Goal: Task Accomplishment & Management: Use online tool/utility

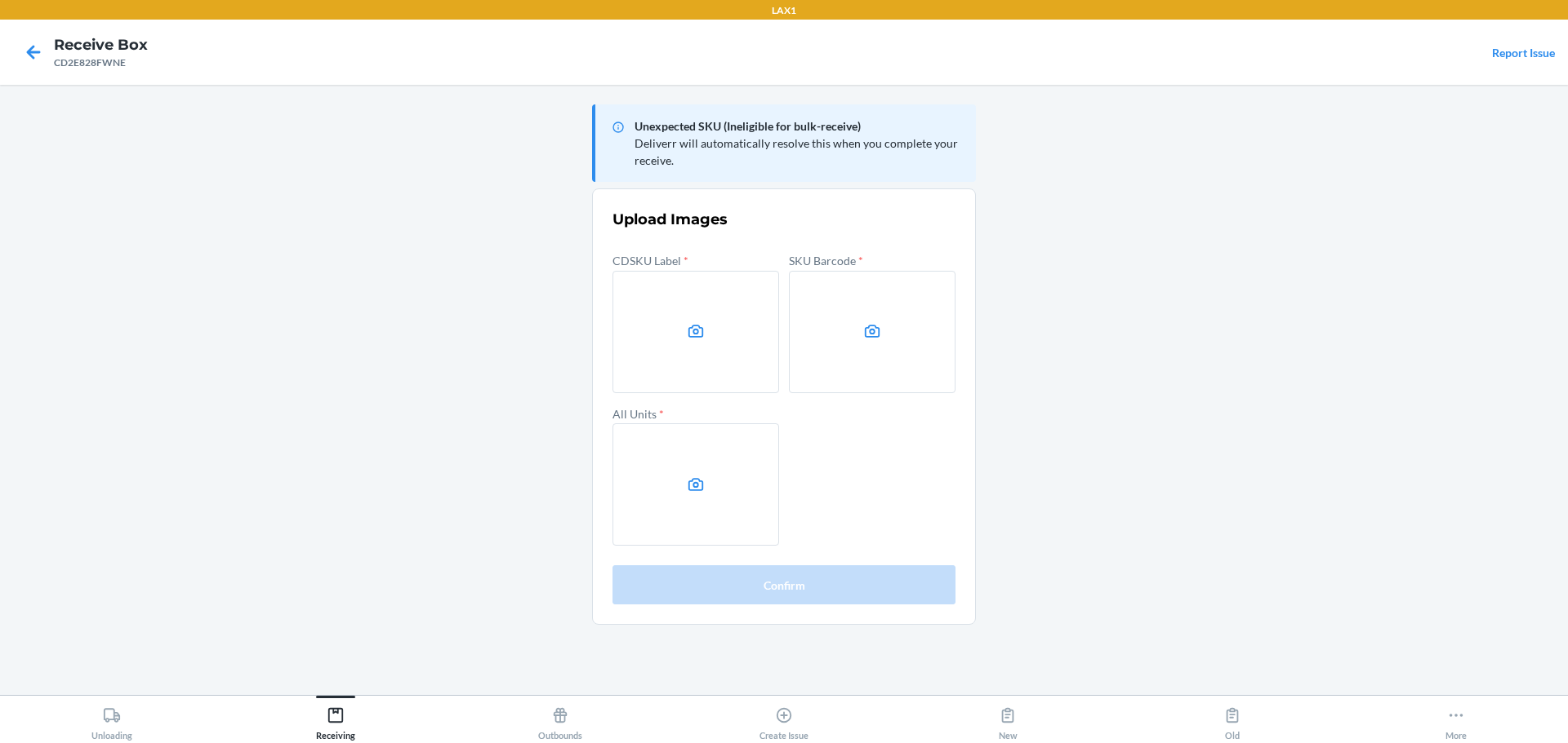
drag, startPoint x: 1266, startPoint y: 416, endPoint x: 1094, endPoint y: 257, distance: 234.2
click at [1266, 396] on main "Unexpected SKU (Ineligible for bulk-receive) Deliverr will automatically resolv…" at bounding box center [784, 390] width 1568 height 610
click at [865, 341] on label at bounding box center [872, 332] width 167 height 122
click at [0, 0] on input "file" at bounding box center [0, 0] width 0 height 0
click at [693, 493] on icon at bounding box center [696, 485] width 19 height 19
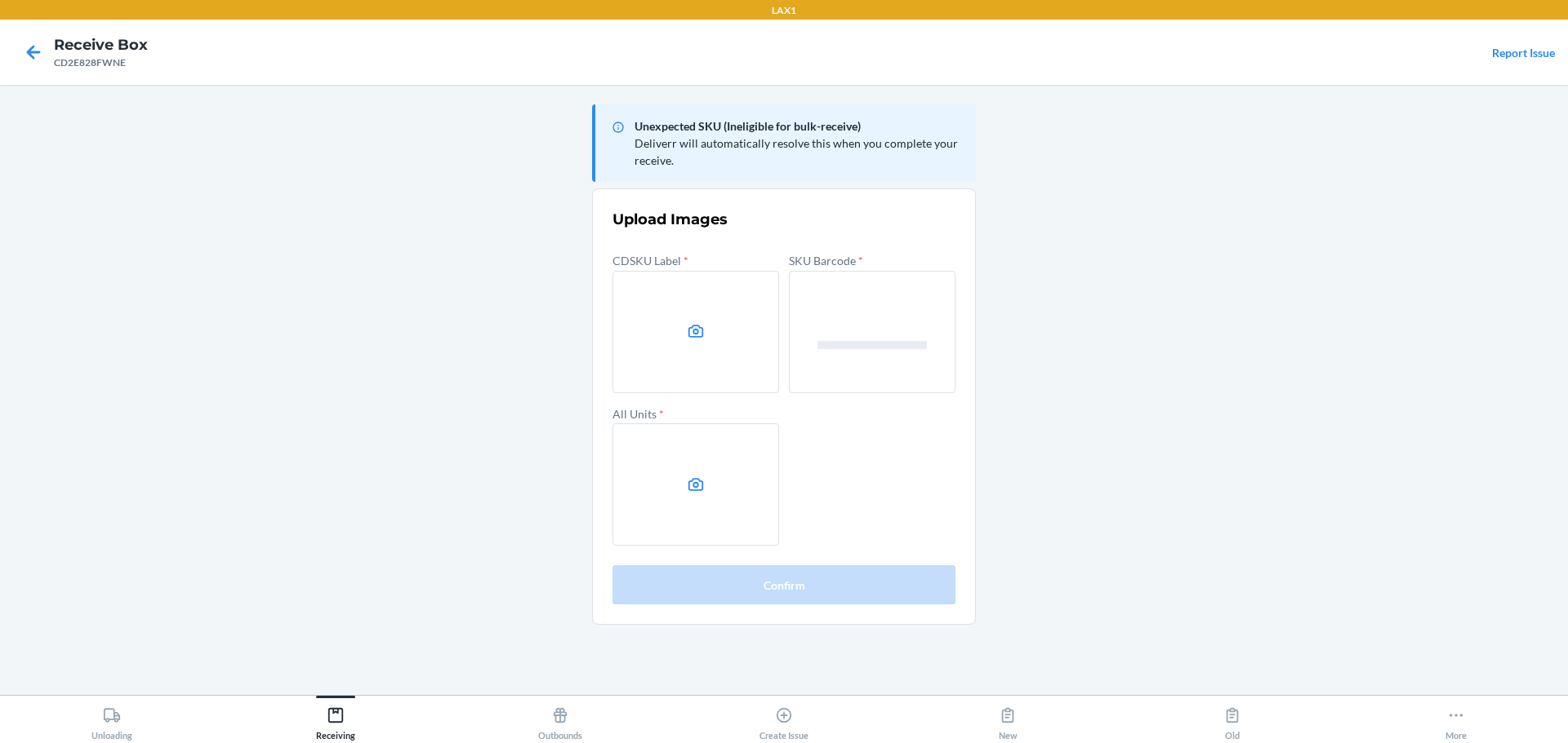
click at [0, 0] on input "file" at bounding box center [0, 0] width 0 height 0
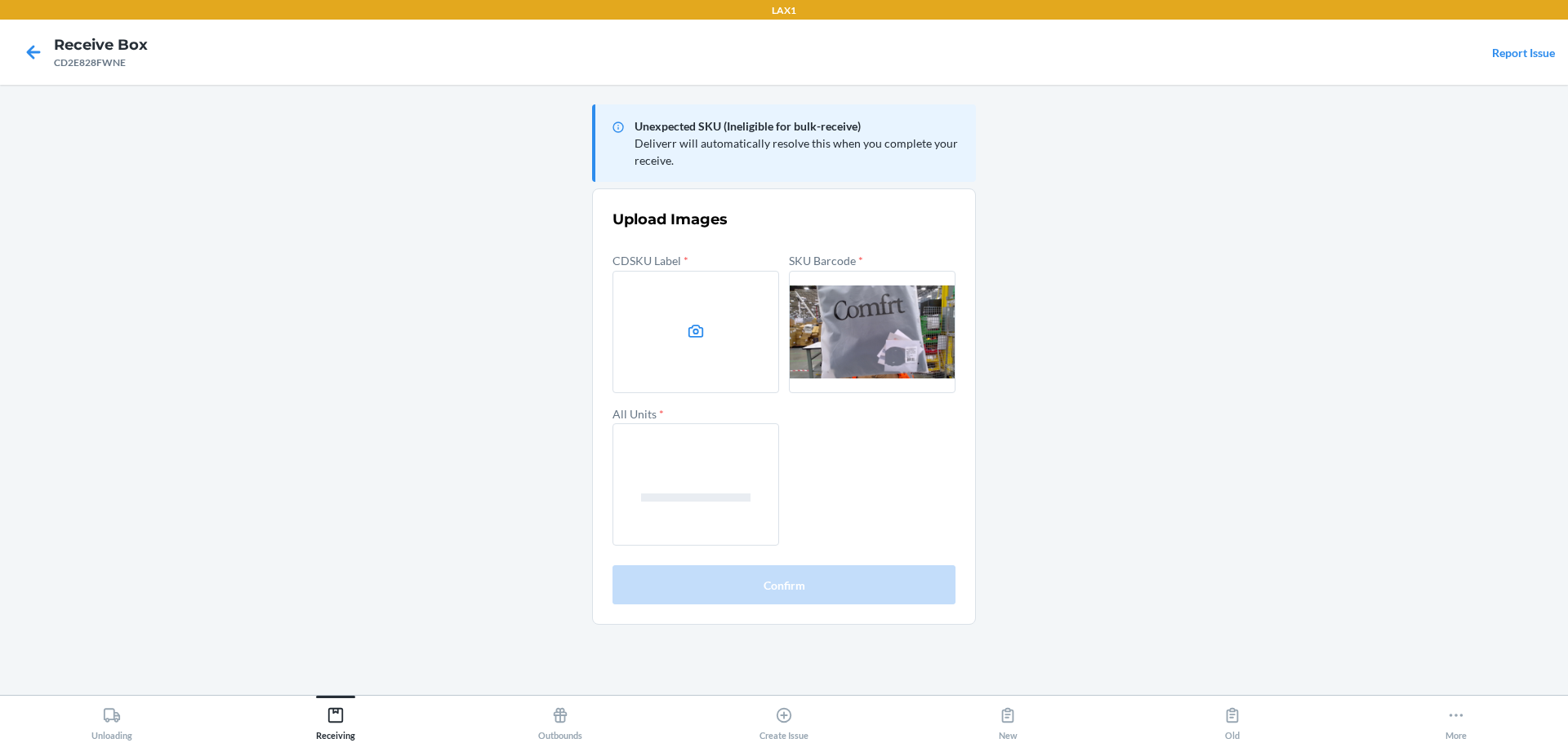
click at [686, 370] on label at bounding box center [695, 332] width 167 height 122
click at [0, 0] on input "file" at bounding box center [0, 0] width 0 height 0
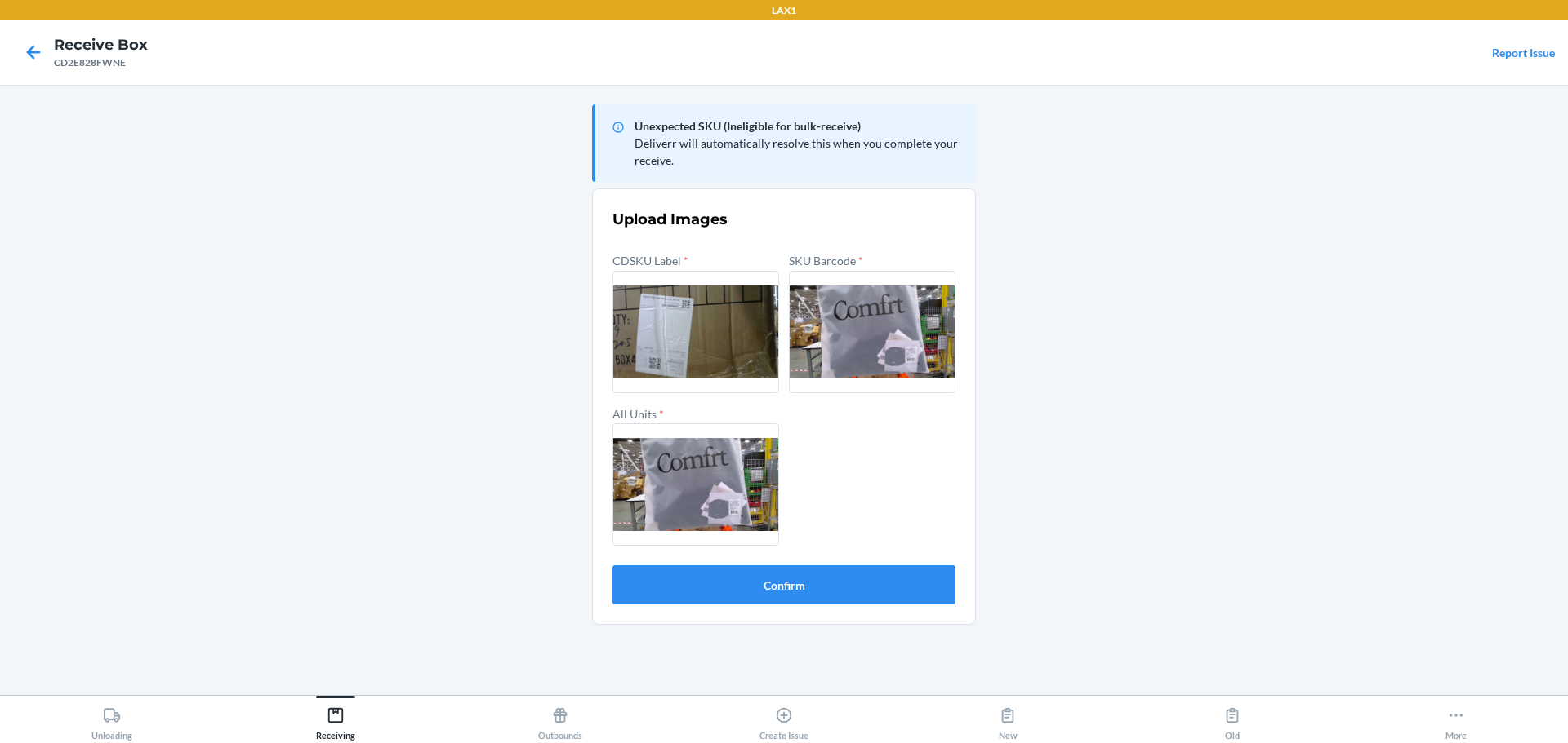
click at [865, 562] on form "Upload Images CDSKU Label * SKU Barcode * All Units * Confirm" at bounding box center [784, 407] width 343 height 396
click at [857, 596] on button "Confirm" at bounding box center [784, 585] width 343 height 40
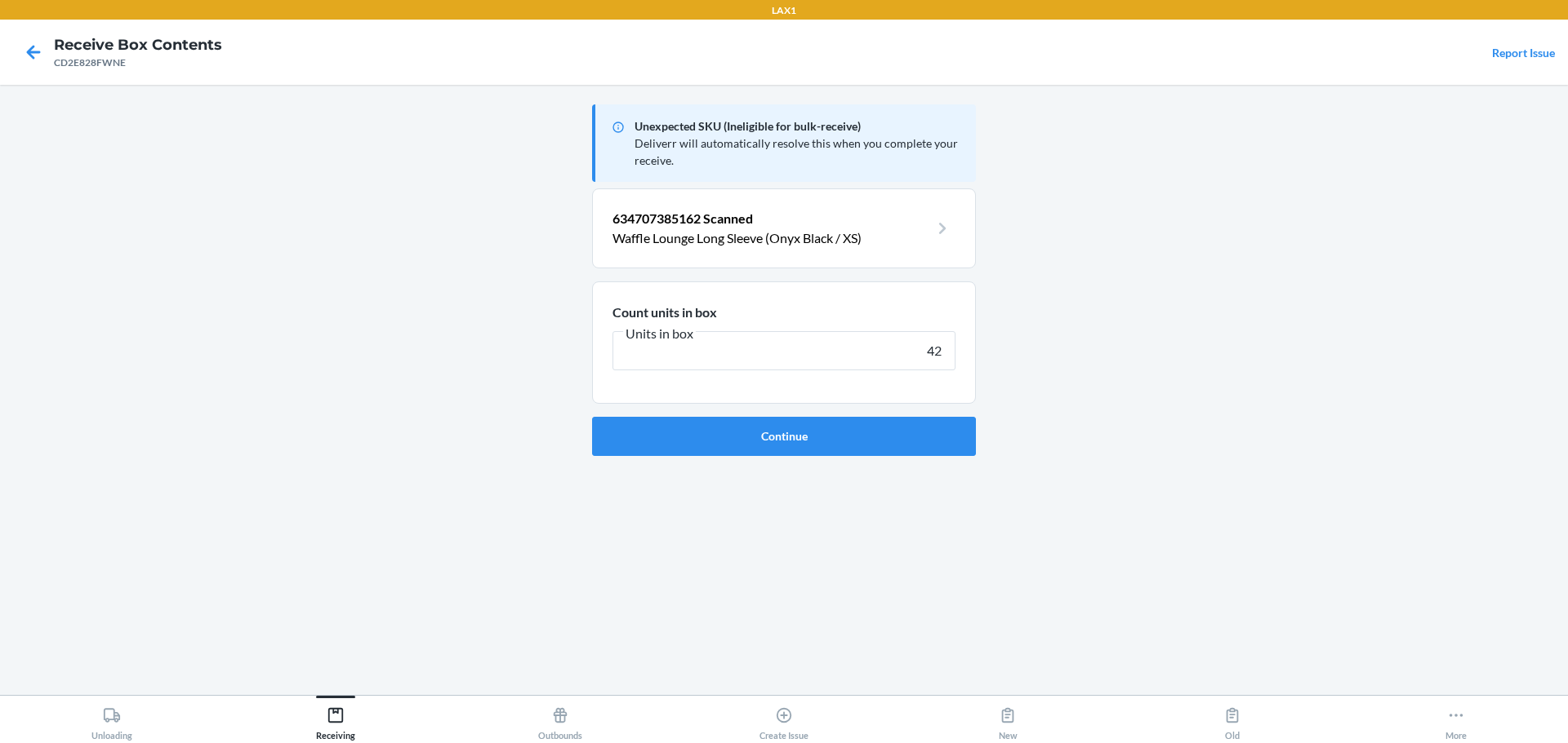
type input "42"
click at [592, 417] on button "Continue" at bounding box center [783, 437] width 384 height 40
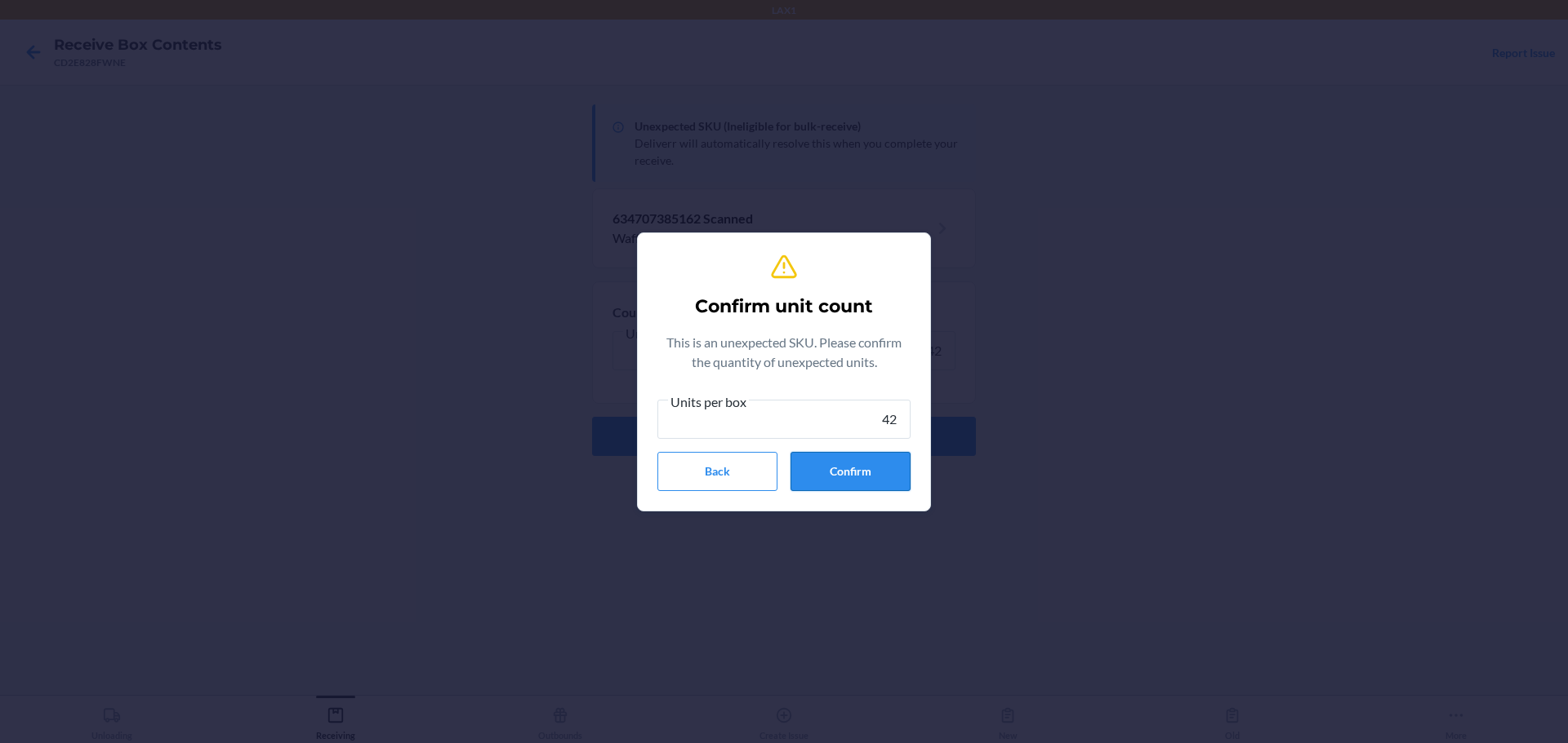
type input "42"
click at [860, 478] on button "Confirm" at bounding box center [850, 472] width 120 height 40
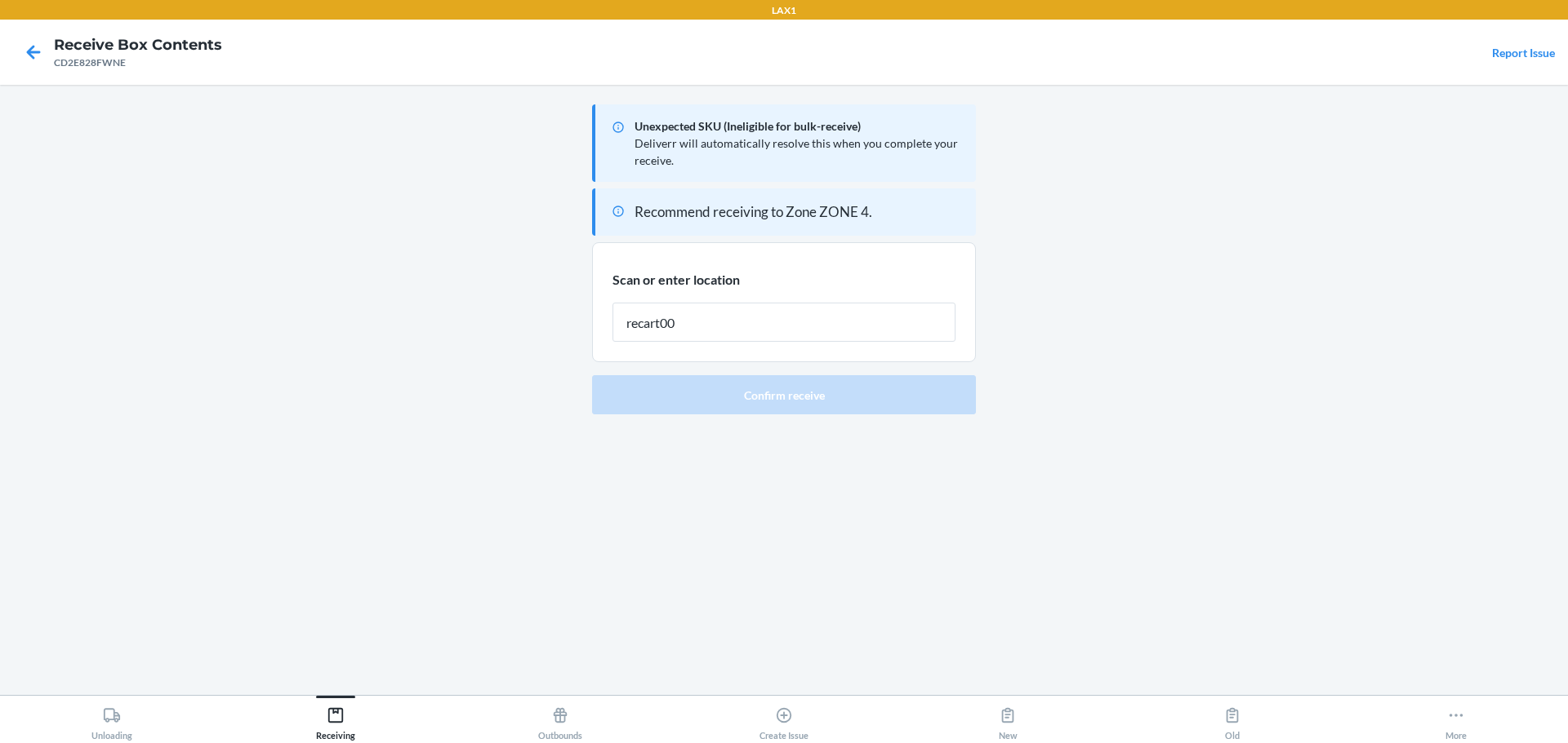
type input "recart004"
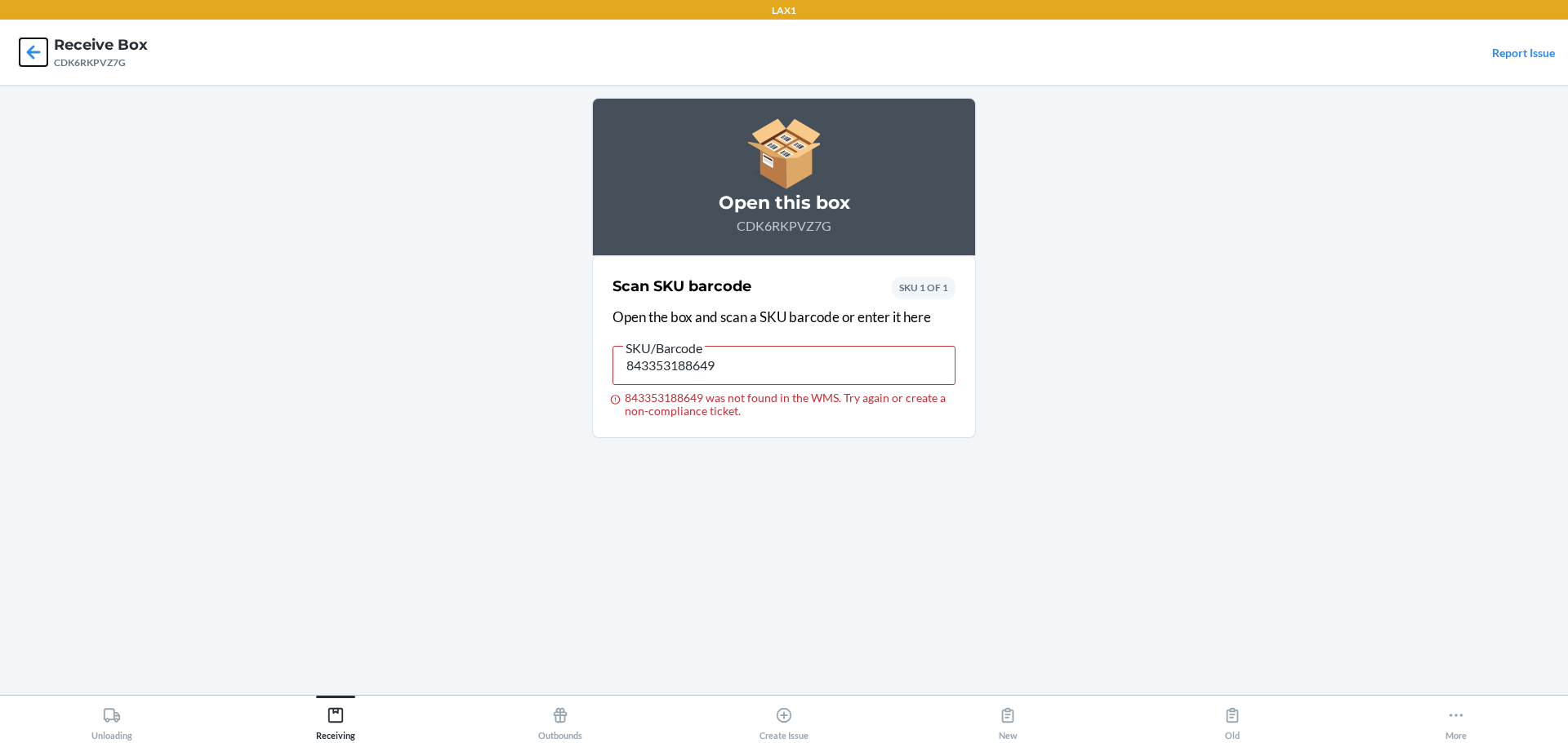
click at [27, 51] on icon at bounding box center [33, 52] width 27 height 27
click at [40, 53] on icon at bounding box center [34, 52] width 14 height 14
drag, startPoint x: 762, startPoint y: 368, endPoint x: 498, endPoint y: 278, distance: 278.9
click at [491, 335] on main "Open this box CDTHV95TCTW Scan SKU barcode Open the box and scan a SKU barcode …" at bounding box center [784, 390] width 1568 height 610
click at [40, 51] on icon at bounding box center [33, 52] width 27 height 27
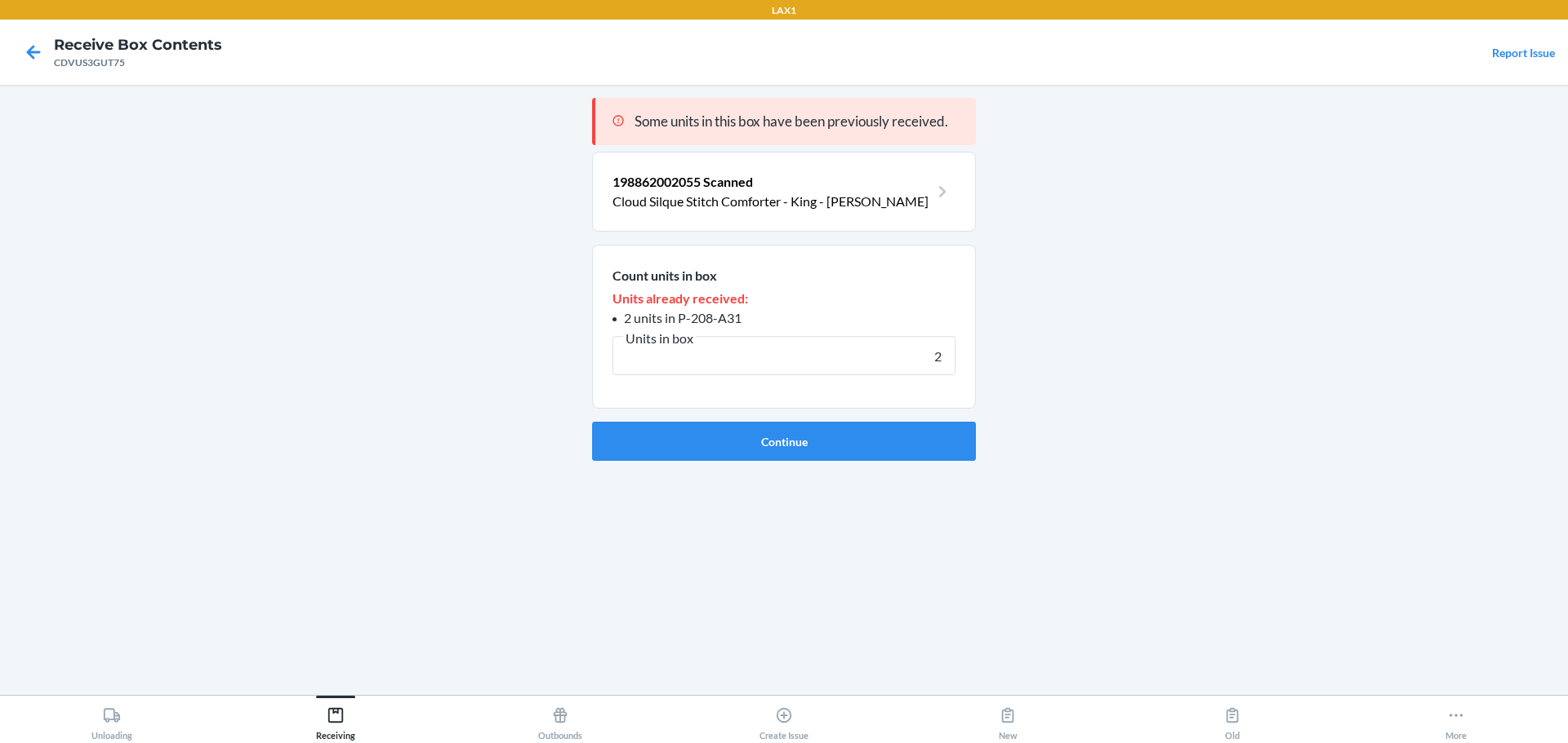
type input "2"
click at [592, 422] on button "Continue" at bounding box center [783, 442] width 384 height 40
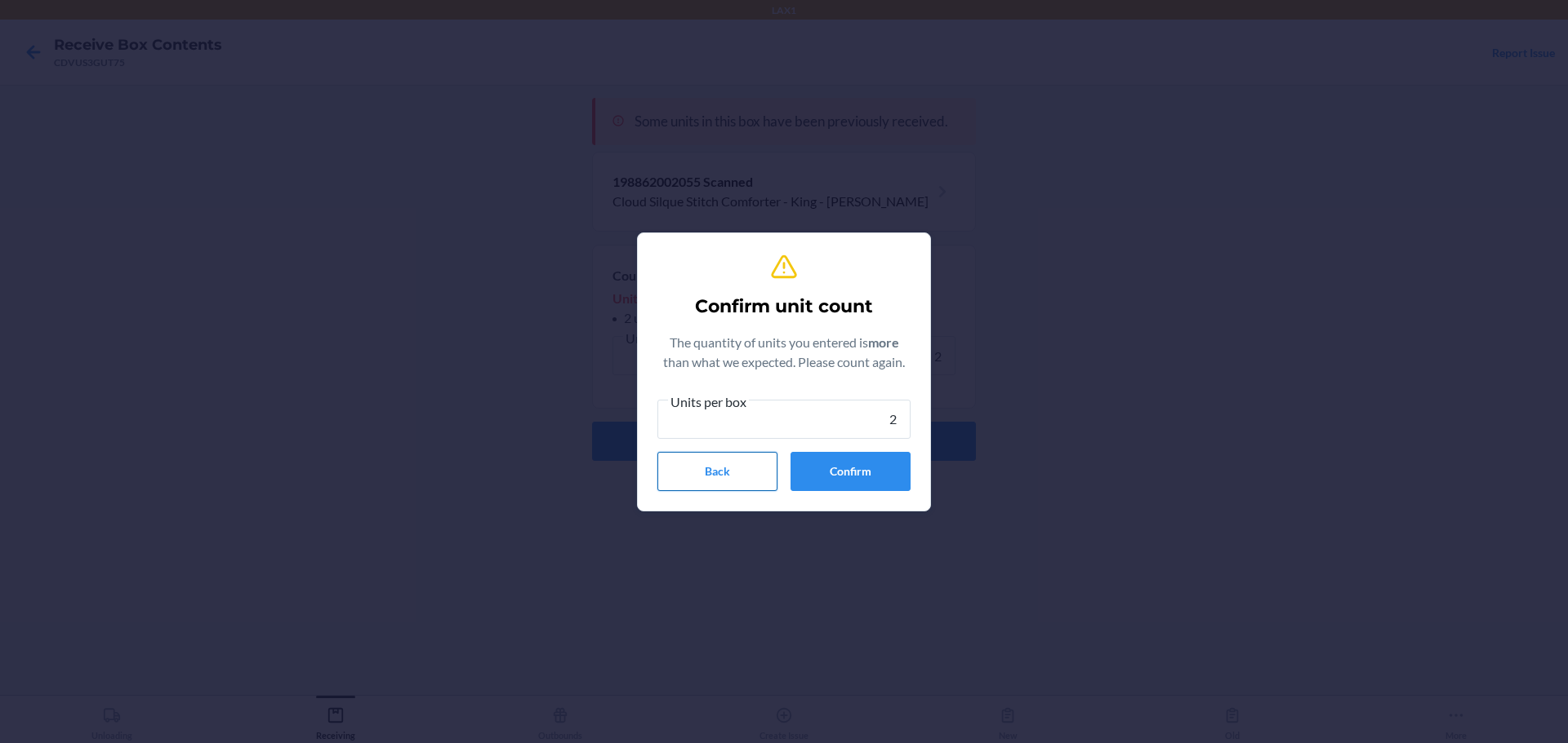
type input "2"
click at [726, 465] on button "Back" at bounding box center [717, 472] width 120 height 40
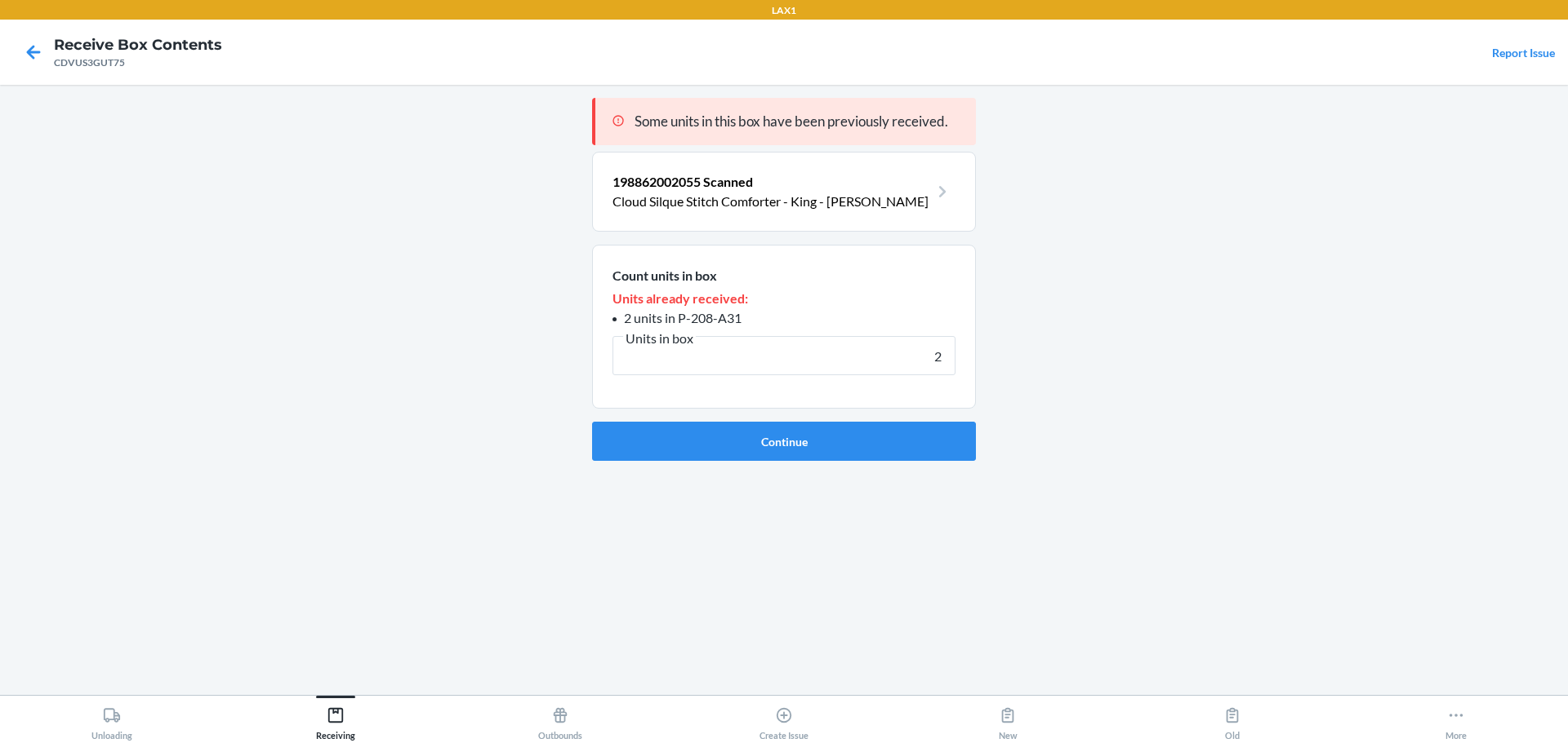
click at [731, 467] on div "Some units in this box have been previously received. 198862002055 Scanned Clou…" at bounding box center [783, 390] width 384 height 584
click at [833, 202] on p "Cloud Silque Stitch Comforter - King - Pearl Gray" at bounding box center [771, 202] width 317 height 20
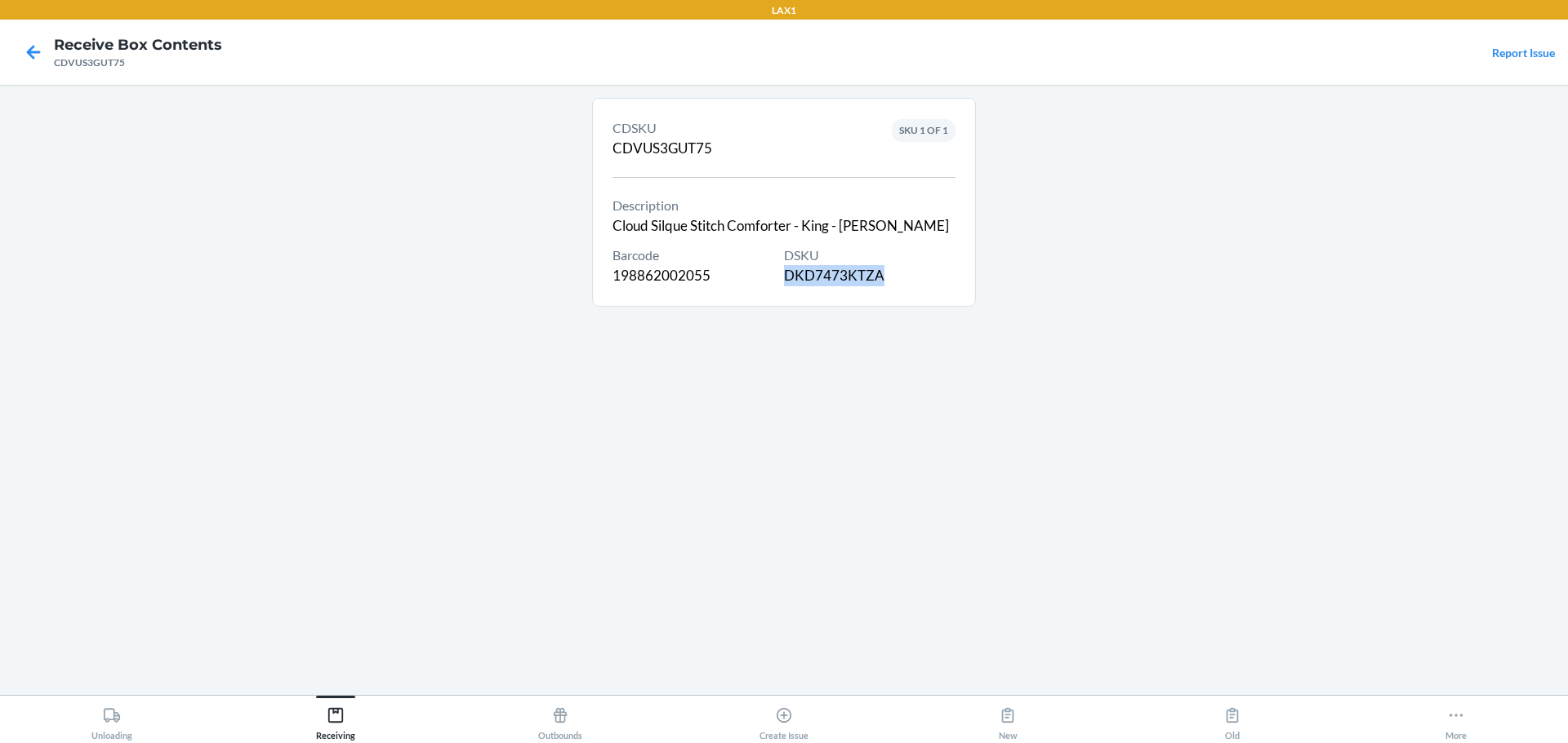
drag, startPoint x: 913, startPoint y: 276, endPoint x: 785, endPoint y: 278, distance: 128.0
click at [785, 278] on div "DSKU DKD7473KTZA" at bounding box center [870, 266] width 172 height 40
copy div "DKD7473KTZA"
click at [18, 57] on div at bounding box center [33, 52] width 41 height 40
click at [39, 52] on icon at bounding box center [34, 52] width 14 height 14
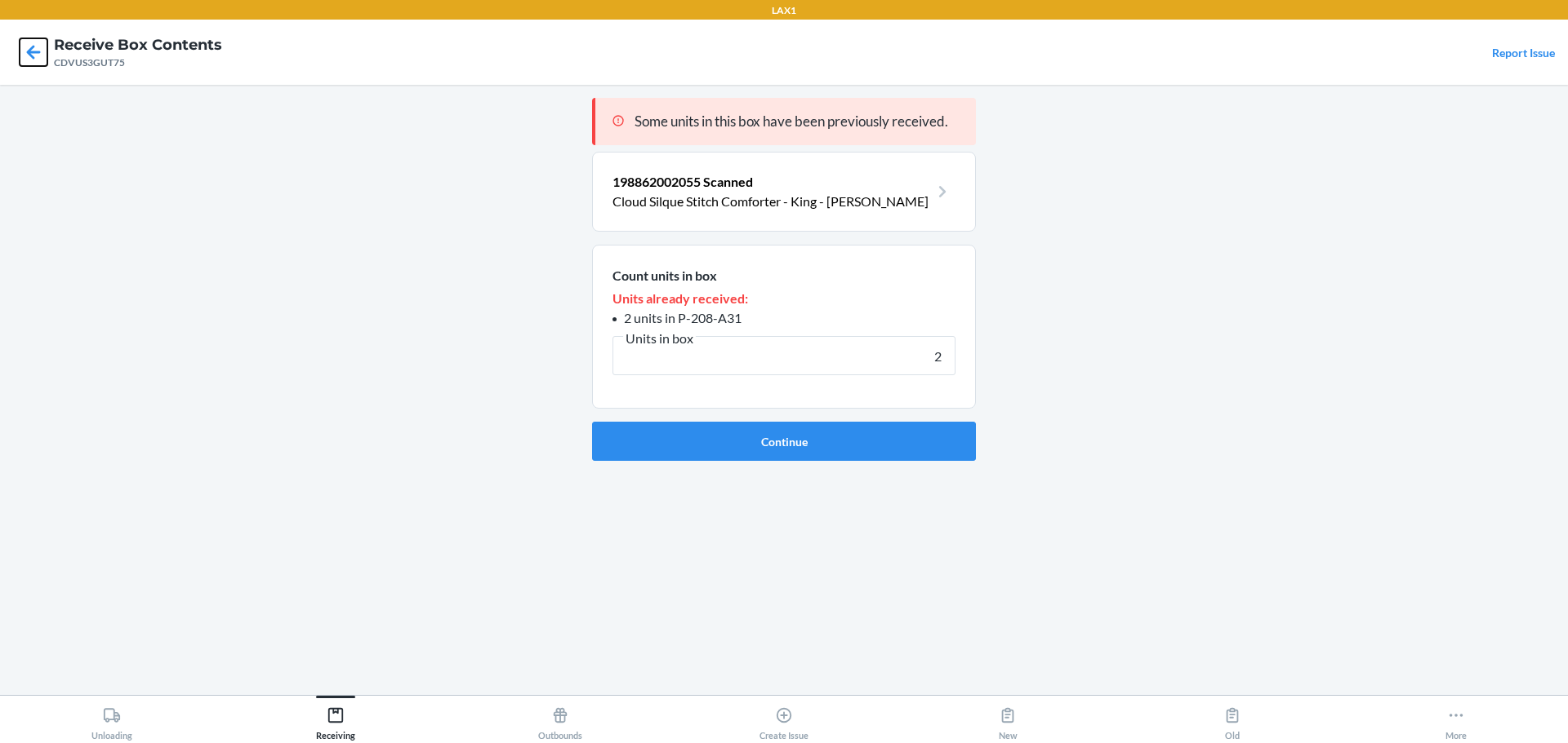
click at [39, 52] on icon at bounding box center [34, 52] width 14 height 14
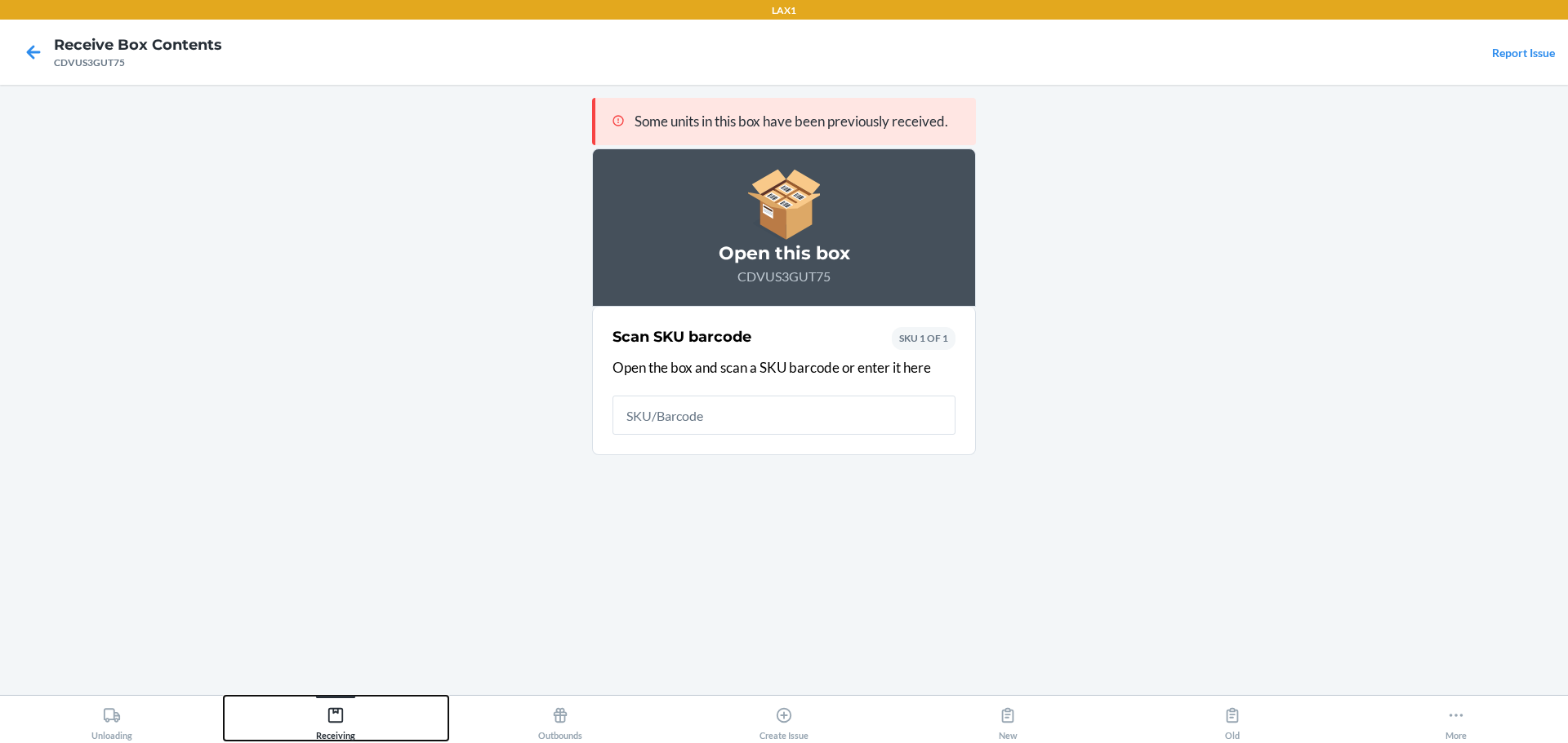
drag, startPoint x: 345, startPoint y: 733, endPoint x: 356, endPoint y: 731, distance: 11.2
click at [346, 731] on div "Receiving" at bounding box center [335, 719] width 40 height 40
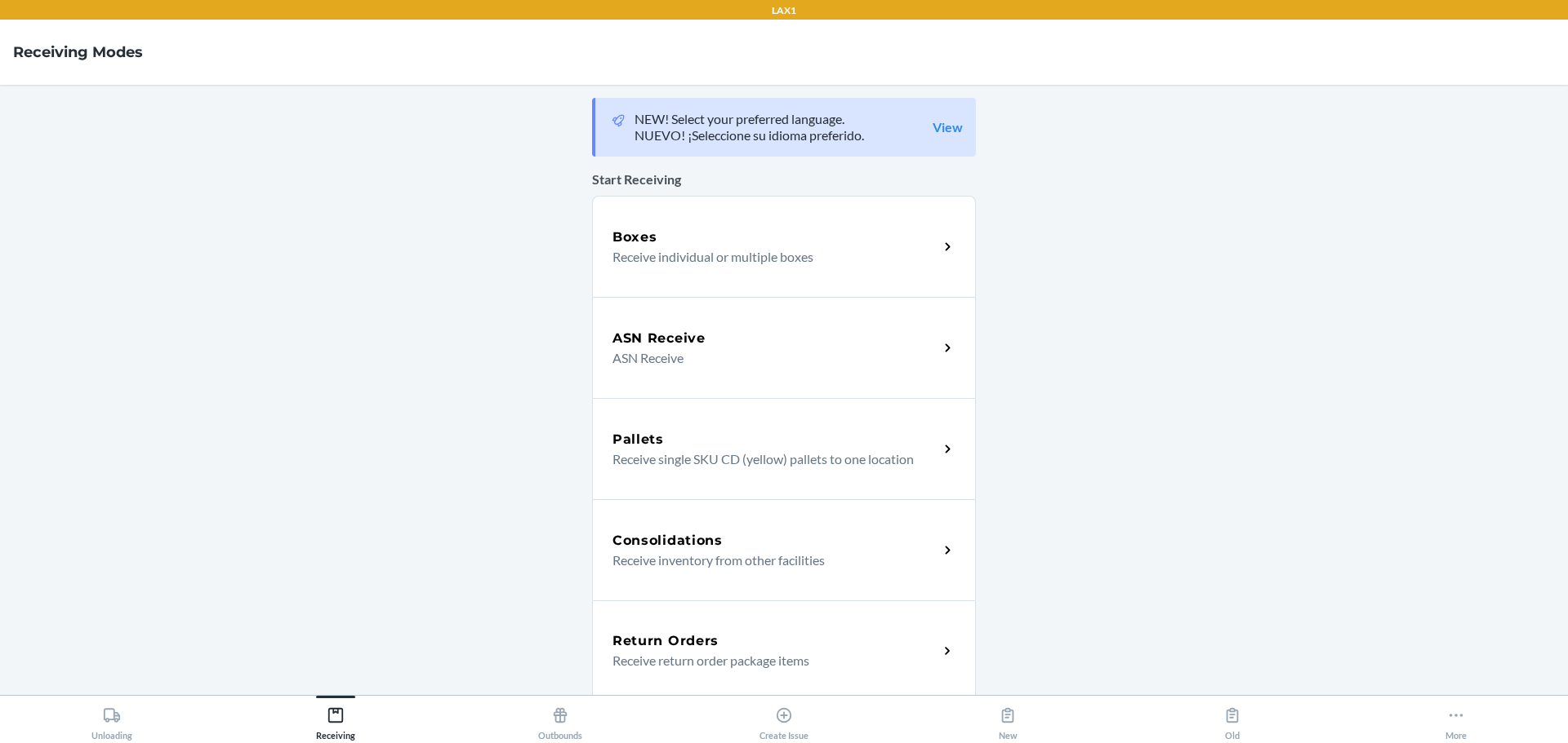
click at [707, 364] on p "ASN Receive" at bounding box center [769, 358] width 313 height 20
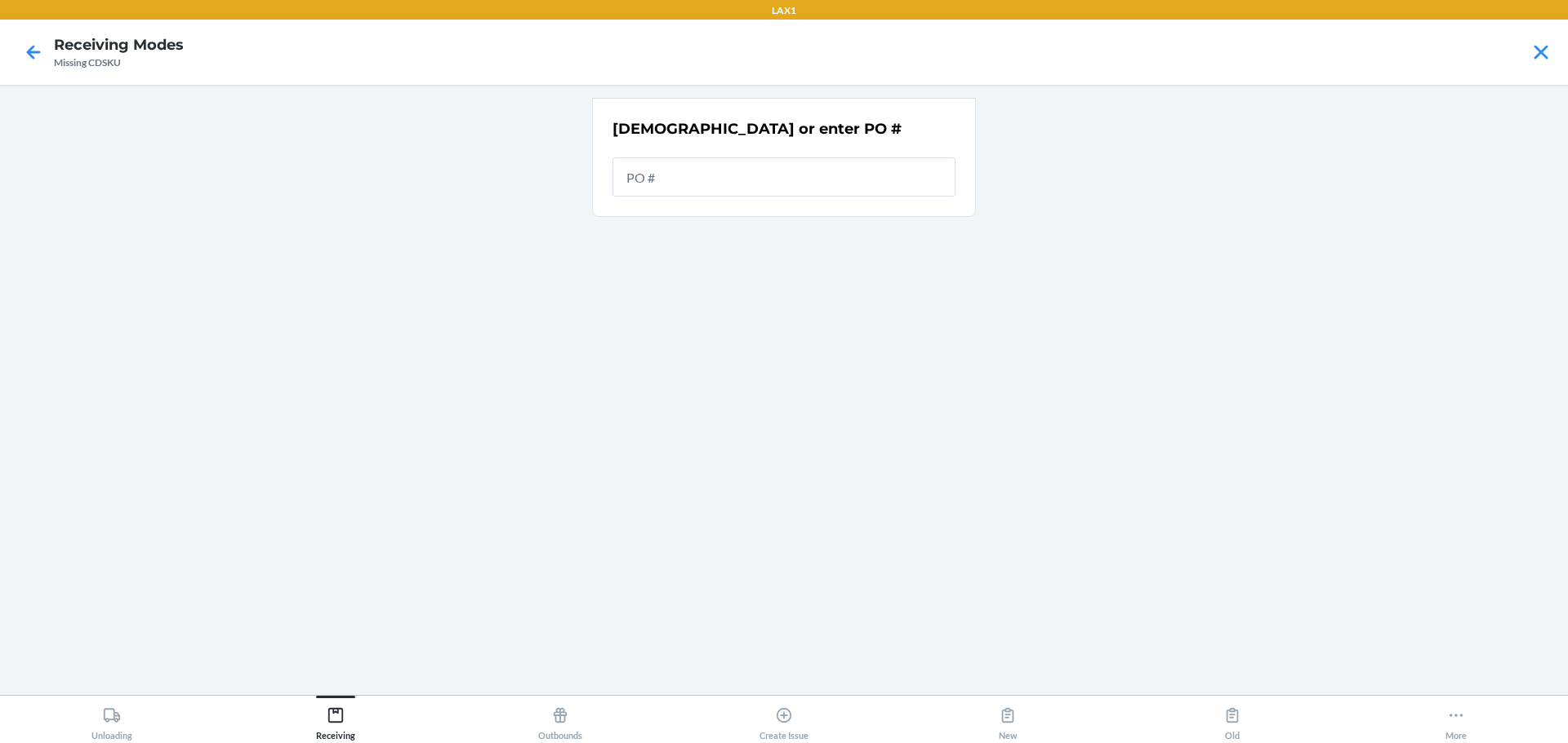
click at [659, 165] on input "text" at bounding box center [784, 177] width 343 height 40
click at [35, 44] on icon at bounding box center [33, 52] width 27 height 27
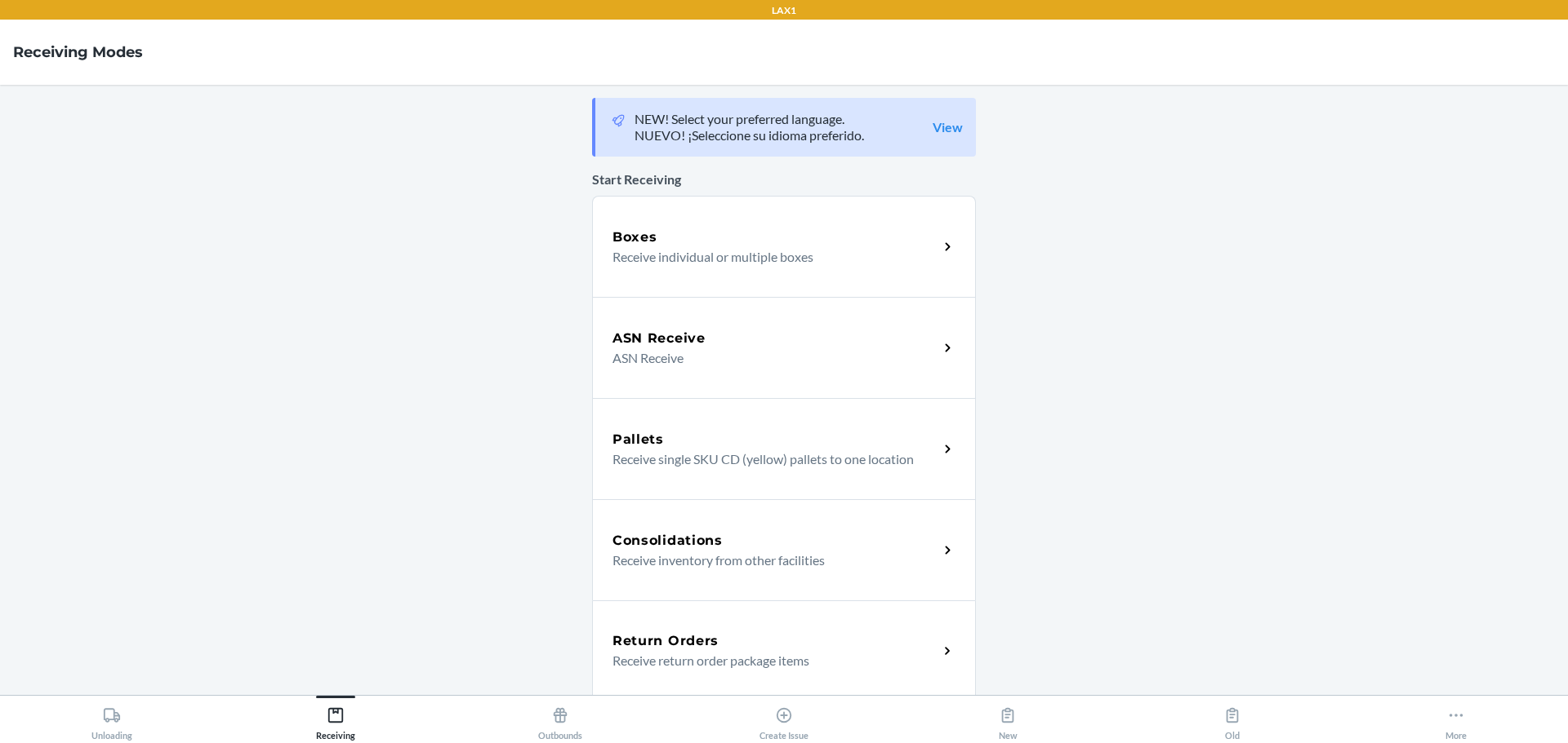
click at [720, 313] on div "ASN Receive ASN Receive" at bounding box center [783, 347] width 384 height 101
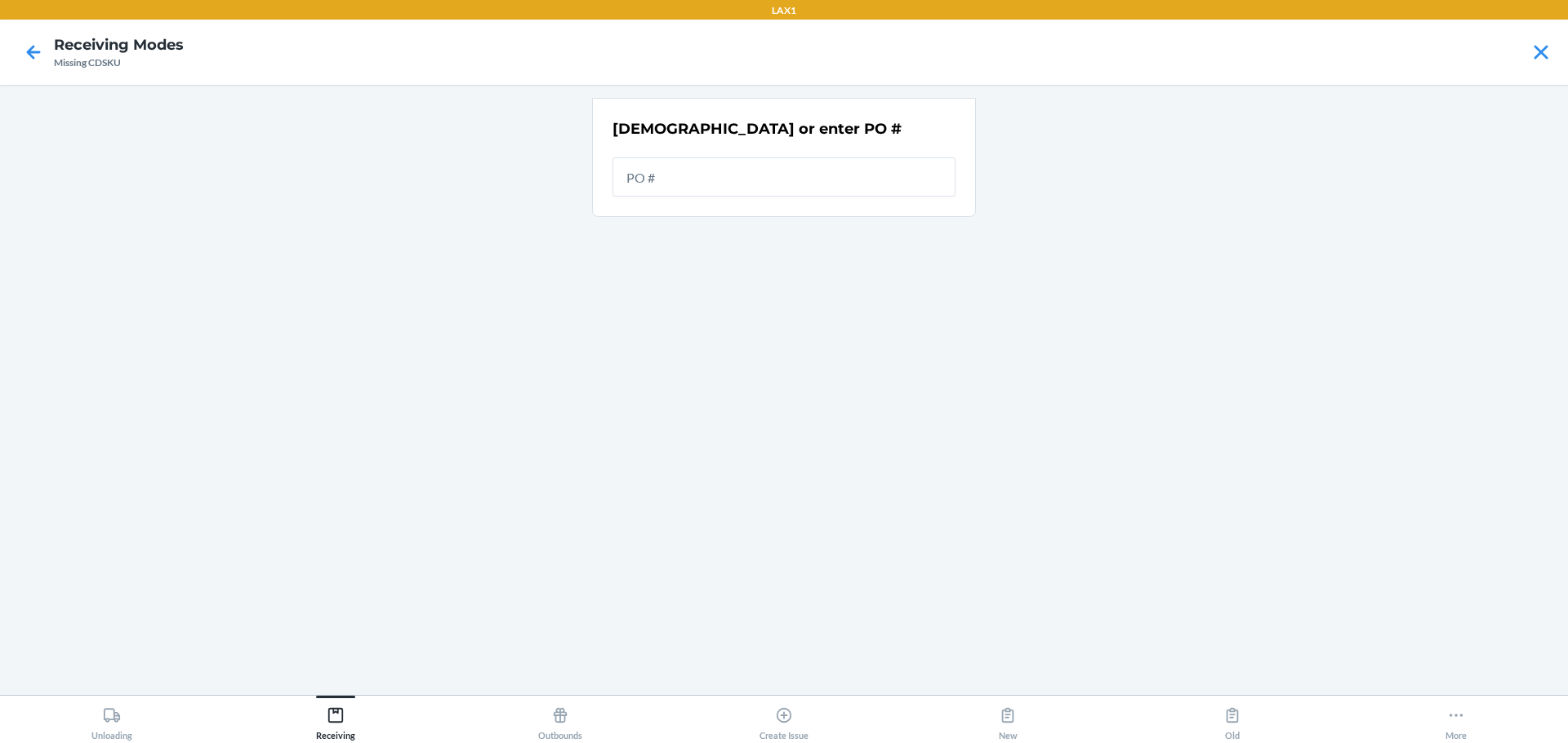
click at [257, 743] on div "Unloading Receiving Outbounds Create Issue New Old More" at bounding box center [784, 719] width 1568 height 48
click at [364, 721] on button "Receiving" at bounding box center [335, 719] width 223 height 45
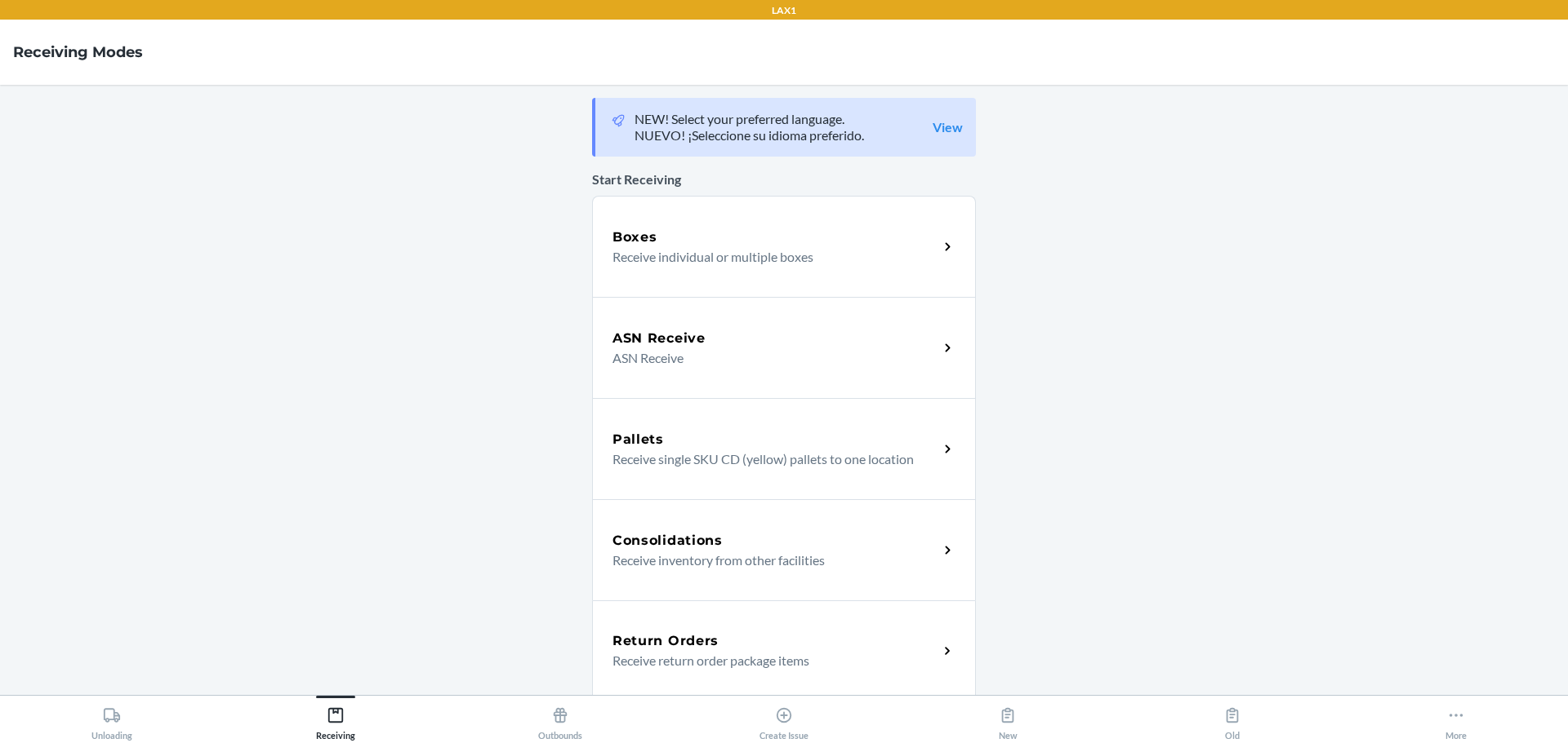
click at [690, 215] on div "Boxes Receive individual or multiple boxes" at bounding box center [783, 246] width 384 height 101
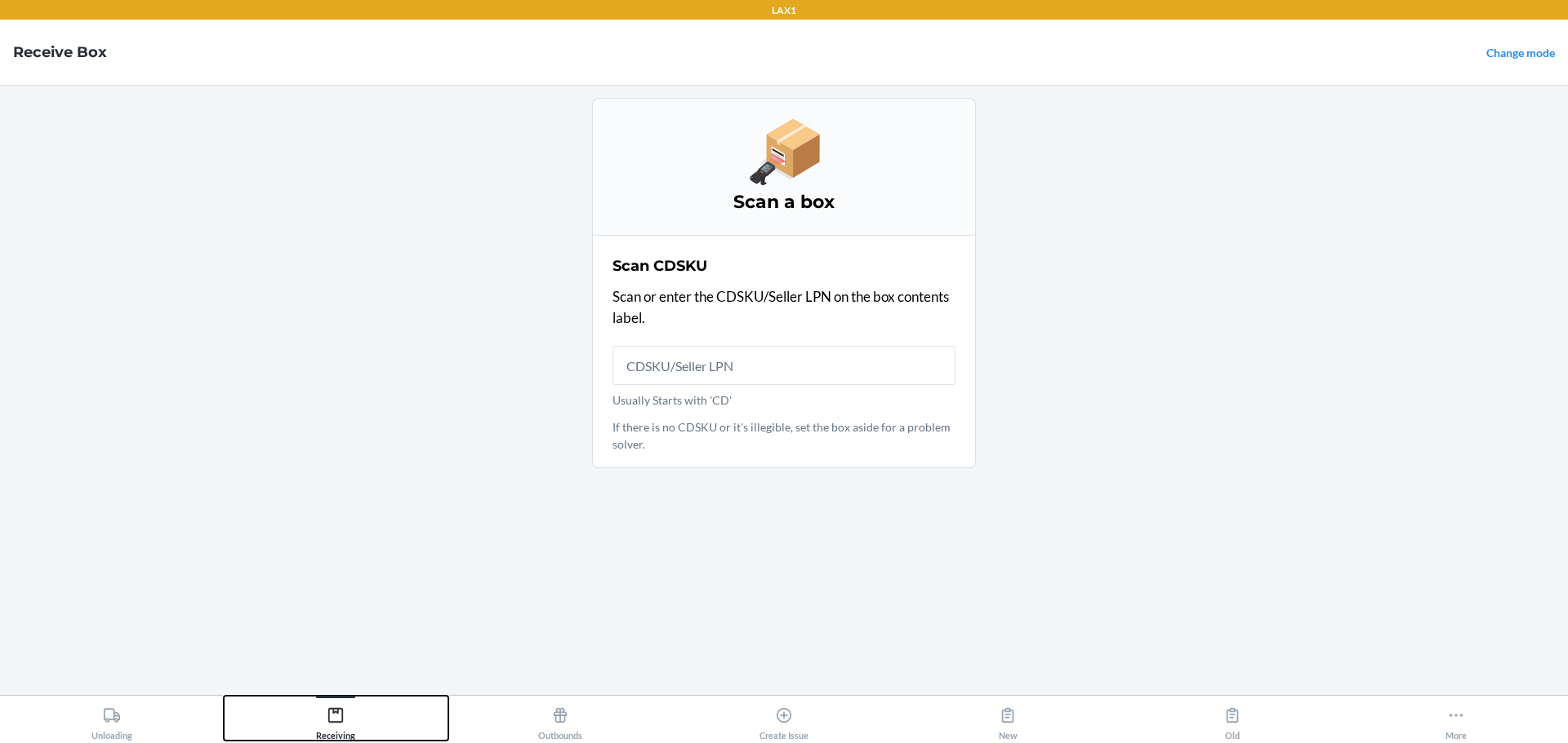
click at [316, 716] on div "Receiving" at bounding box center [335, 719] width 40 height 40
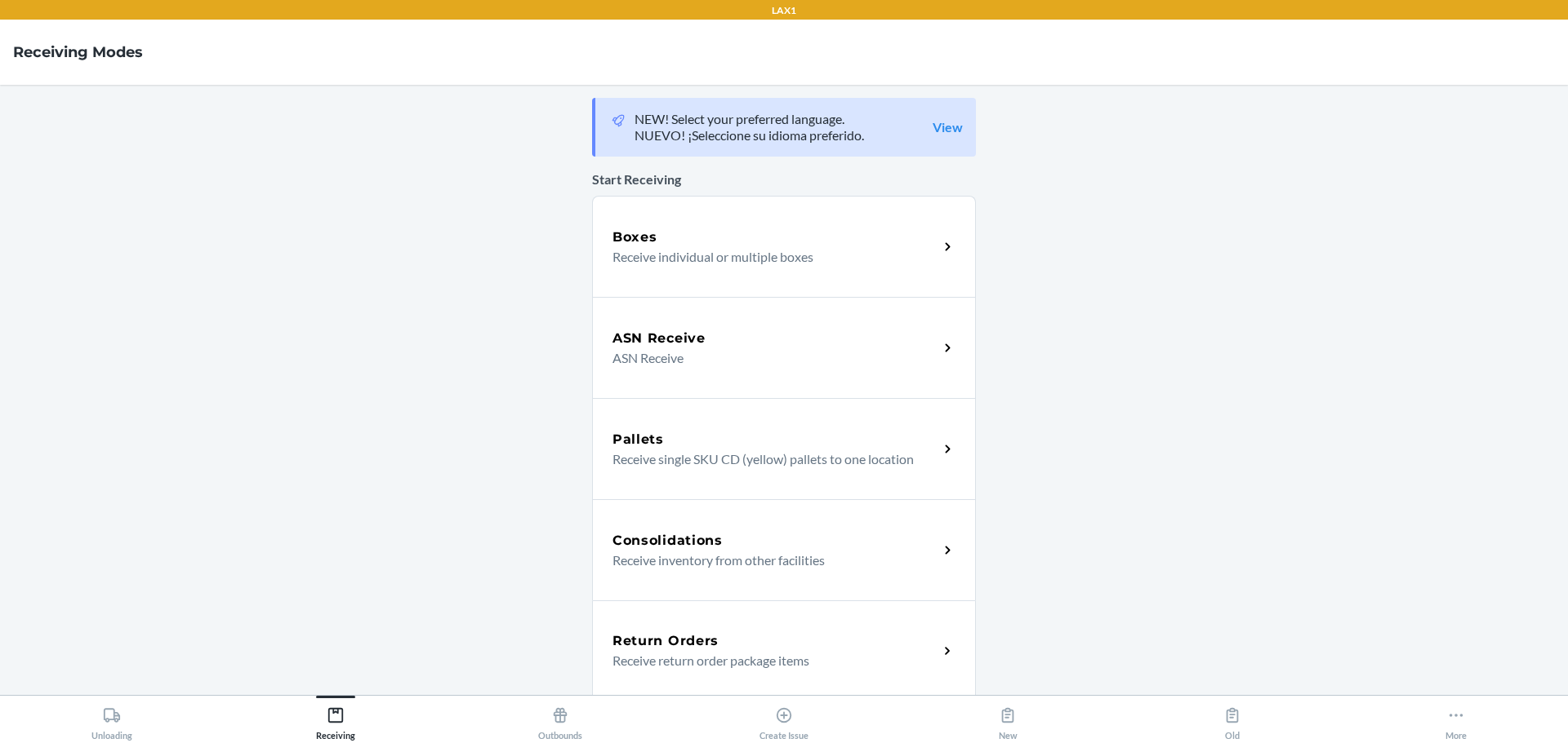
click at [700, 337] on div "ASN Receive" at bounding box center [776, 338] width 326 height 20
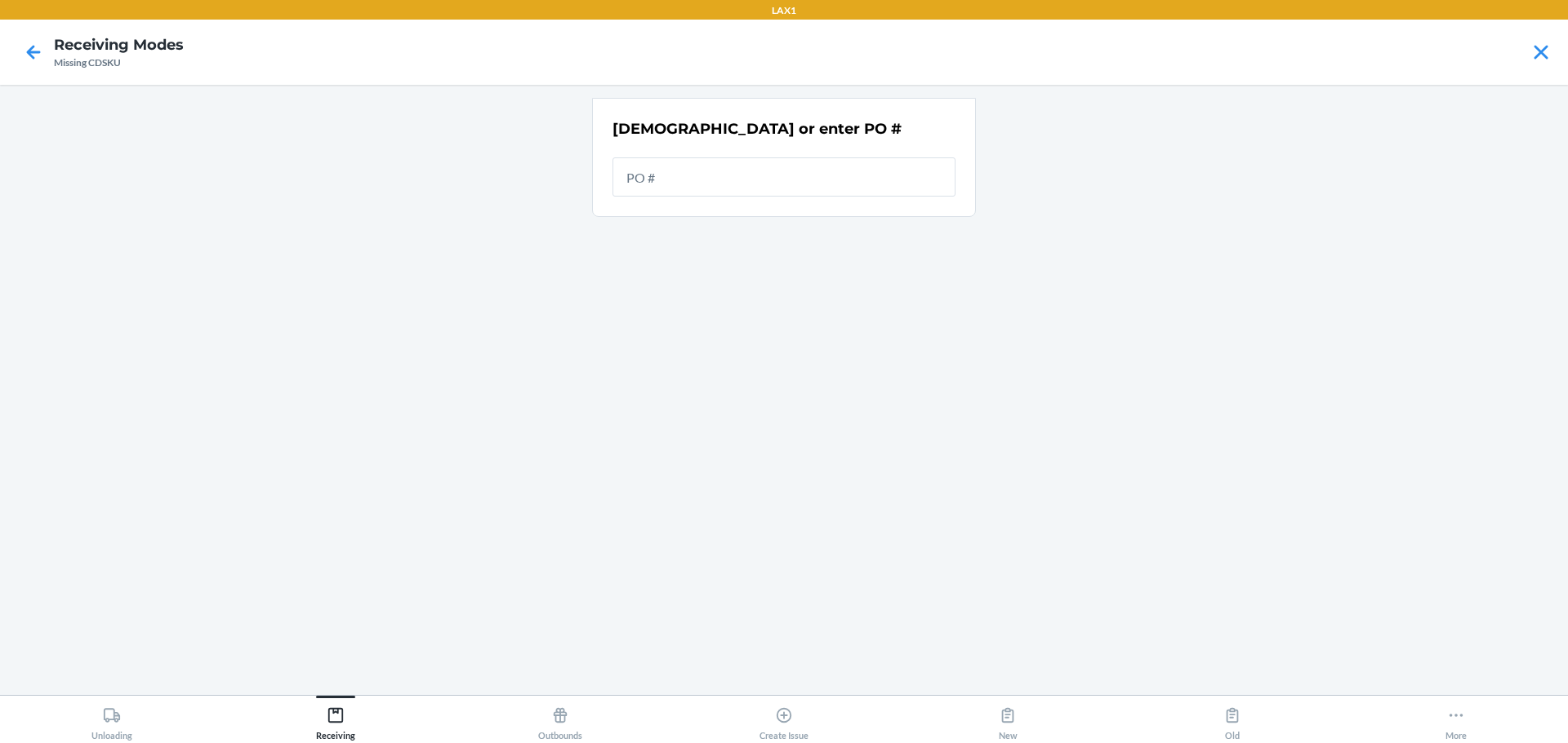
click at [677, 164] on input "text" at bounding box center [784, 177] width 343 height 40
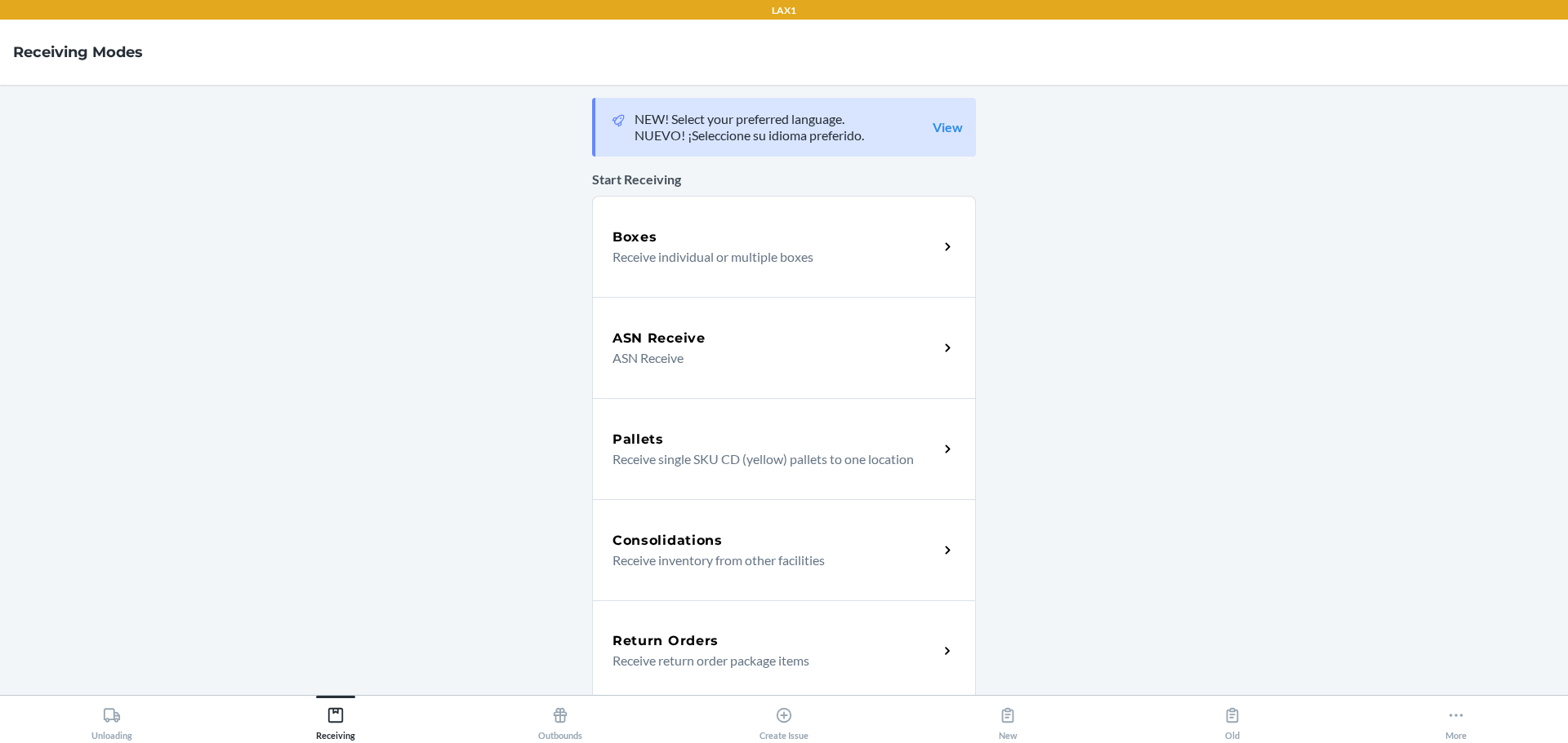
click at [677, 354] on p "ASN Receive" at bounding box center [769, 358] width 313 height 20
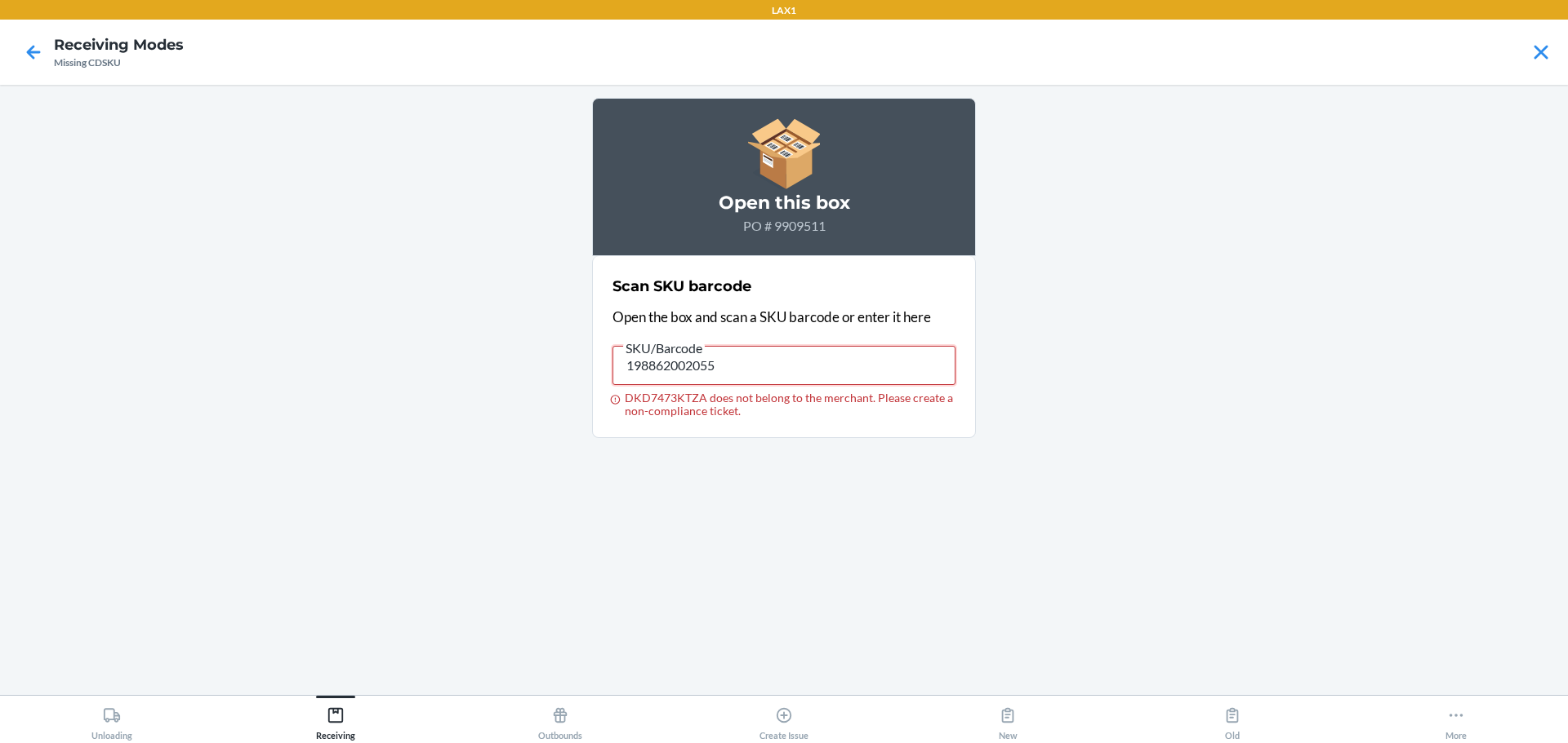
drag, startPoint x: 739, startPoint y: 363, endPoint x: 583, endPoint y: 350, distance: 156.5
click at [583, 350] on main "Open this box PO # 9909511 Scan SKU barcode Open the box and scan a SKU barcode…" at bounding box center [784, 390] width 1568 height 610
click at [808, 344] on div "SKU/Barcode" at bounding box center [784, 342] width 343 height 8
click at [808, 346] on input "198862002055" at bounding box center [784, 365] width 343 height 40
click at [33, 49] on icon at bounding box center [33, 52] width 27 height 27
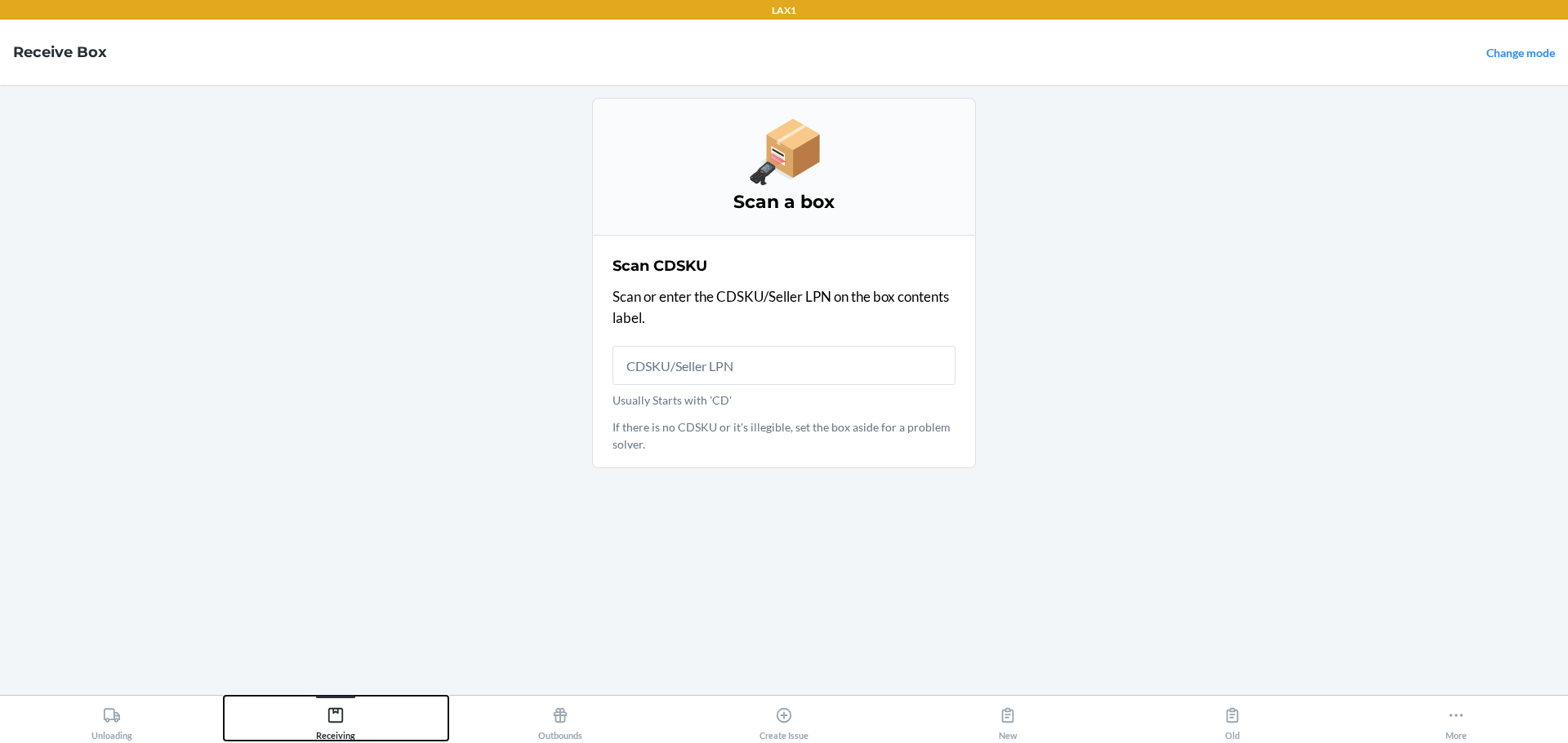
click at [368, 717] on button "Receiving" at bounding box center [335, 719] width 223 height 45
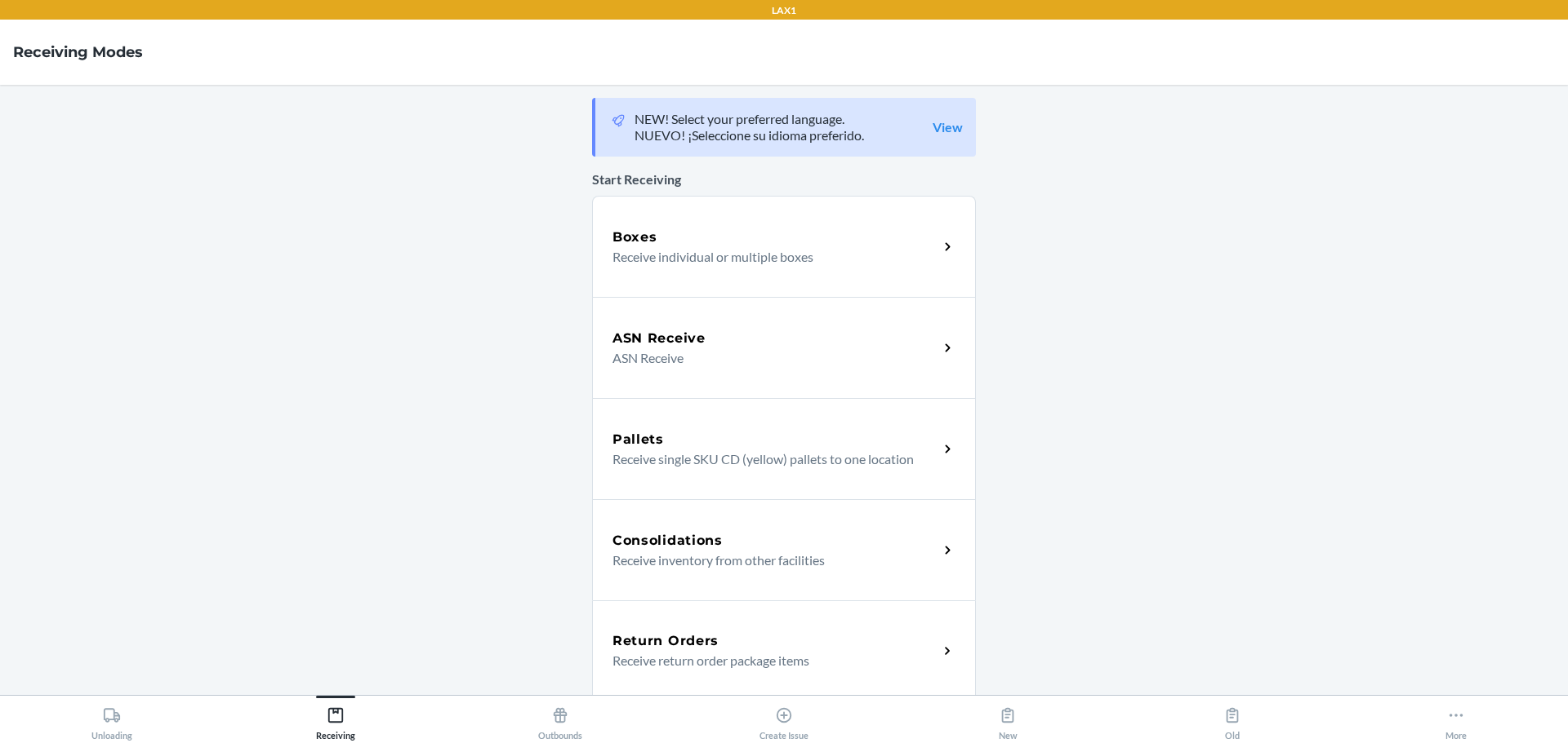
click at [736, 339] on div "ASN Receive" at bounding box center [776, 338] width 326 height 20
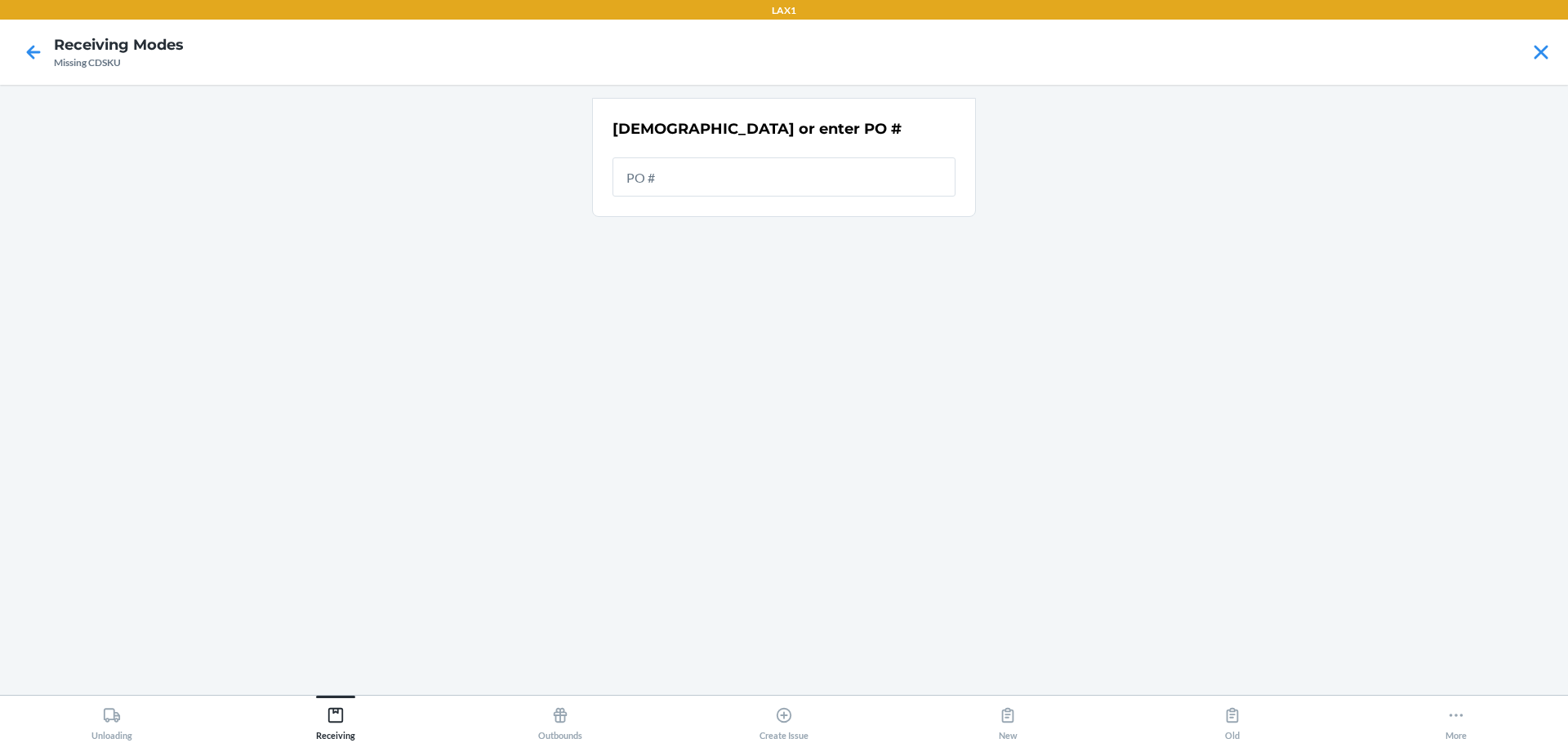
drag, startPoint x: 666, startPoint y: 192, endPoint x: 1142, endPoint y: 242, distance: 478.6
click at [668, 190] on input "text" at bounding box center [784, 177] width 343 height 40
click at [694, 189] on input "text" at bounding box center [784, 177] width 343 height 40
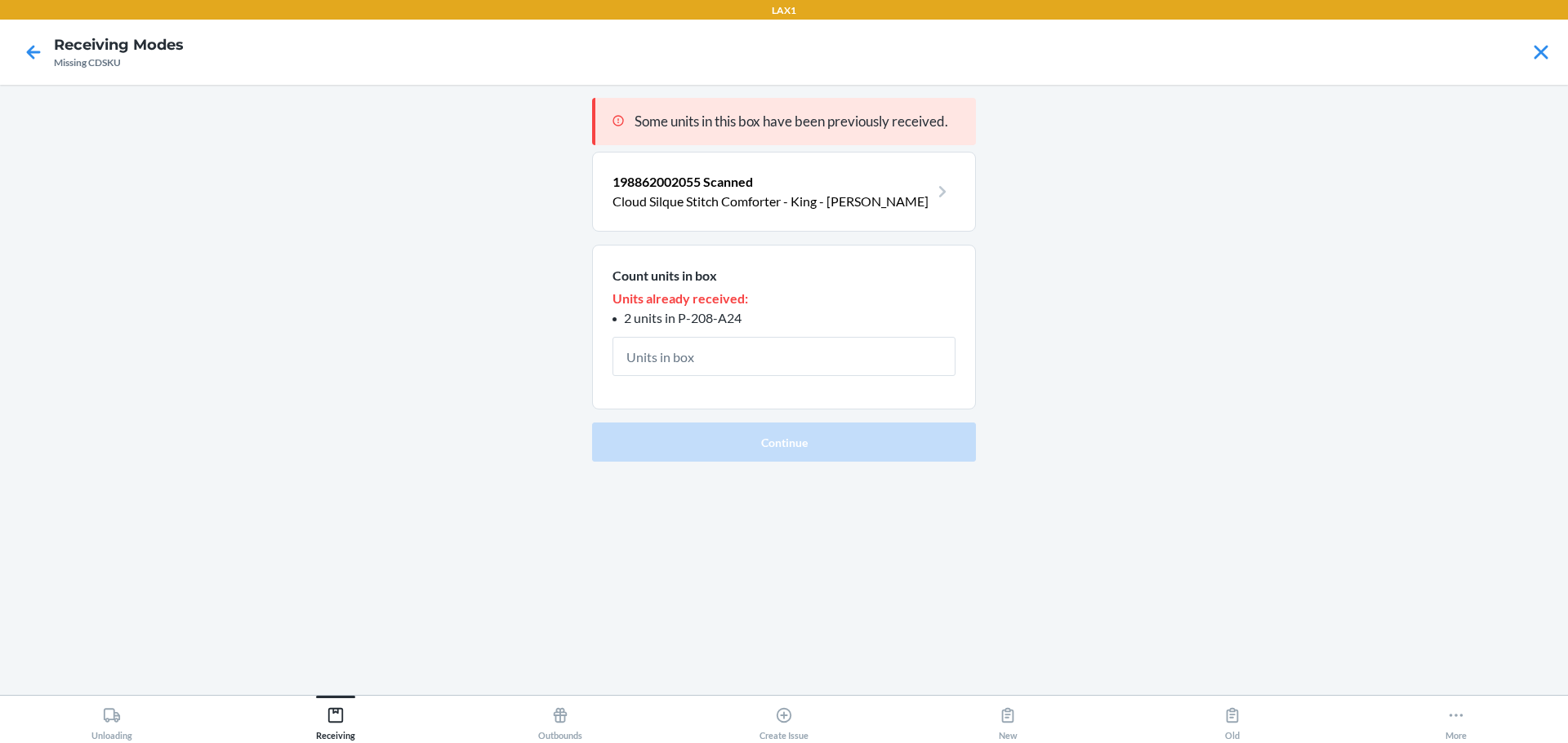
click at [45, 36] on div at bounding box center [33, 52] width 41 height 40
click at [45, 40] on icon at bounding box center [33, 52] width 27 height 27
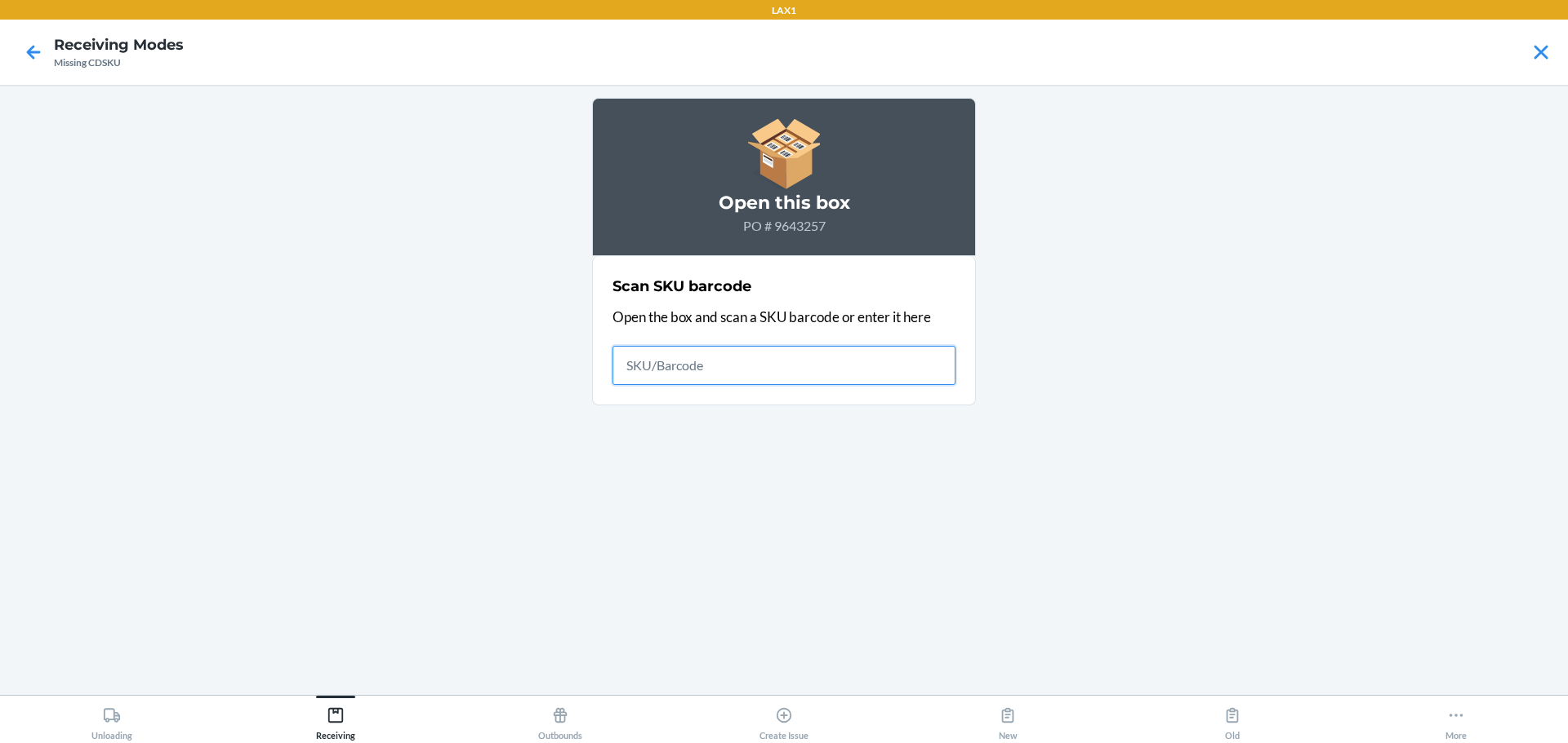
click at [671, 363] on input "text" at bounding box center [784, 365] width 343 height 40
click at [46, 50] on icon at bounding box center [33, 52] width 27 height 27
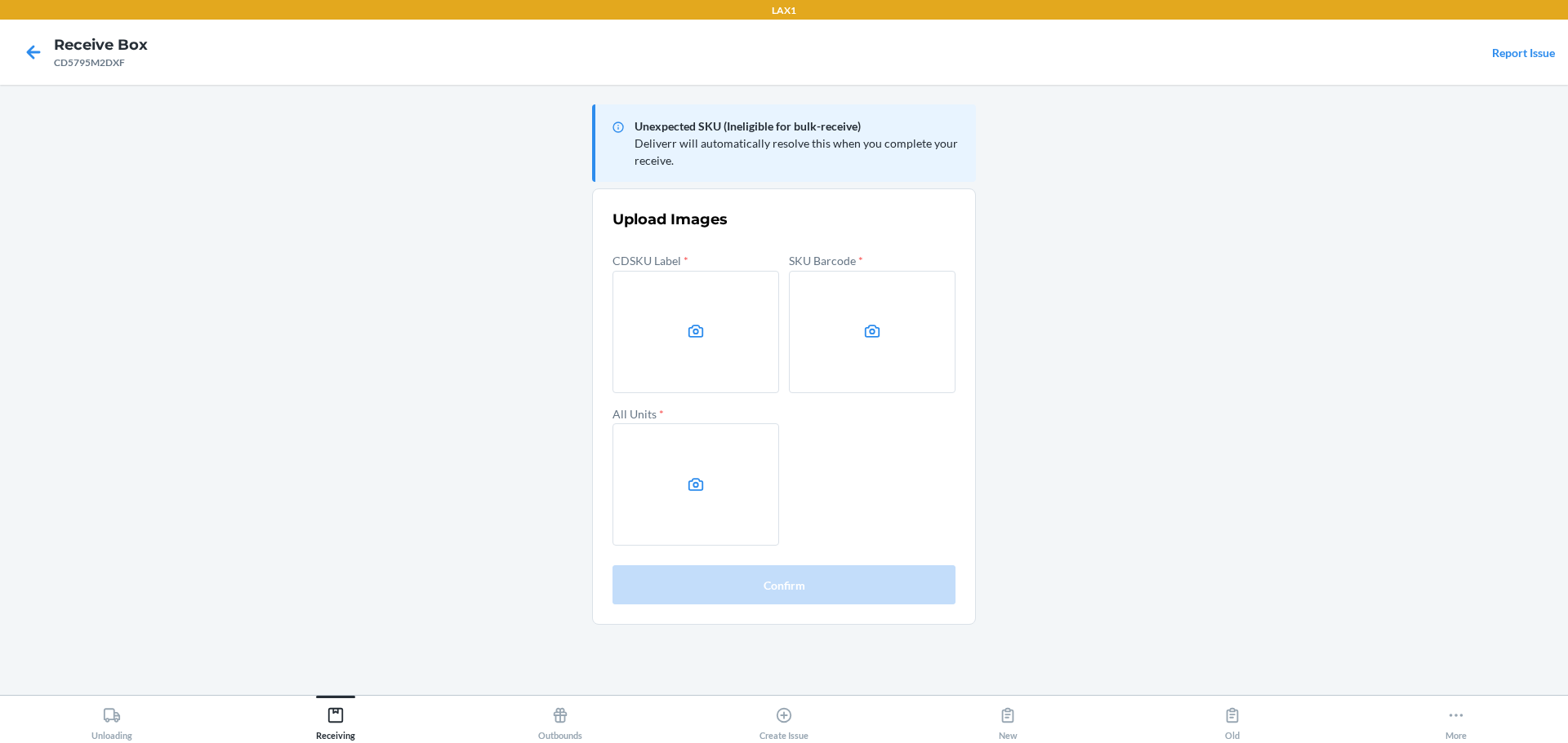
click at [669, 347] on label at bounding box center [695, 332] width 167 height 122
click at [0, 0] on input "file" at bounding box center [0, 0] width 0 height 0
click at [928, 321] on label at bounding box center [872, 332] width 167 height 122
click at [0, 0] on input "file" at bounding box center [0, 0] width 0 height 0
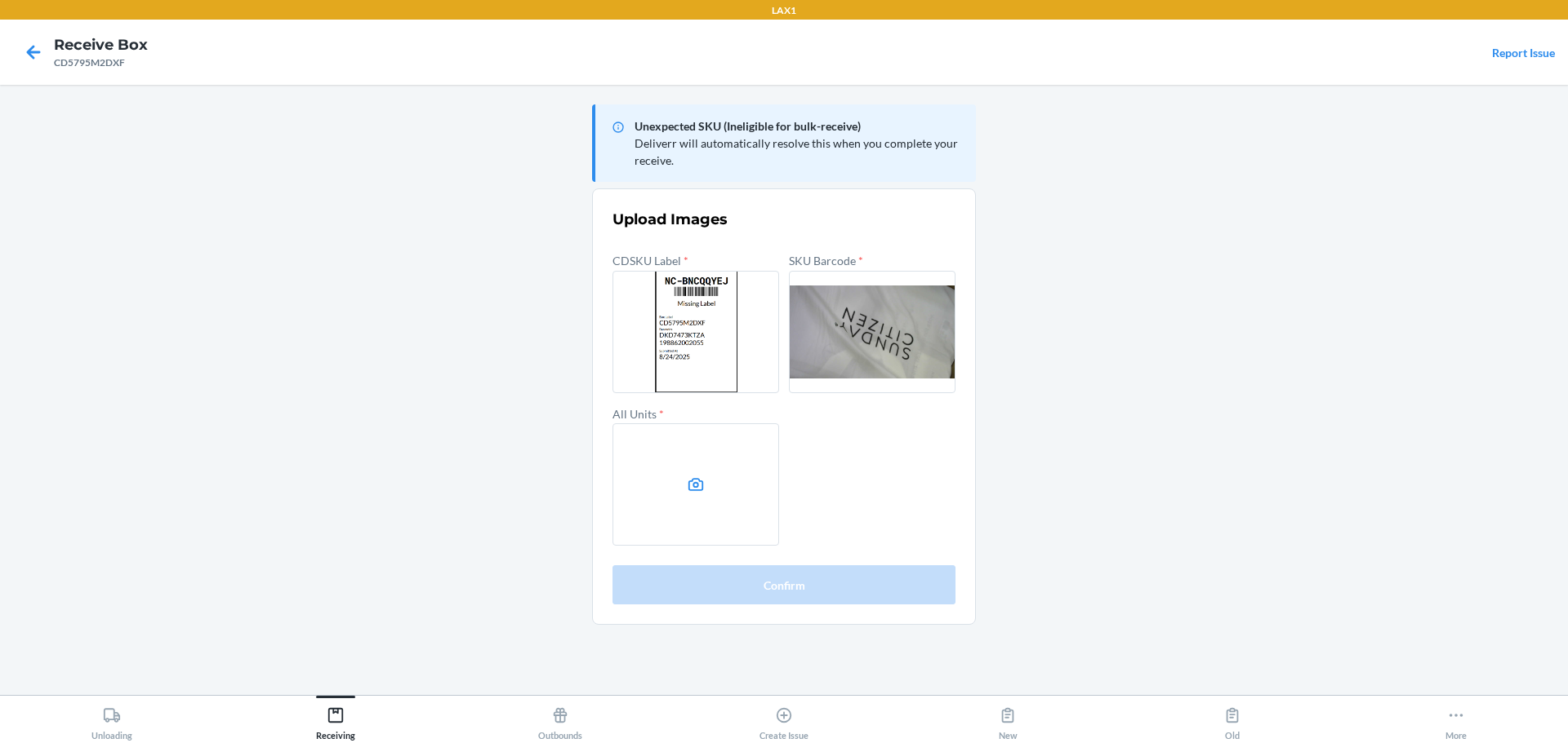
click at [678, 465] on label at bounding box center [695, 485] width 167 height 122
click at [0, 0] on input "file" at bounding box center [0, 0] width 0 height 0
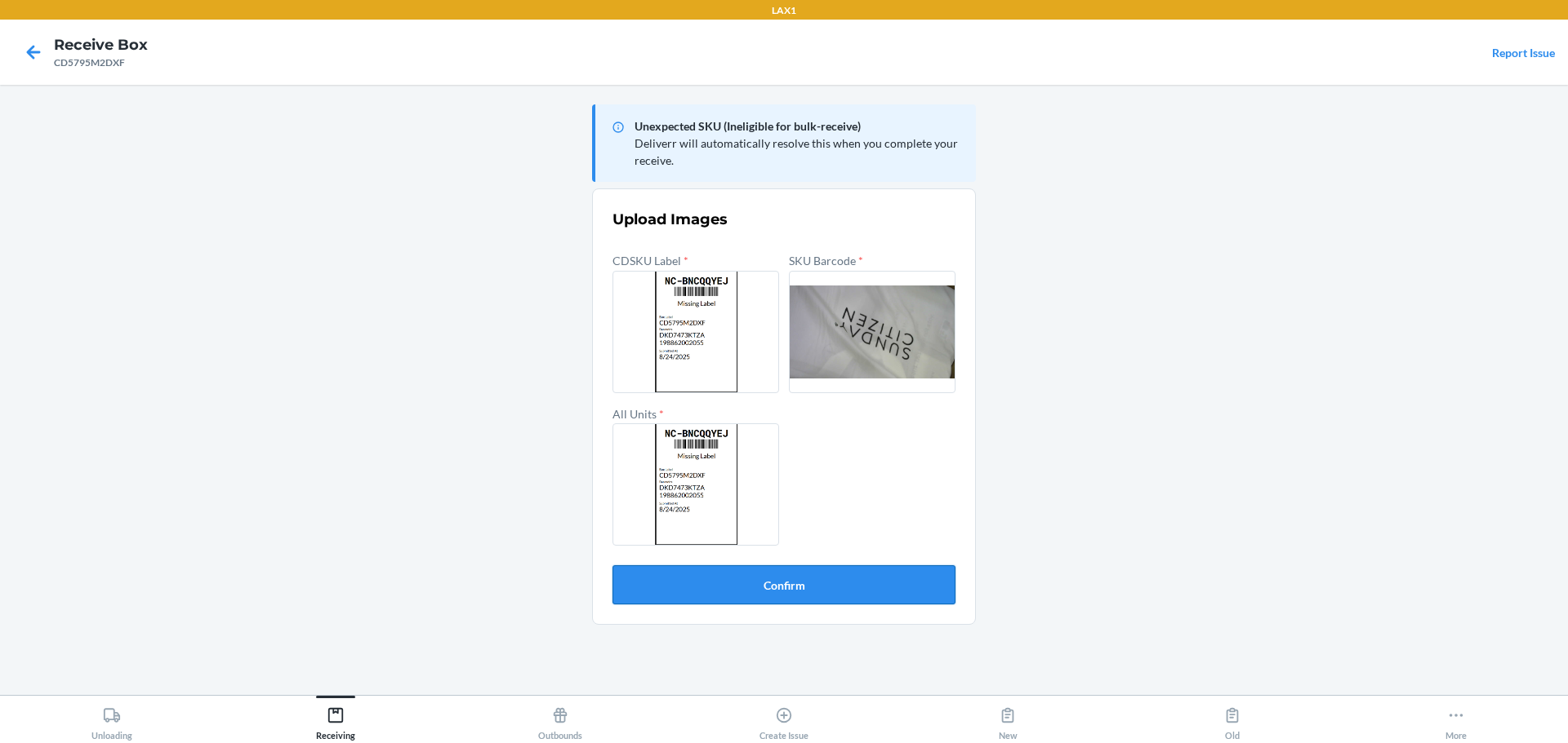
click at [860, 584] on button "Confirm" at bounding box center [784, 585] width 343 height 40
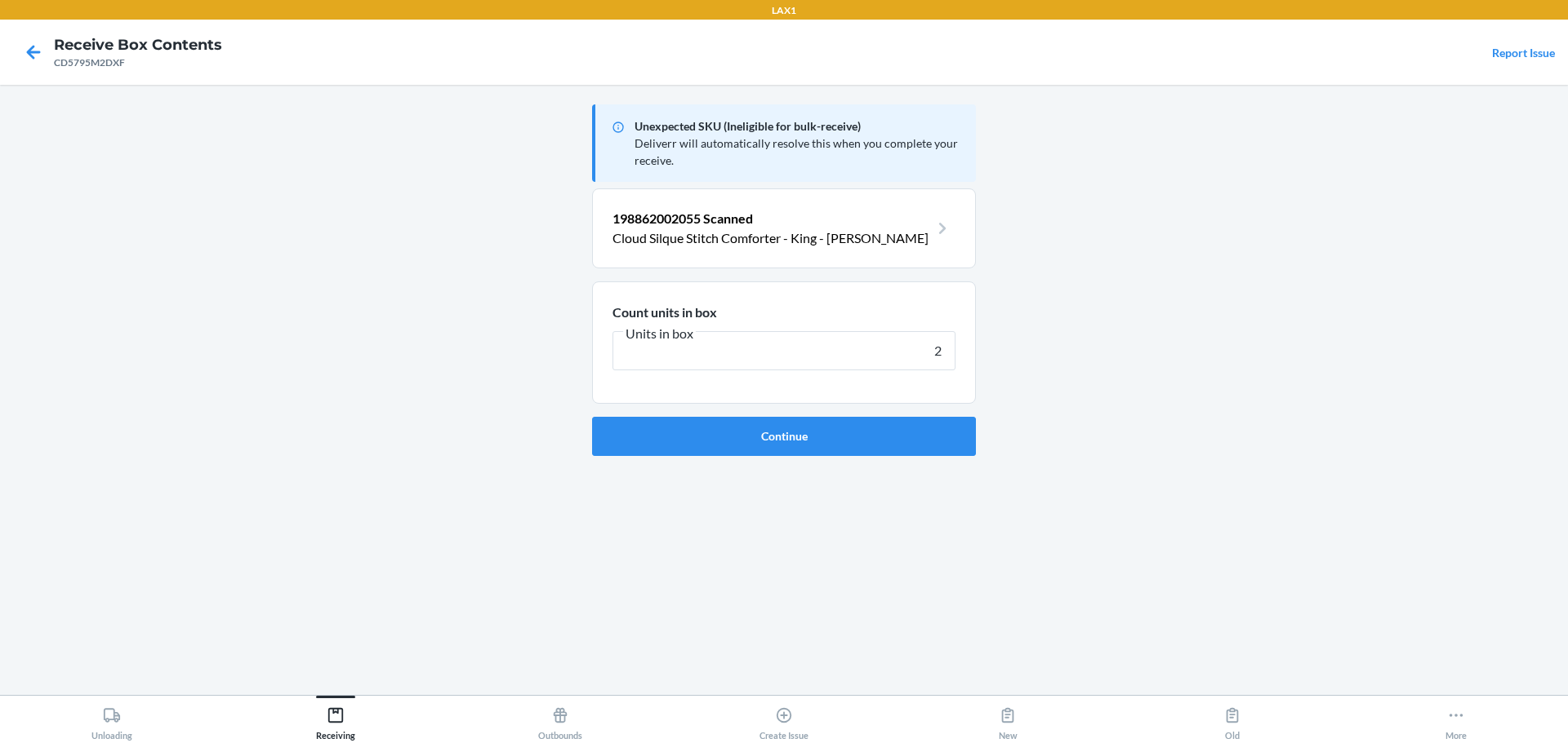
type input "2"
click at [592, 417] on button "Continue" at bounding box center [783, 437] width 384 height 40
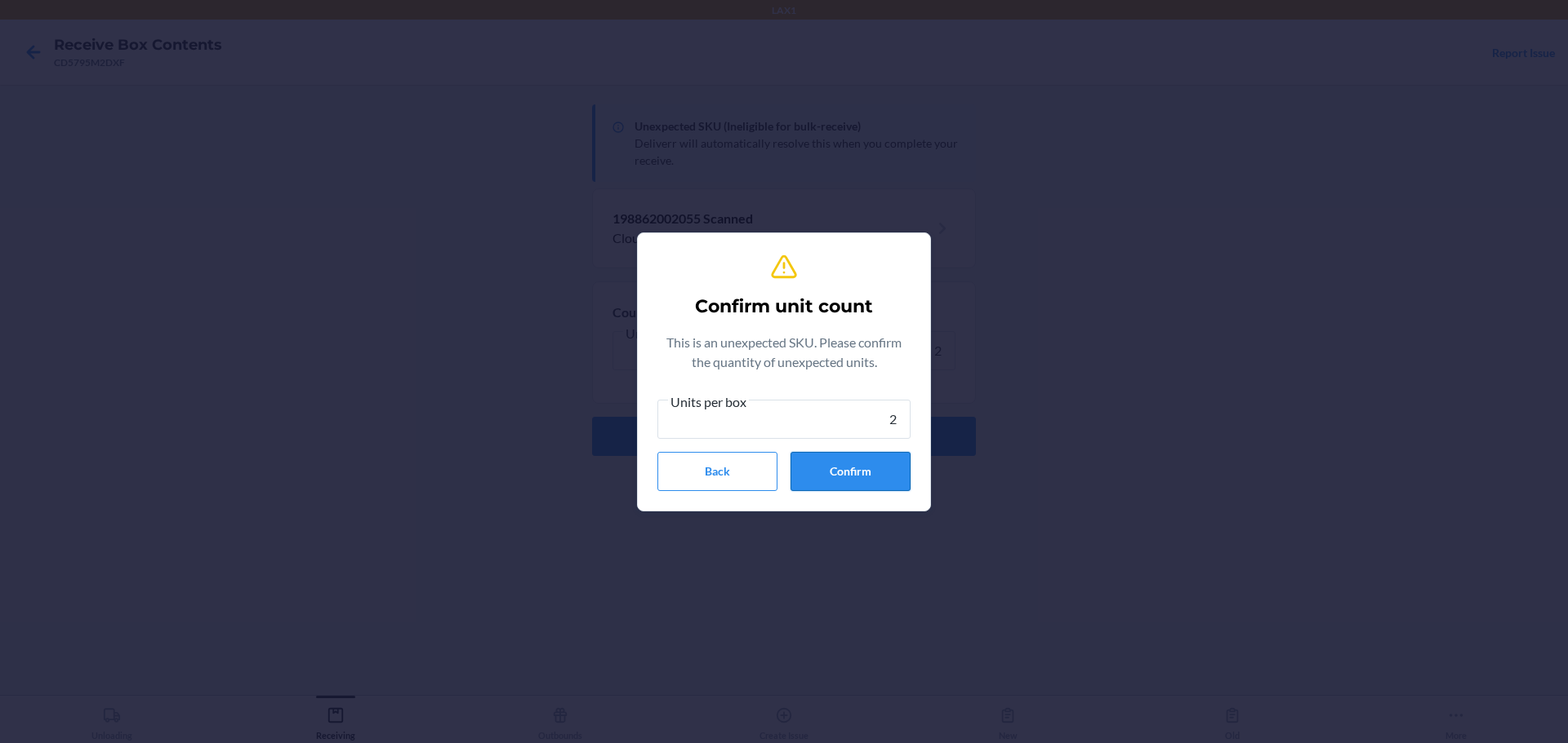
type input "2"
click at [850, 480] on button "Confirm" at bounding box center [850, 472] width 120 height 40
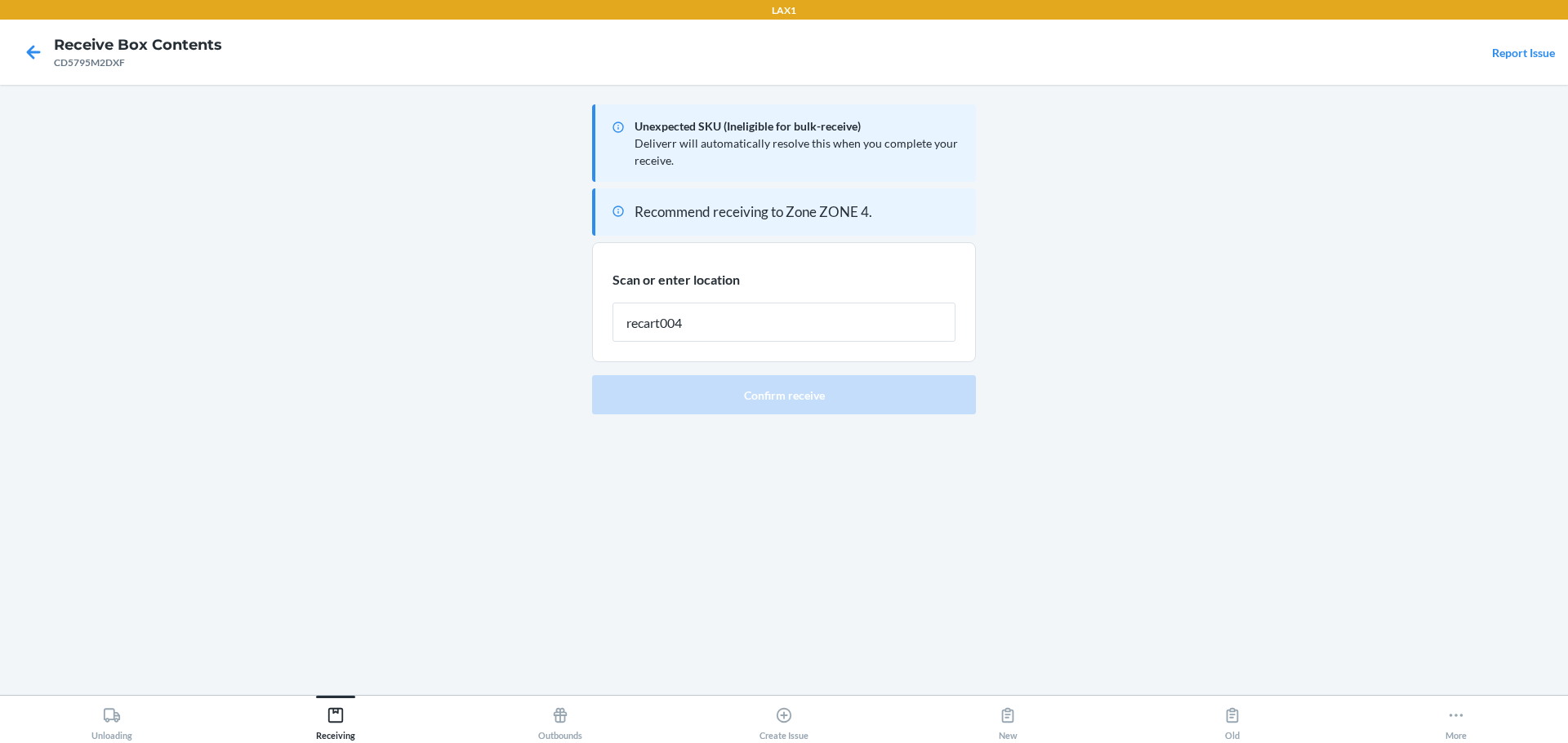
type input "recart004"
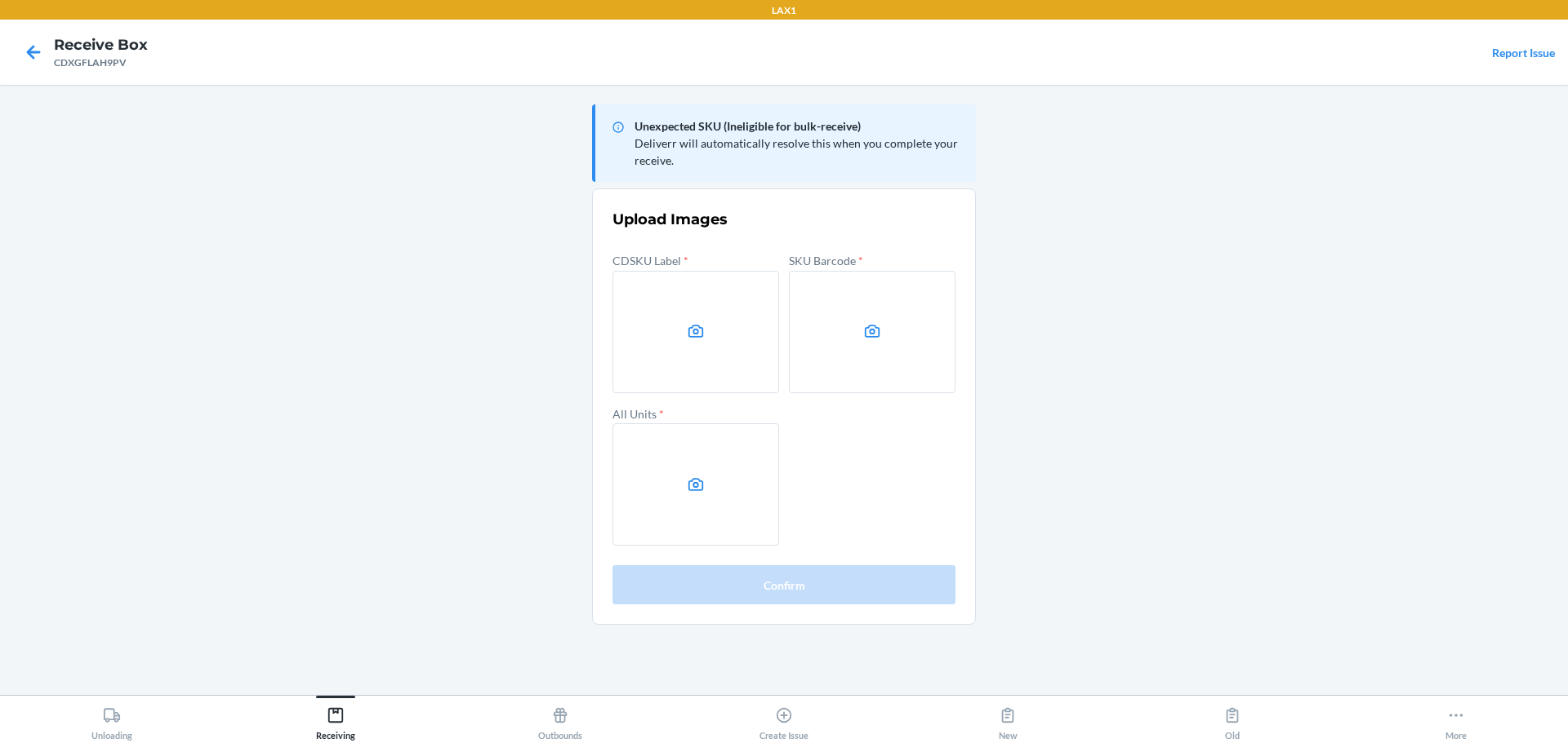
click at [1315, 346] on main "Unexpected SKU (Ineligible for bulk-receive) Deliverr will automatically resolv…" at bounding box center [784, 390] width 1568 height 610
click at [629, 284] on label at bounding box center [695, 332] width 167 height 122
click at [0, 0] on input "file" at bounding box center [0, 0] width 0 height 0
click at [841, 348] on label at bounding box center [872, 332] width 167 height 122
click at [0, 0] on input "file" at bounding box center [0, 0] width 0 height 0
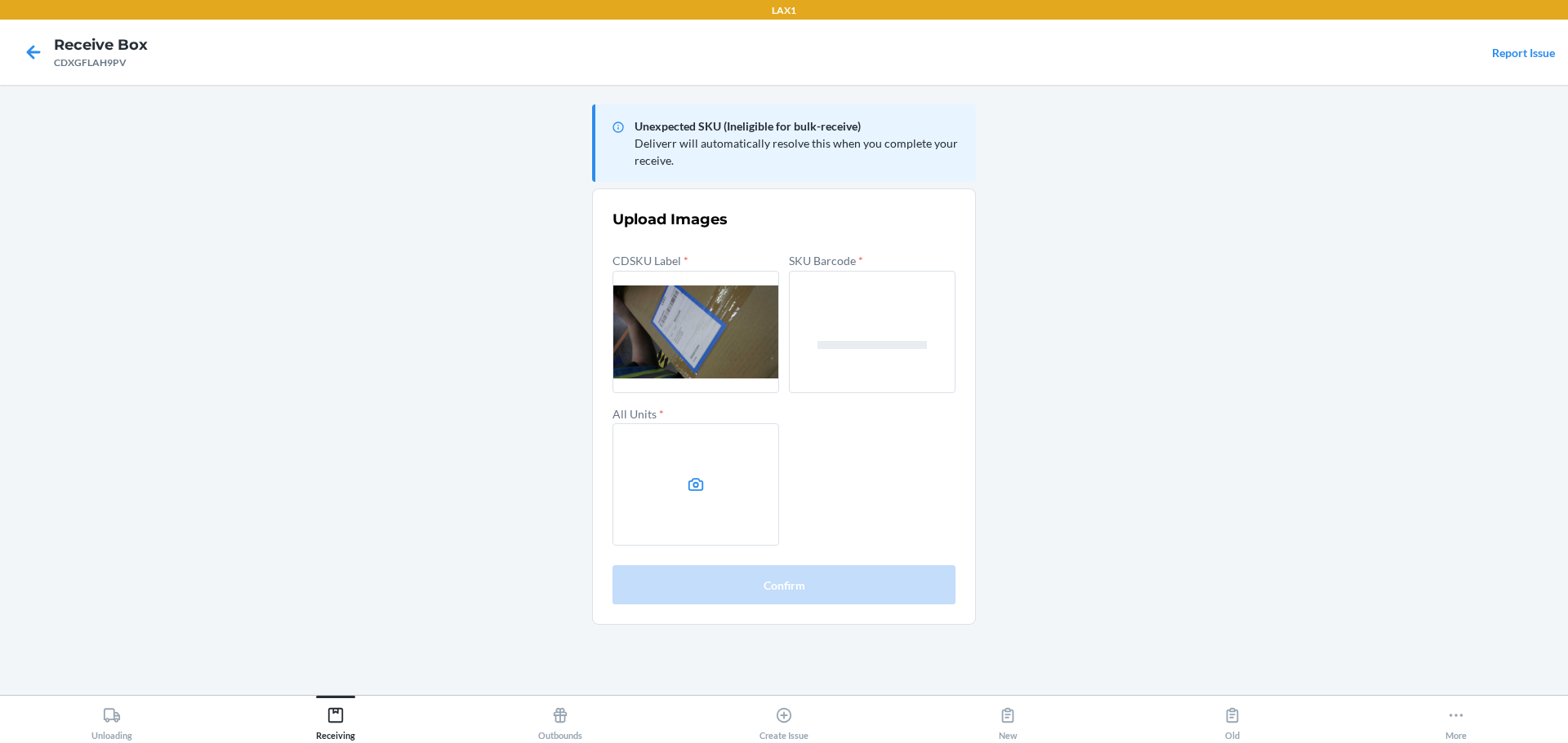
click at [718, 493] on label at bounding box center [695, 485] width 167 height 122
click at [0, 0] on input "file" at bounding box center [0, 0] width 0 height 0
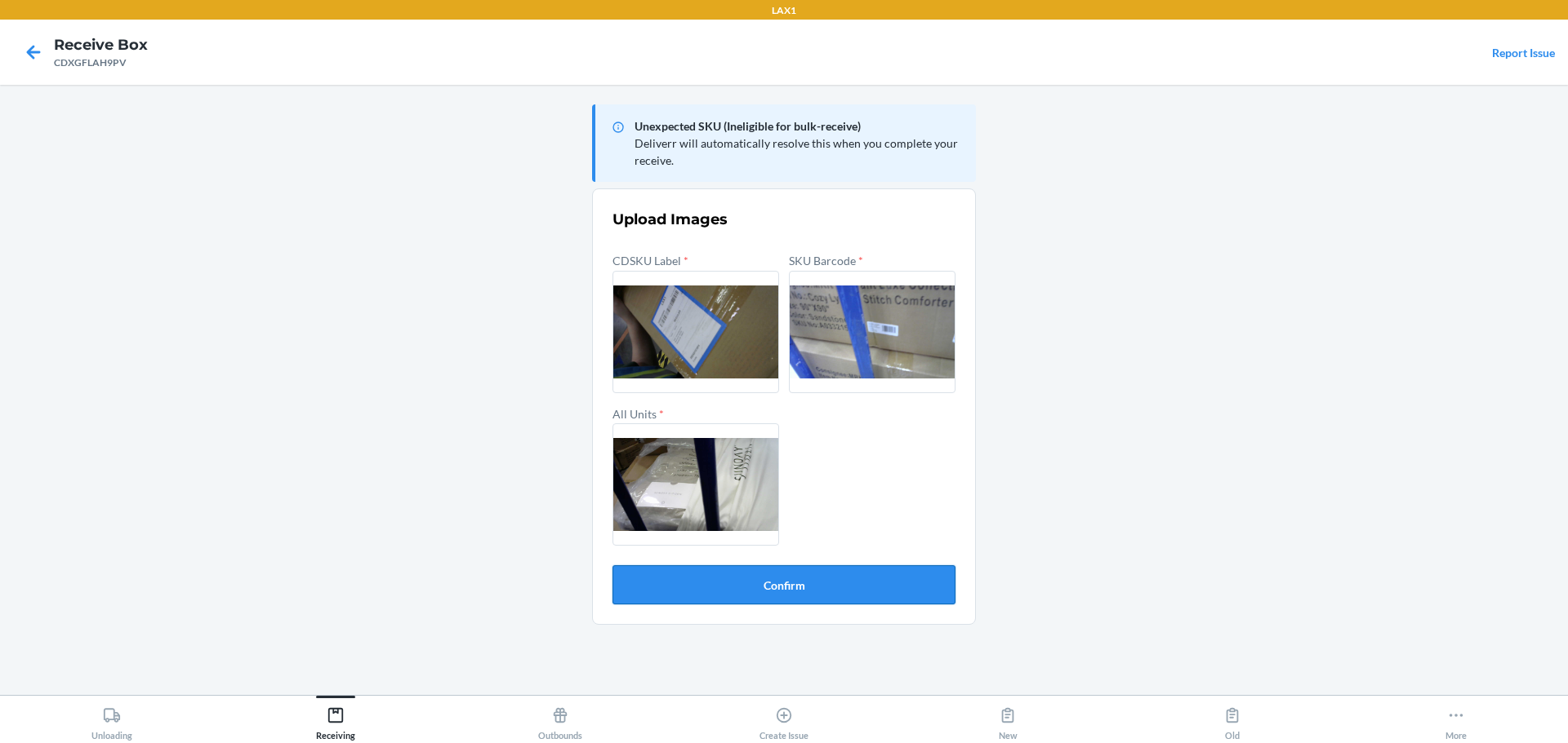
click at [904, 594] on button "Confirm" at bounding box center [784, 585] width 343 height 40
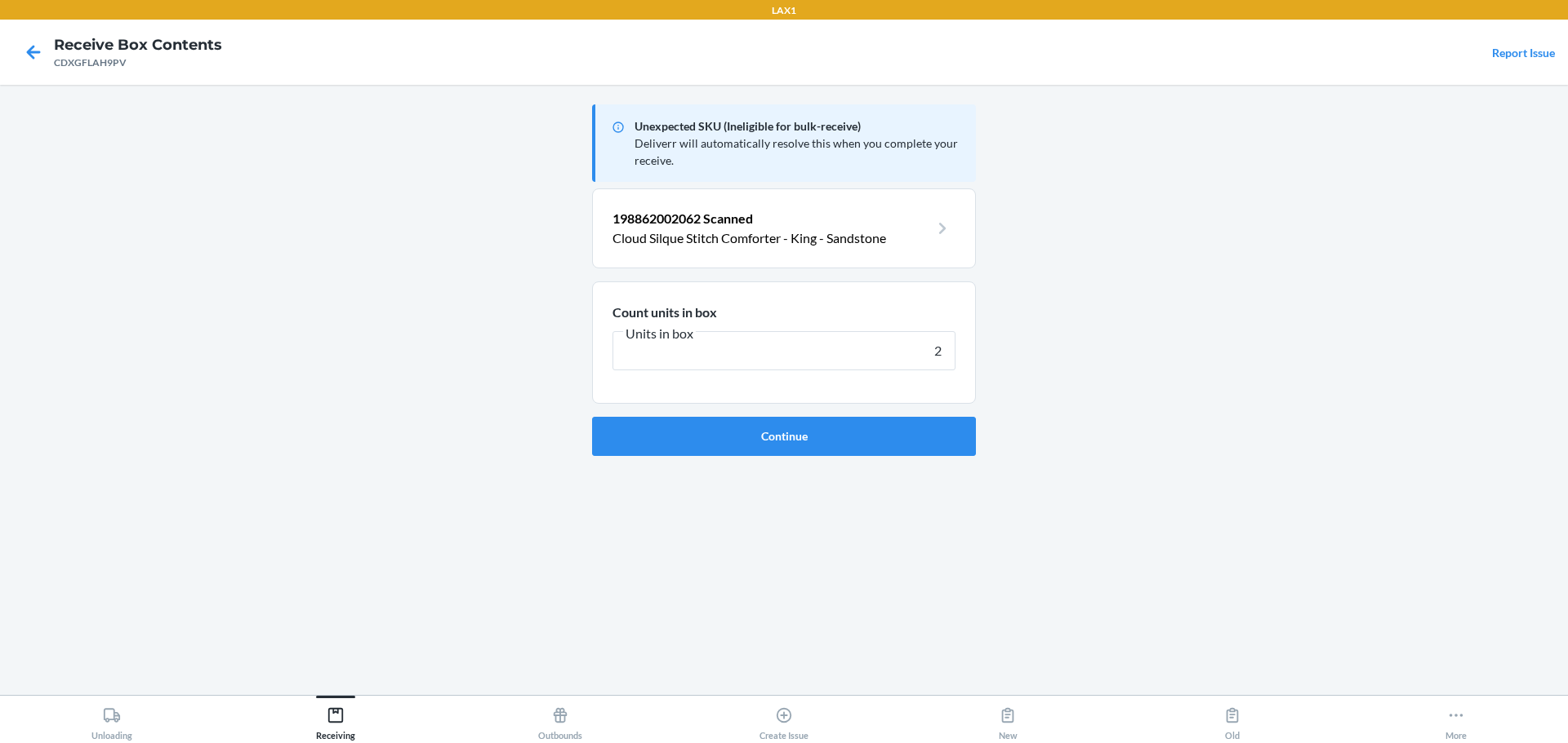
type input "2"
click at [592, 417] on button "Continue" at bounding box center [783, 437] width 384 height 40
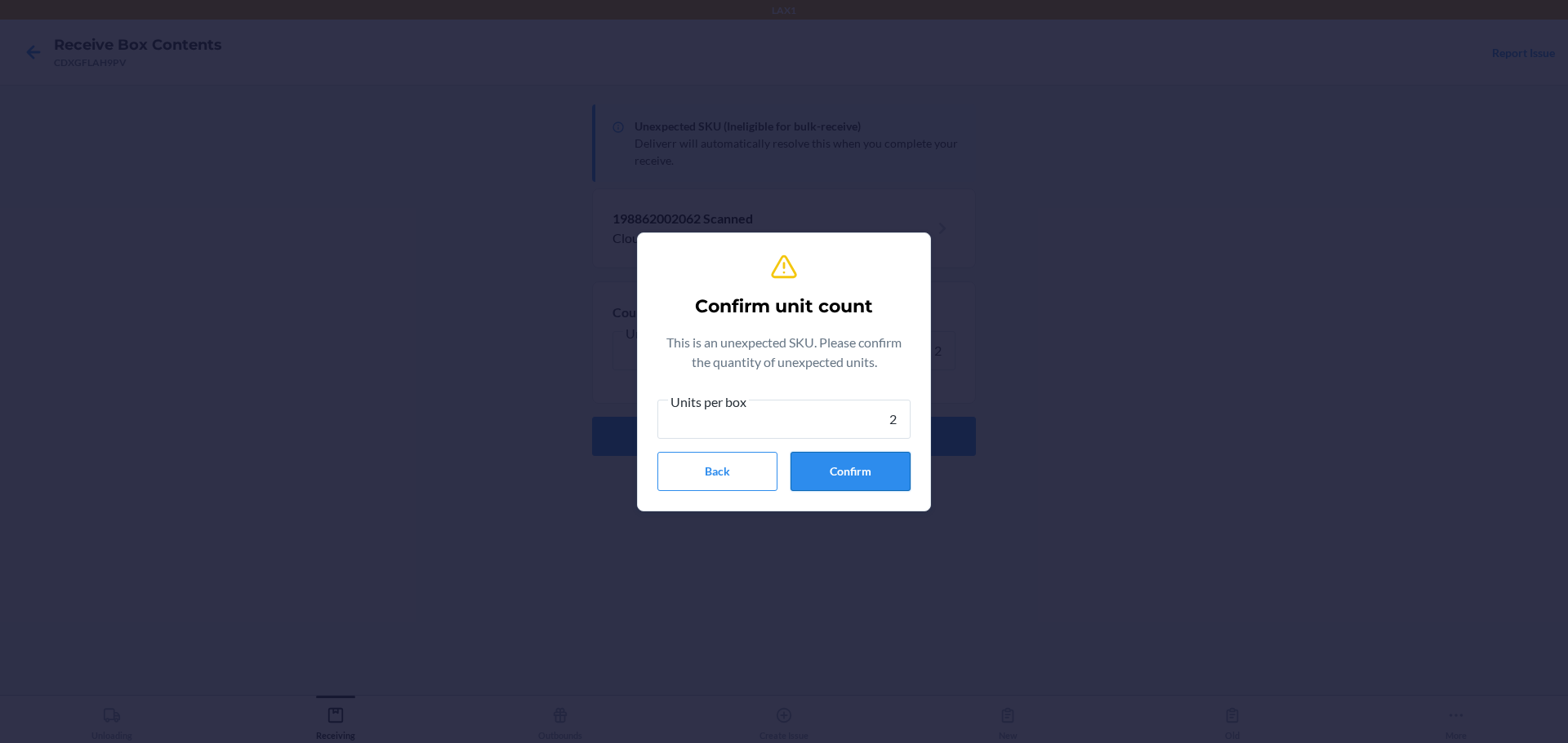
type input "2"
click at [835, 470] on button "Confirm" at bounding box center [850, 472] width 120 height 40
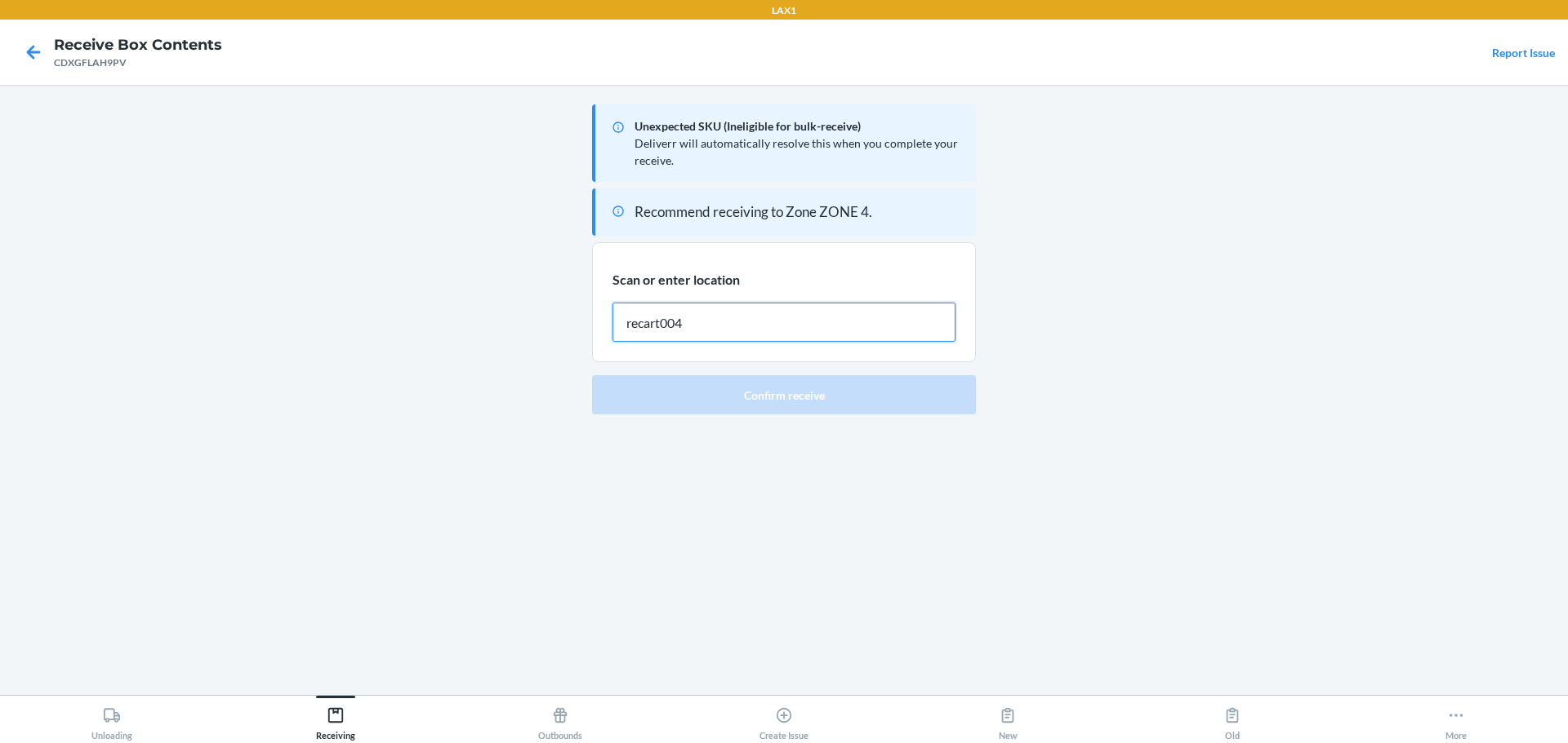
type input "recart004"
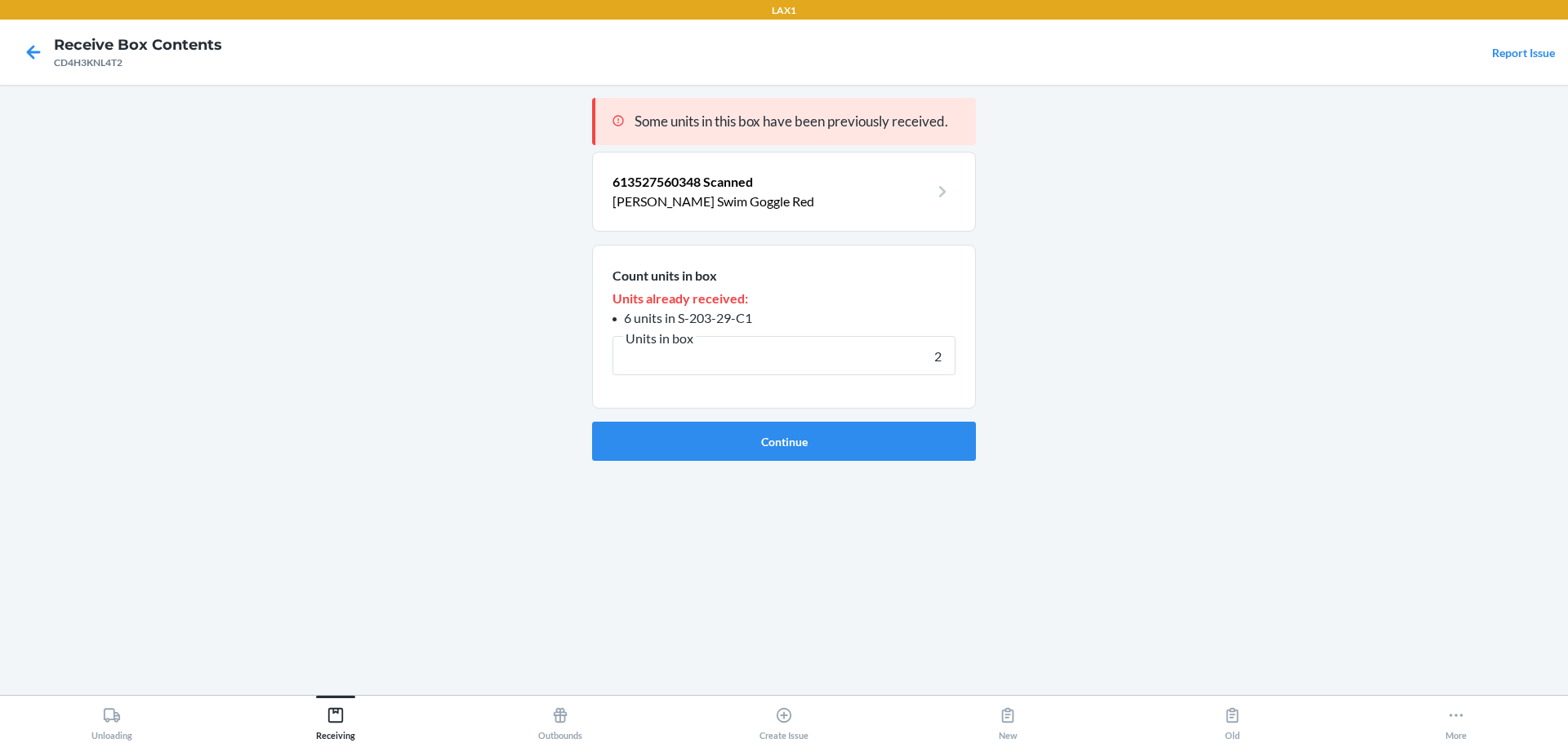
type input "2"
click at [592, 422] on button "Continue" at bounding box center [783, 442] width 384 height 40
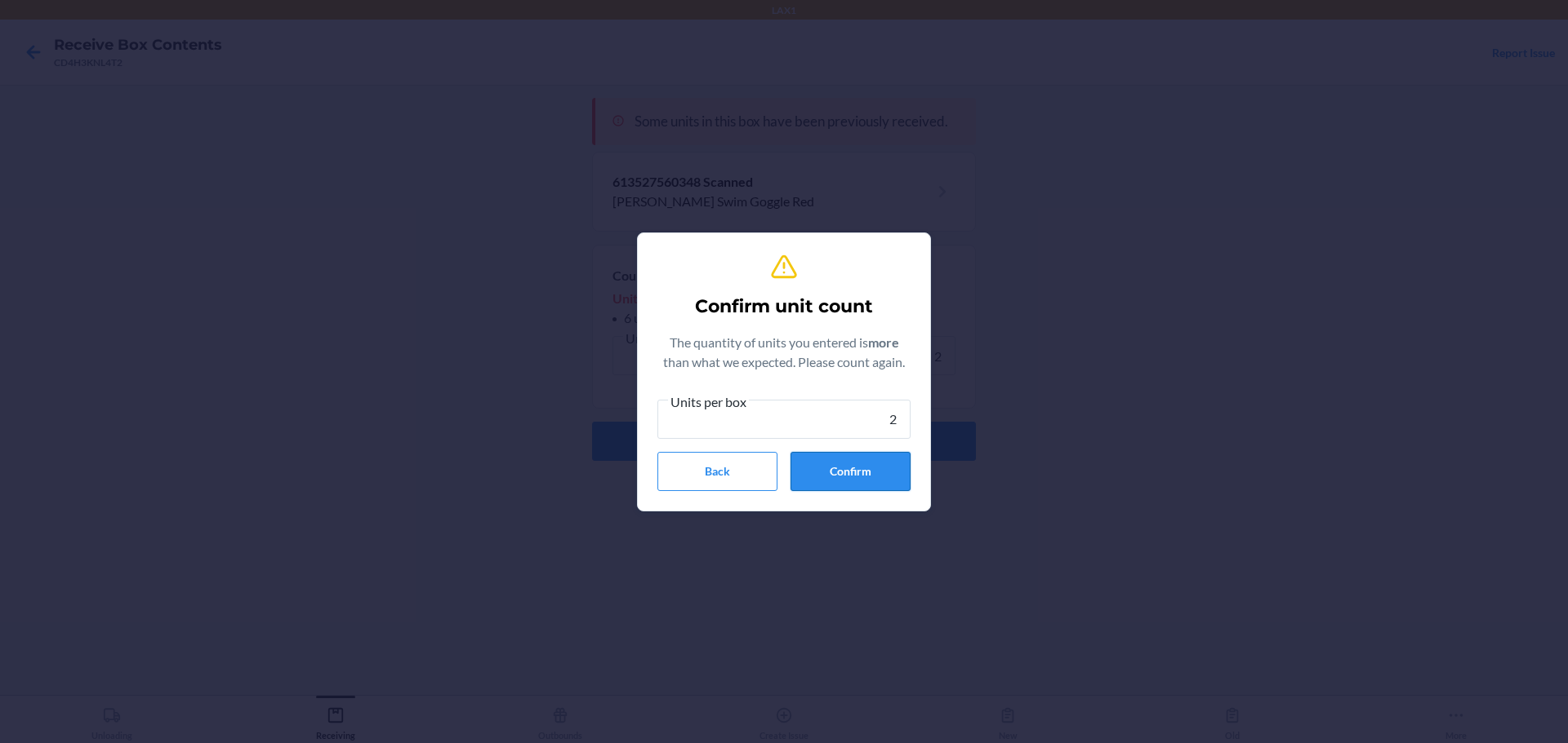
type input "2"
click at [827, 460] on button "Confirm" at bounding box center [850, 472] width 120 height 40
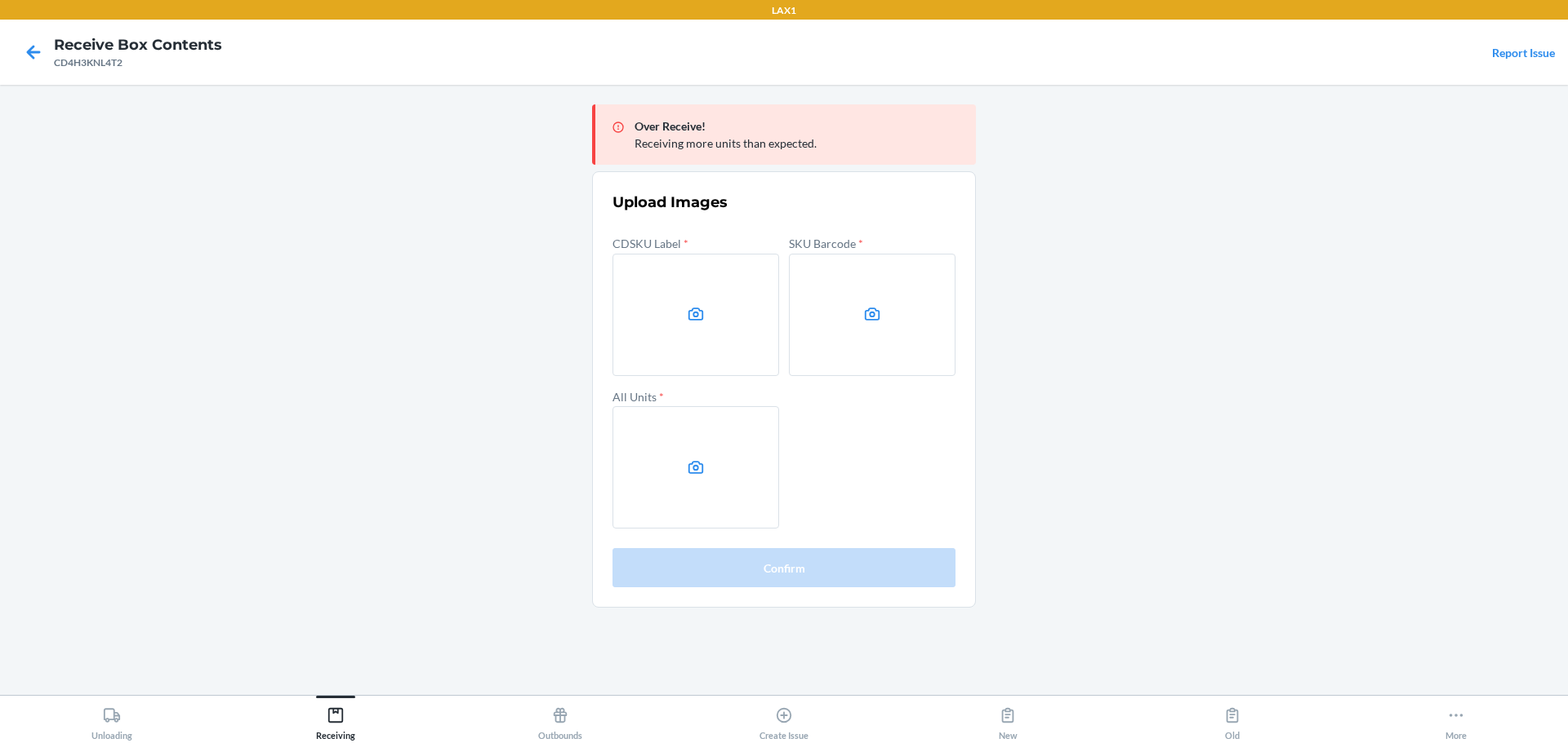
click at [1332, 315] on main "Over Receive! Receiving more units than expected. Upload Images CDSKU Label * S…" at bounding box center [784, 390] width 1568 height 610
click at [1120, 336] on main "Over Receive! Receiving more units than expected. Upload Images CDSKU Label * S…" at bounding box center [784, 390] width 1568 height 610
click at [739, 325] on label at bounding box center [695, 315] width 167 height 122
click at [0, 0] on input "file" at bounding box center [0, 0] width 0 height 0
click at [830, 330] on label at bounding box center [872, 315] width 167 height 122
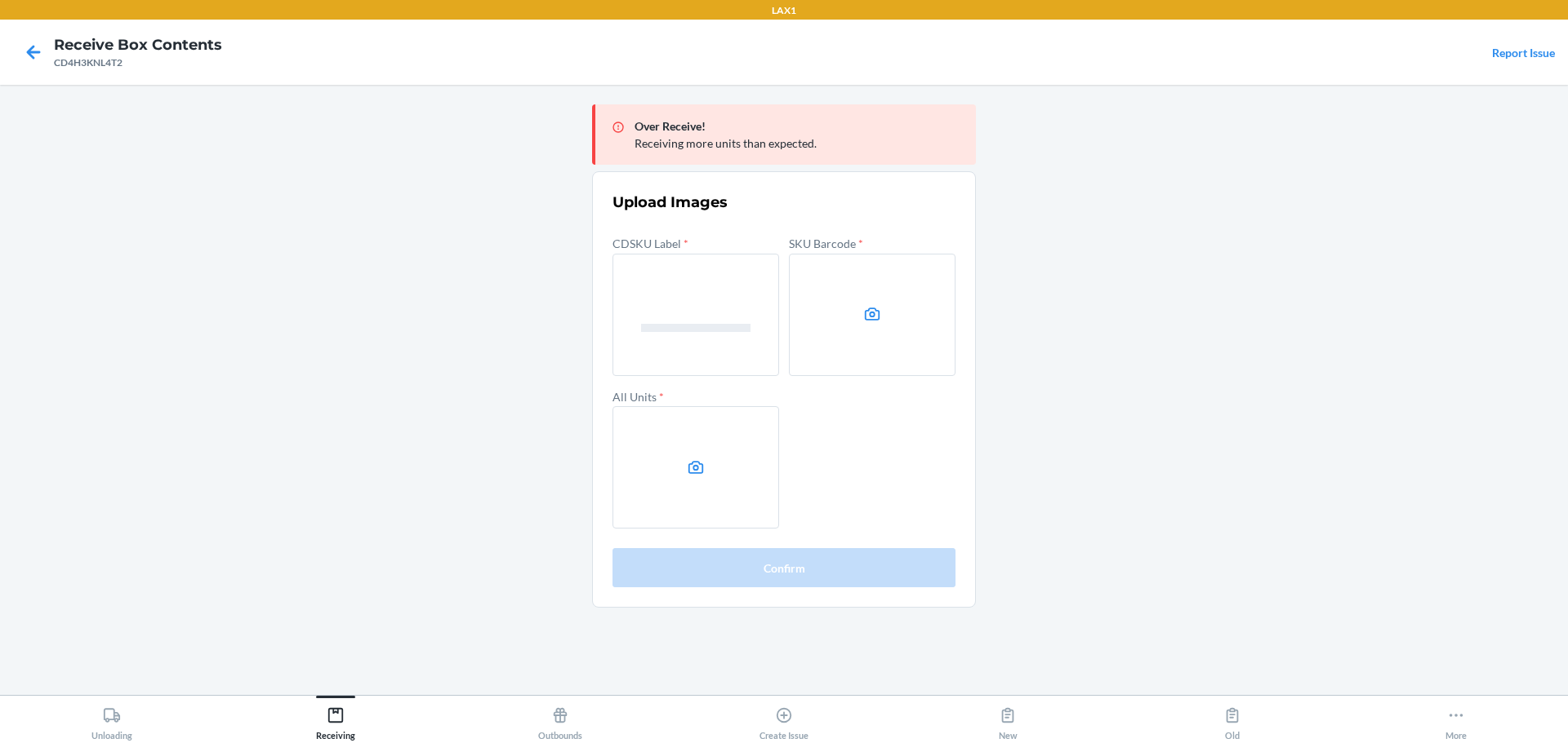
click at [0, 0] on input "file" at bounding box center [0, 0] width 0 height 0
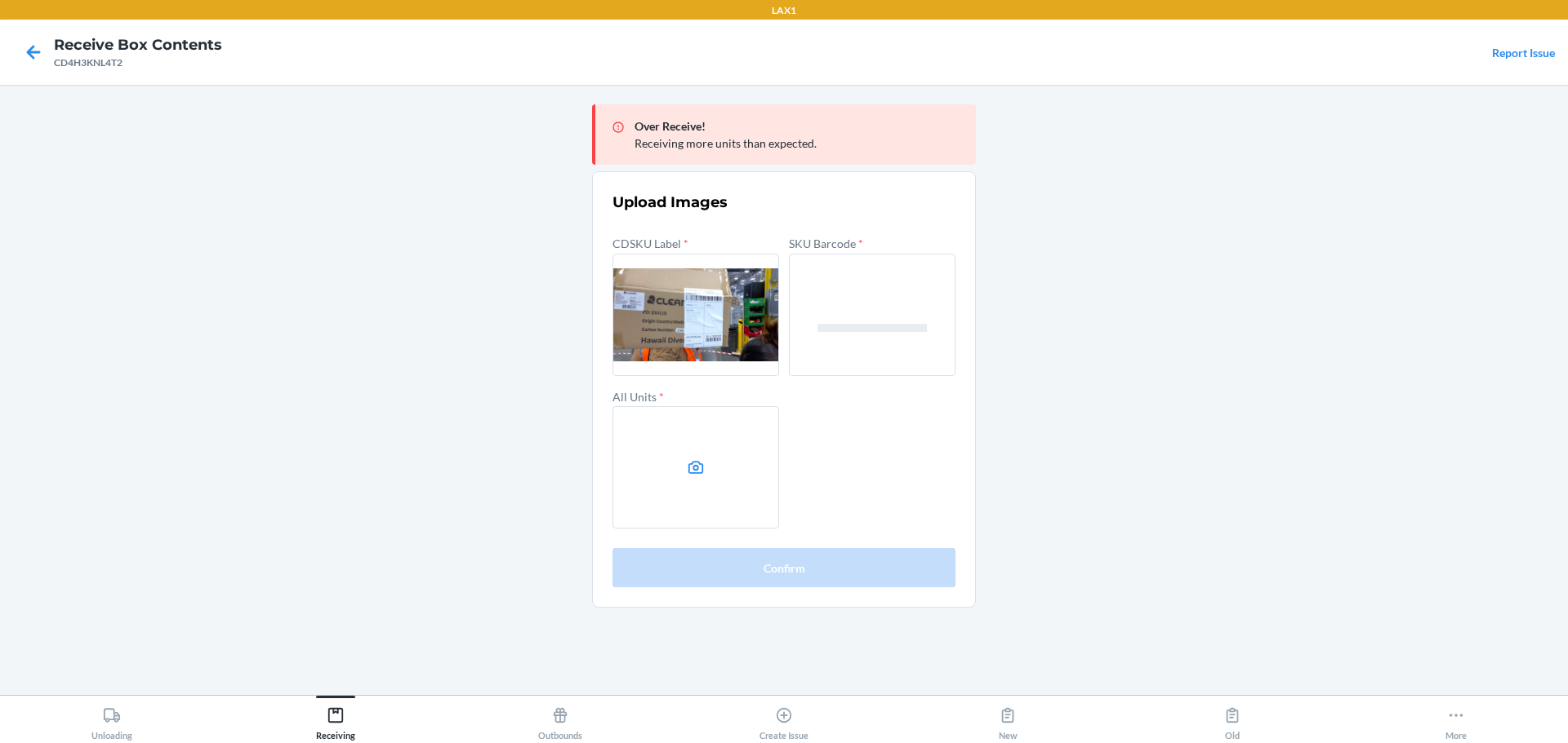
click at [697, 475] on icon at bounding box center [696, 468] width 19 height 19
click at [0, 0] on input "file" at bounding box center [0, 0] width 0 height 0
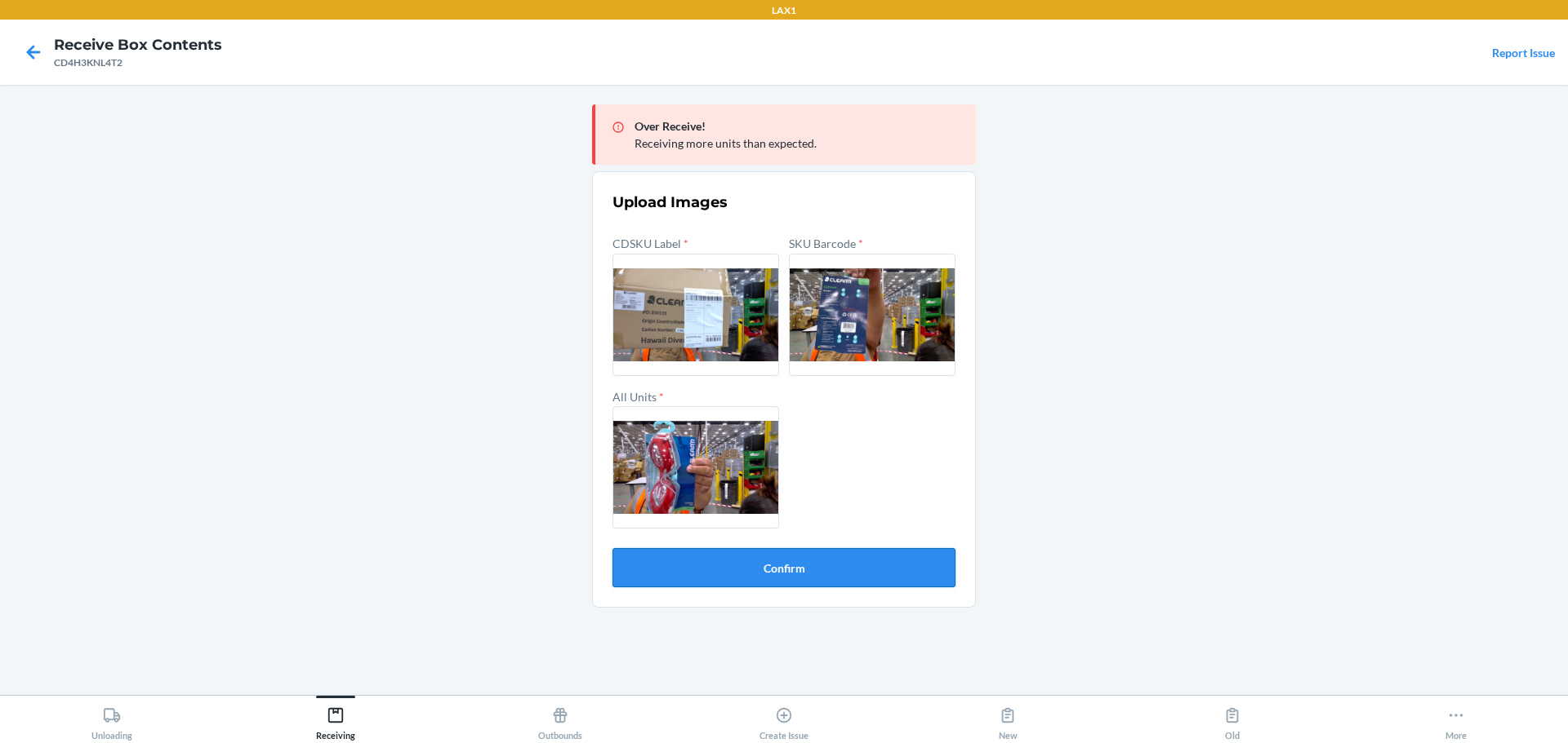
click at [787, 585] on button "Confirm" at bounding box center [784, 568] width 343 height 40
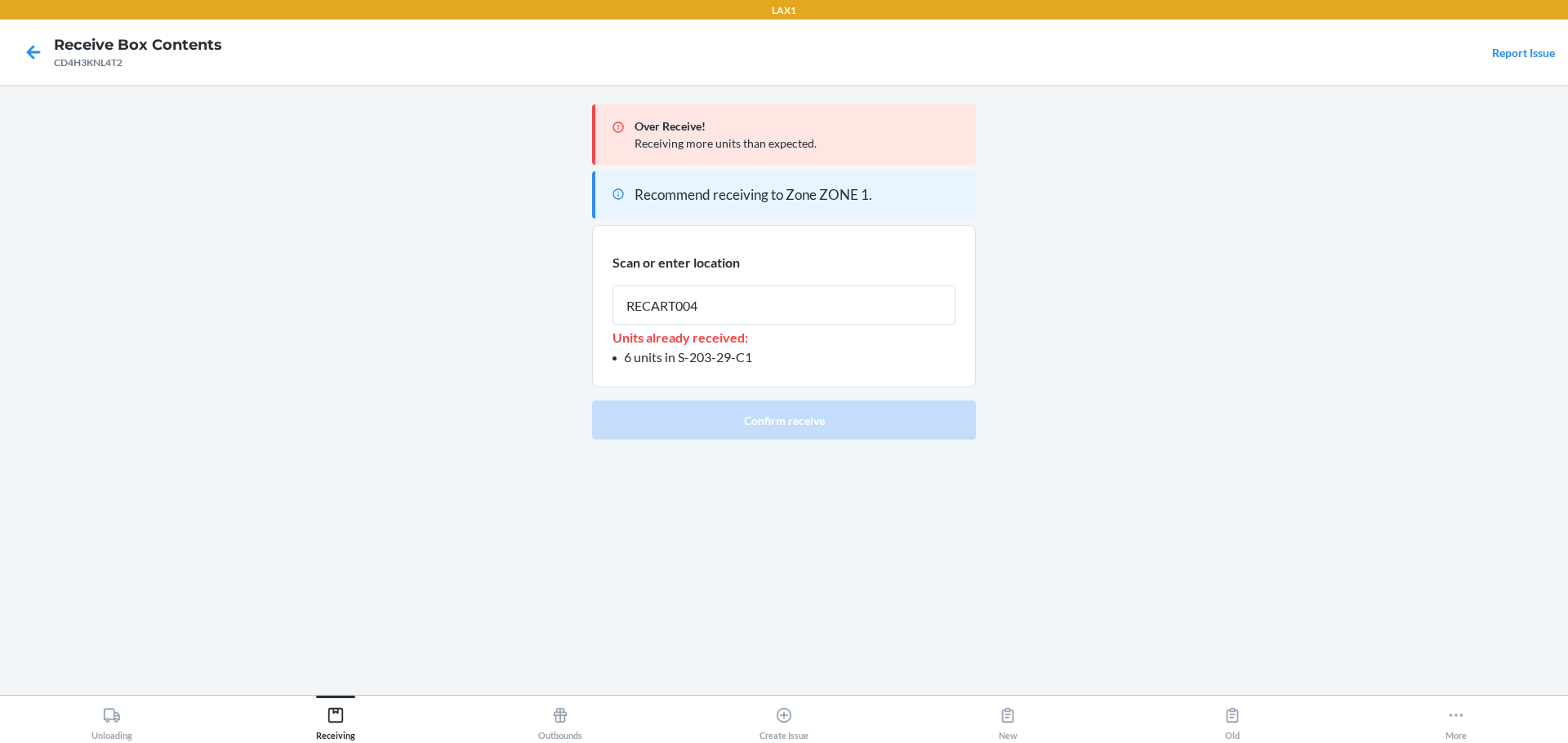
type input "RECART004"
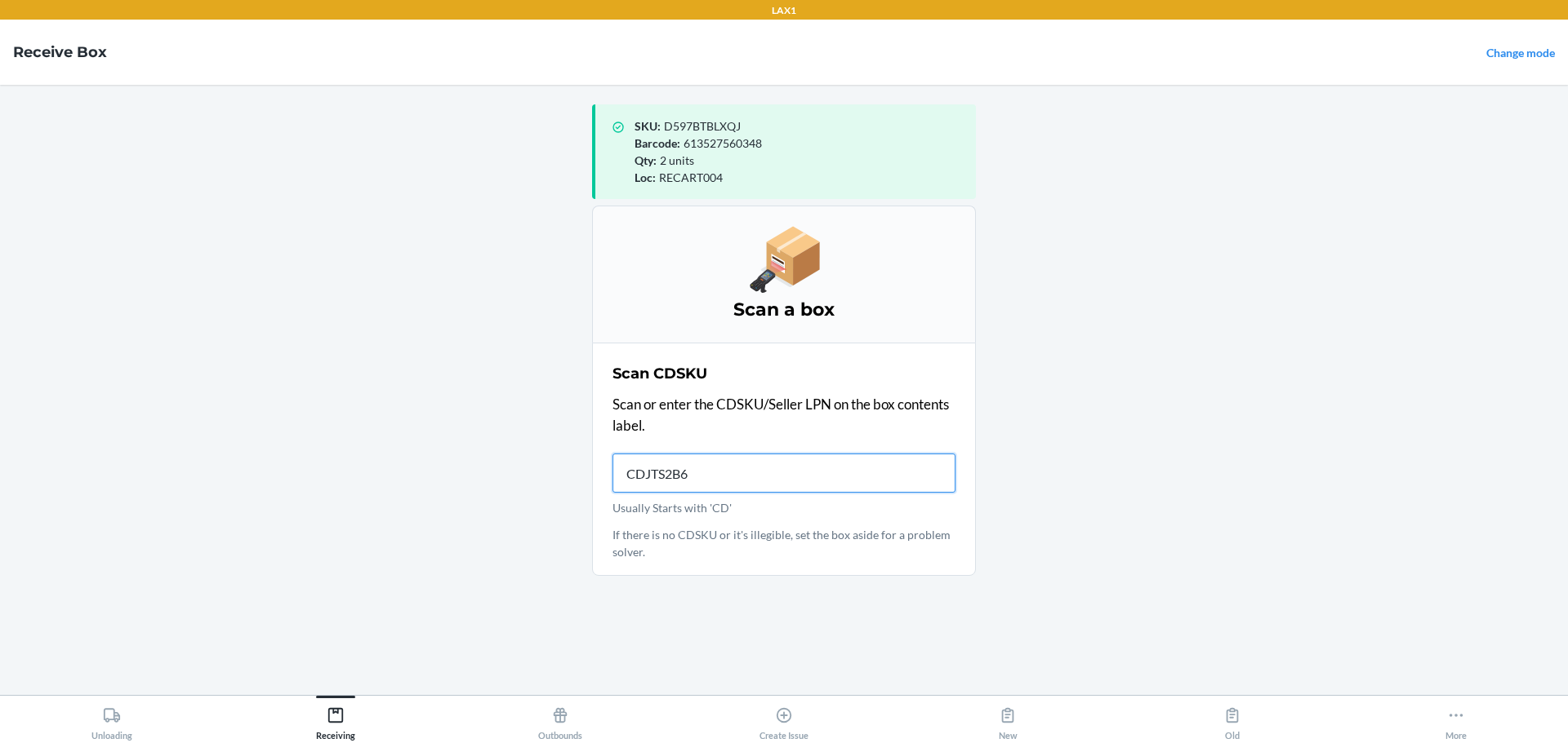
type input "CDJTS2B6V"
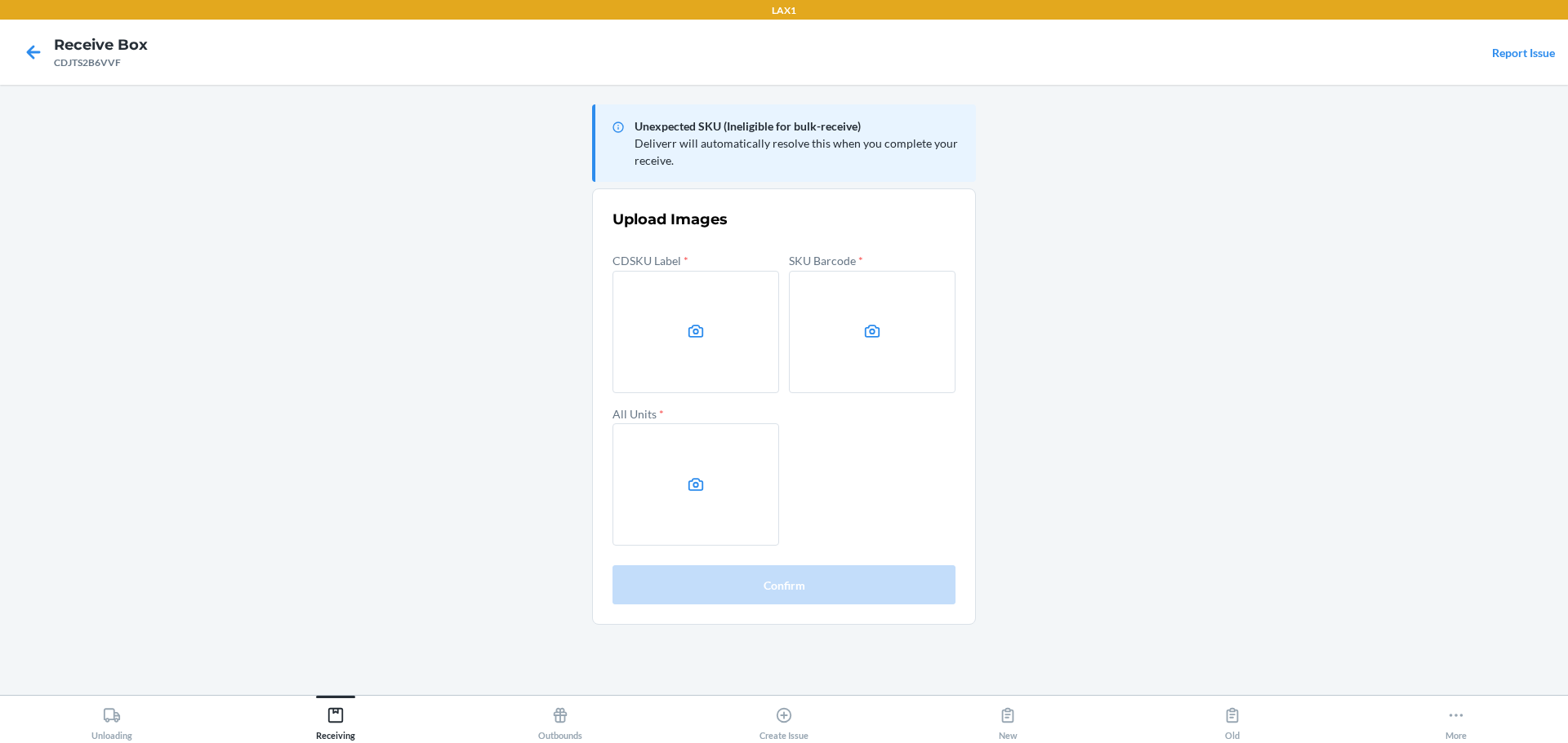
click at [1253, 430] on main "Unexpected SKU (Ineligible for bulk-receive) Deliverr will automatically resolv…" at bounding box center [784, 390] width 1568 height 610
click at [657, 309] on label at bounding box center [695, 332] width 167 height 122
click at [0, 0] on input "file" at bounding box center [0, 0] width 0 height 0
click at [813, 362] on label at bounding box center [872, 332] width 167 height 122
click at [0, 0] on input "file" at bounding box center [0, 0] width 0 height 0
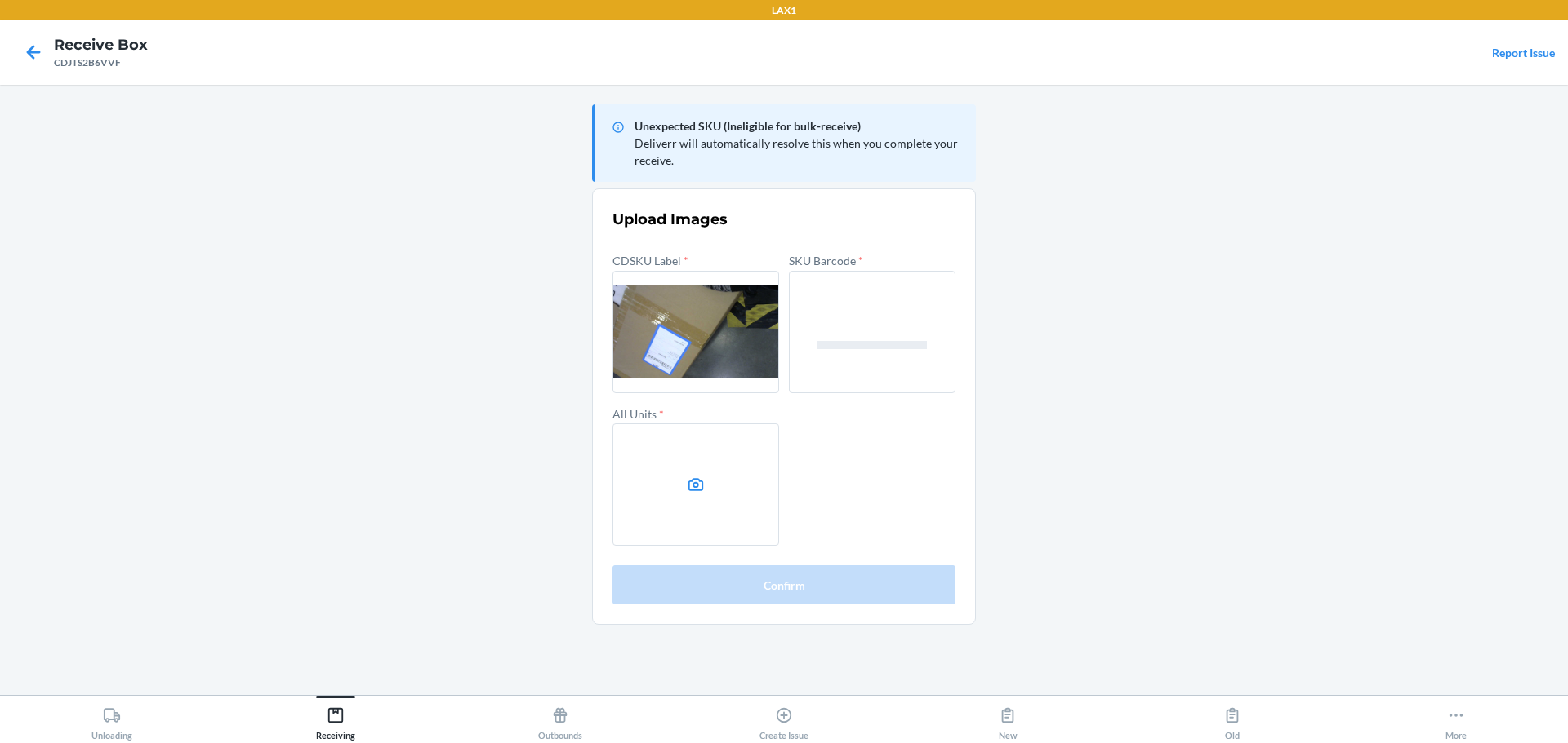
click at [742, 489] on label at bounding box center [695, 485] width 167 height 122
click at [0, 0] on input "file" at bounding box center [0, 0] width 0 height 0
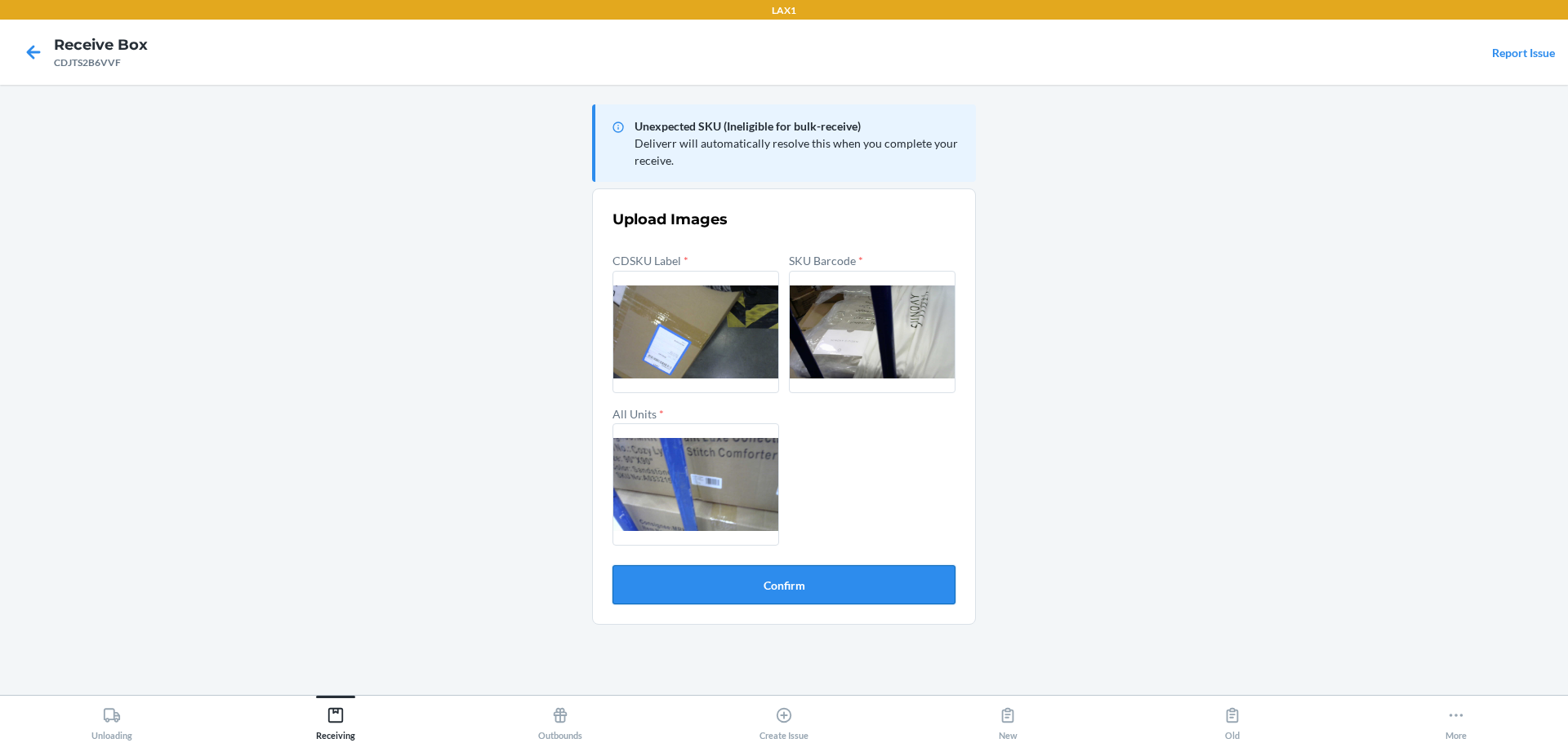
click at [858, 587] on button "Confirm" at bounding box center [784, 585] width 343 height 40
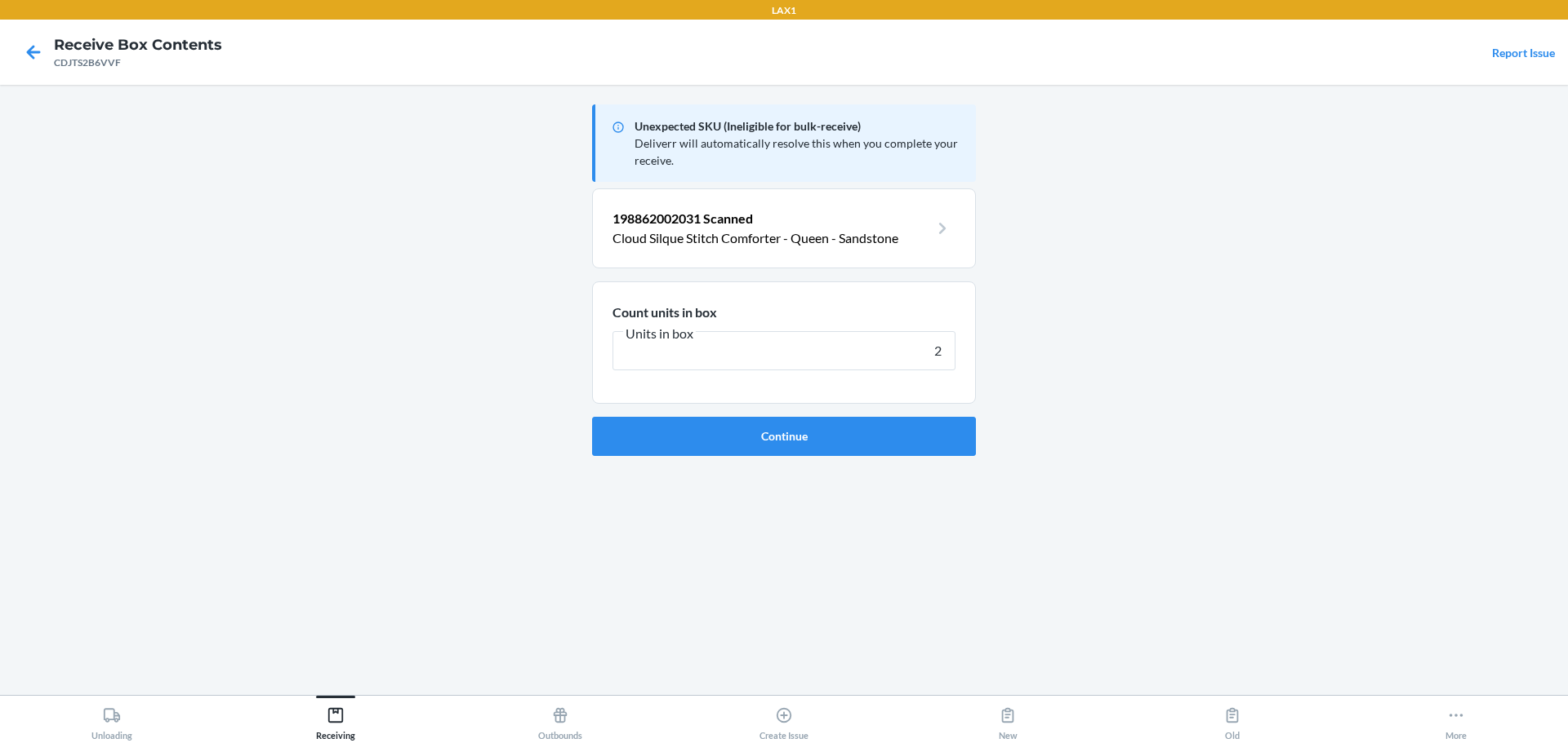
type input "2"
click at [592, 417] on button "Continue" at bounding box center [783, 437] width 384 height 40
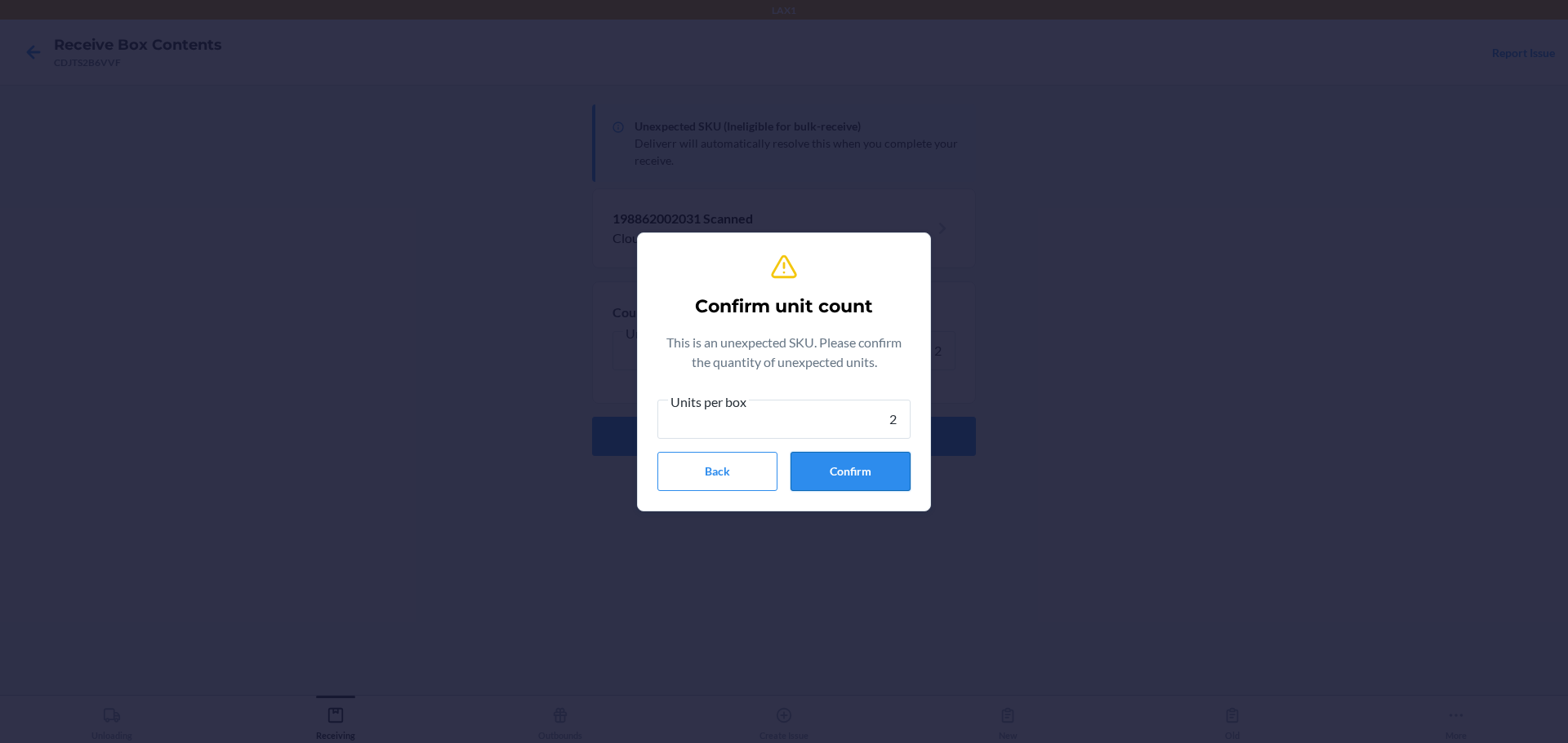
type input "2"
click at [859, 479] on button "Confirm" at bounding box center [850, 472] width 120 height 40
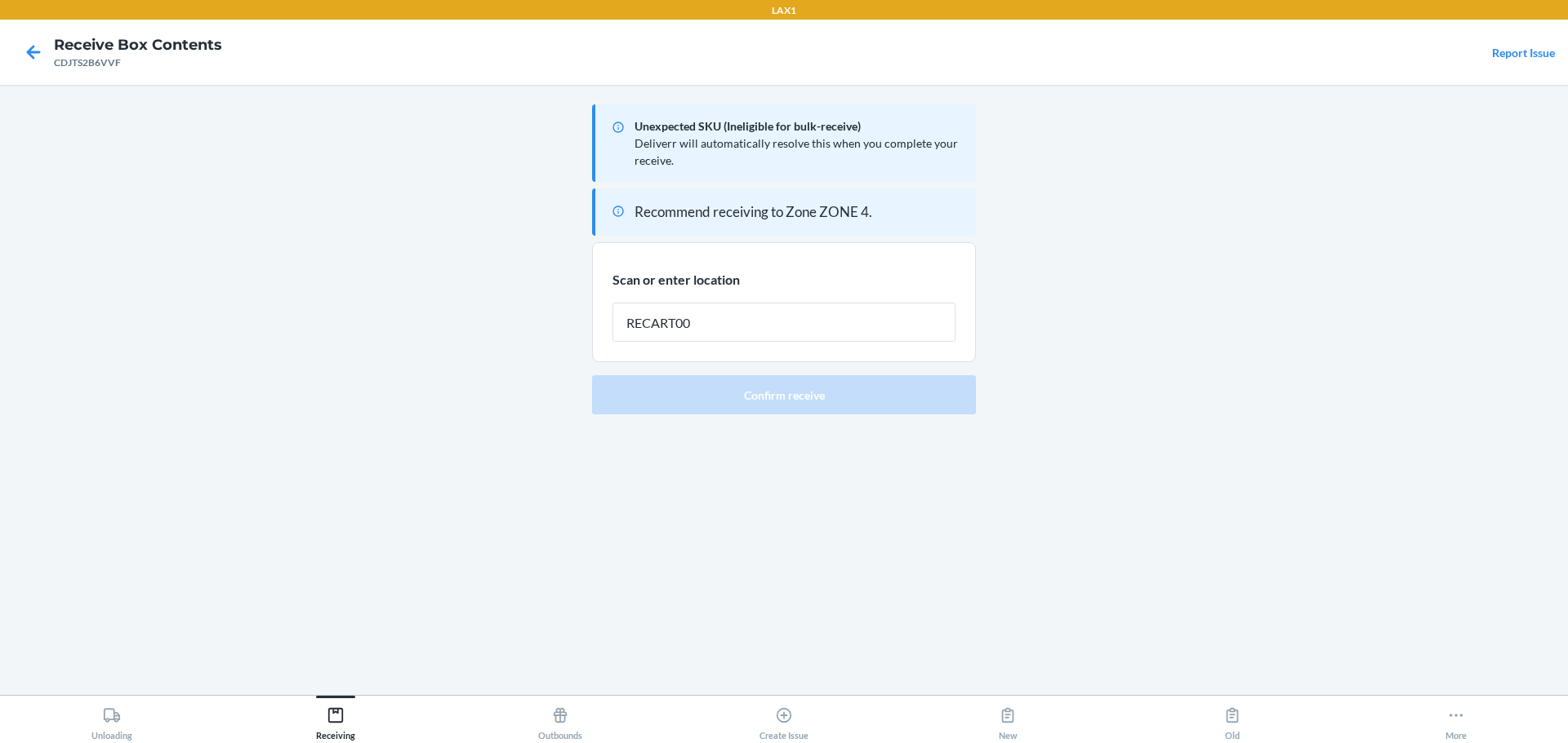
type input "RECART004"
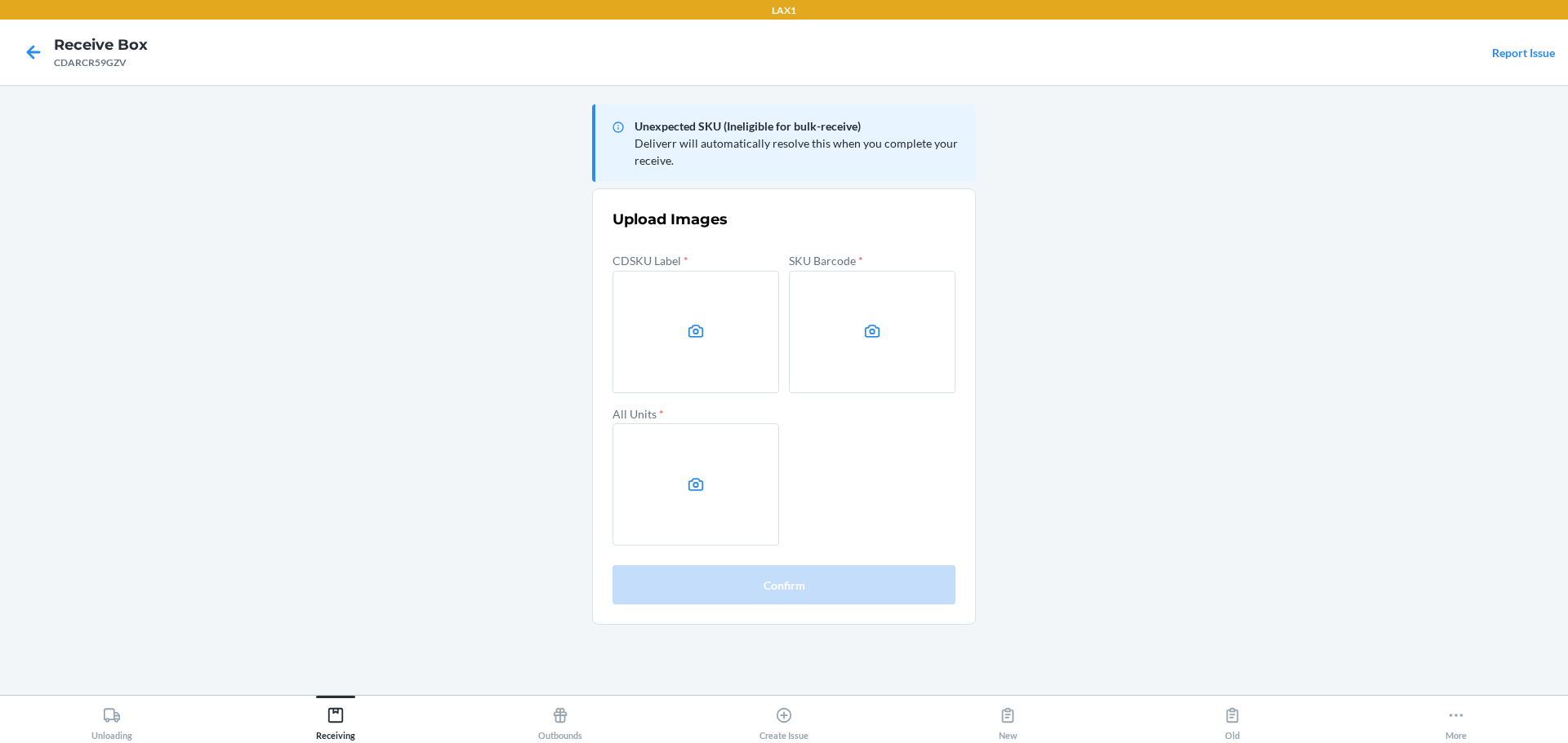
click at [1201, 374] on main "Unexpected SKU (Ineligible for bulk-receive) Deliverr will automatically resolv…" at bounding box center [784, 390] width 1568 height 610
click at [707, 343] on label at bounding box center [695, 332] width 167 height 122
click at [0, 0] on input "file" at bounding box center [0, 0] width 0 height 0
click at [868, 384] on label at bounding box center [872, 332] width 167 height 122
click at [0, 0] on input "file" at bounding box center [0, 0] width 0 height 0
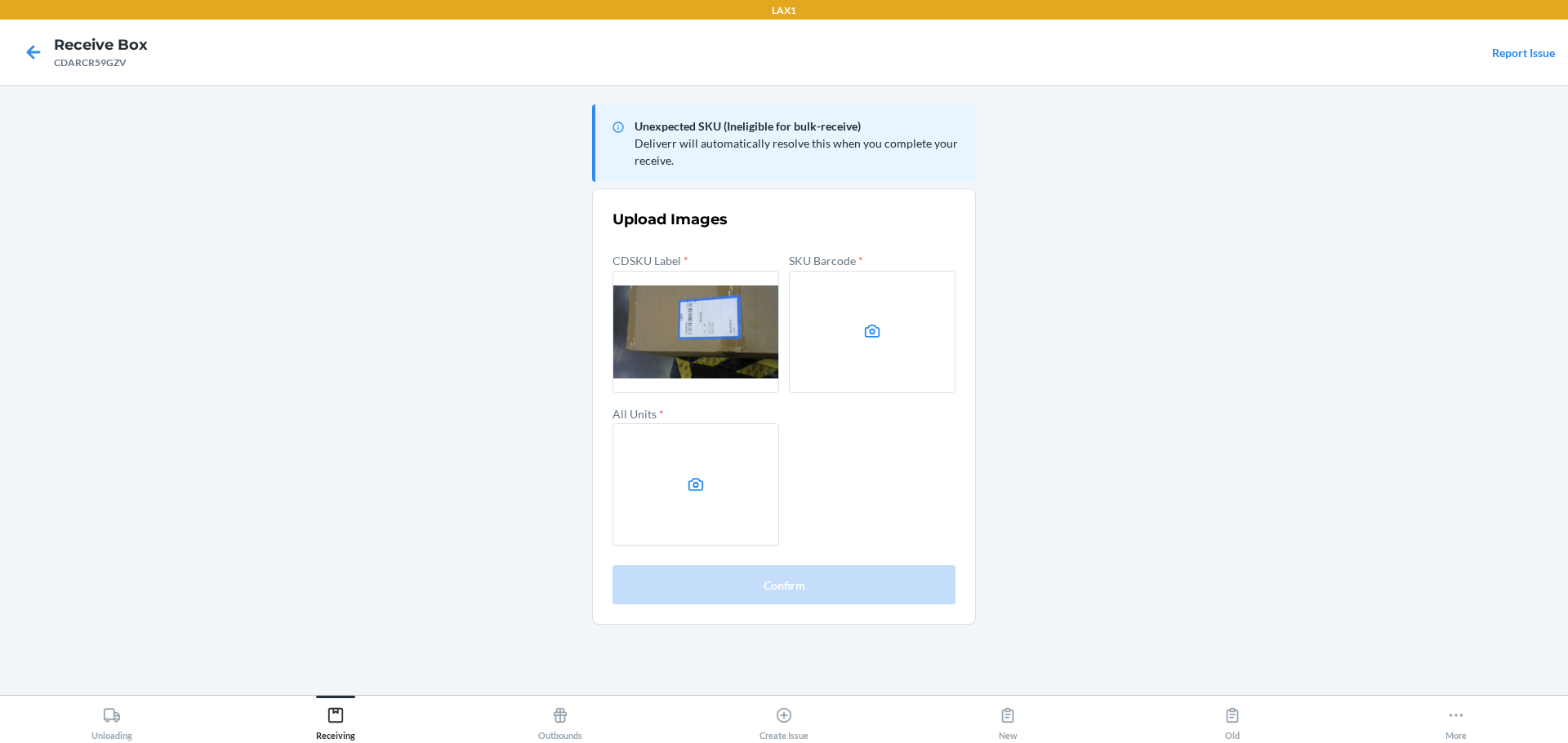
click at [704, 513] on label at bounding box center [695, 485] width 167 height 122
click at [0, 0] on input "file" at bounding box center [0, 0] width 0 height 0
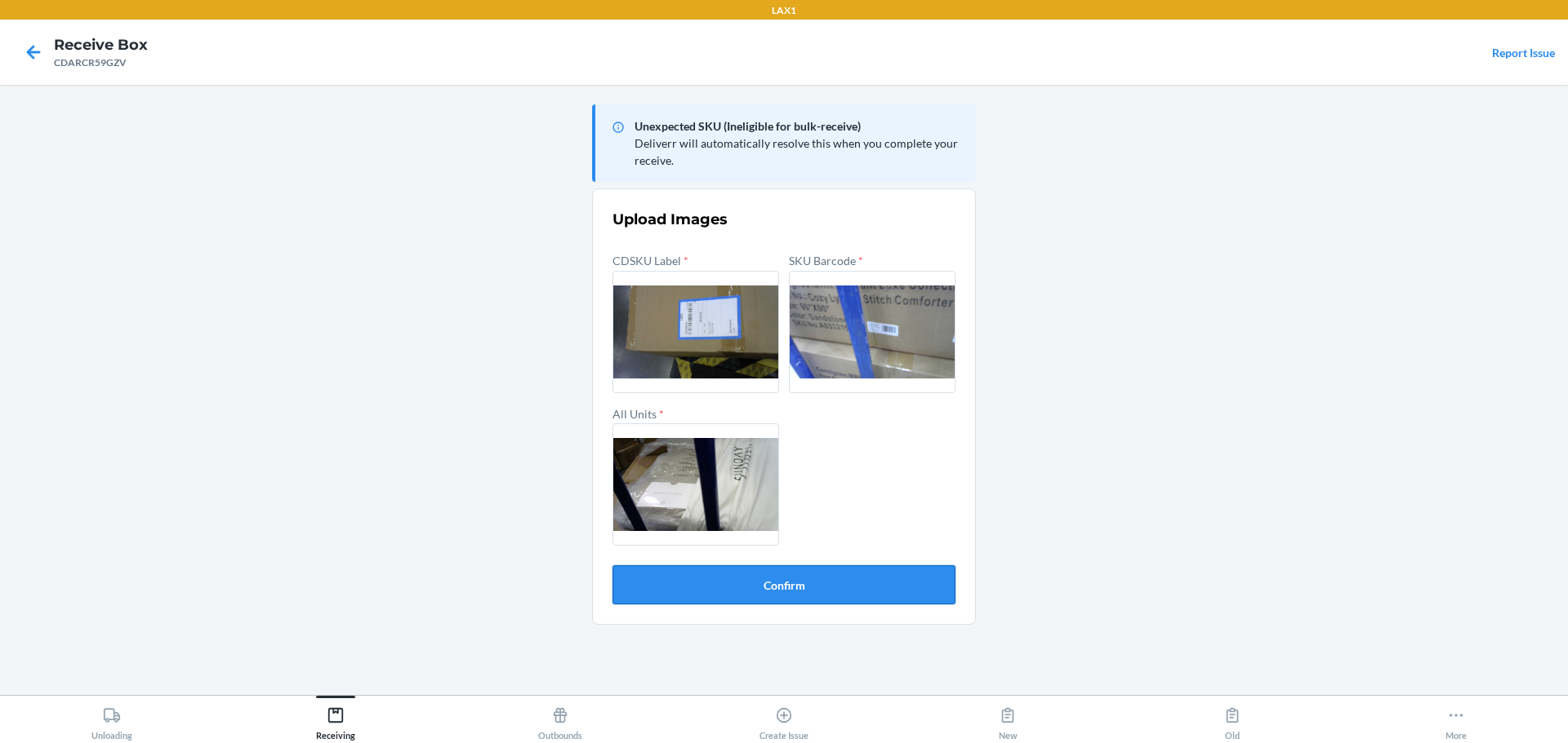
click at [818, 592] on button "Confirm" at bounding box center [784, 585] width 343 height 40
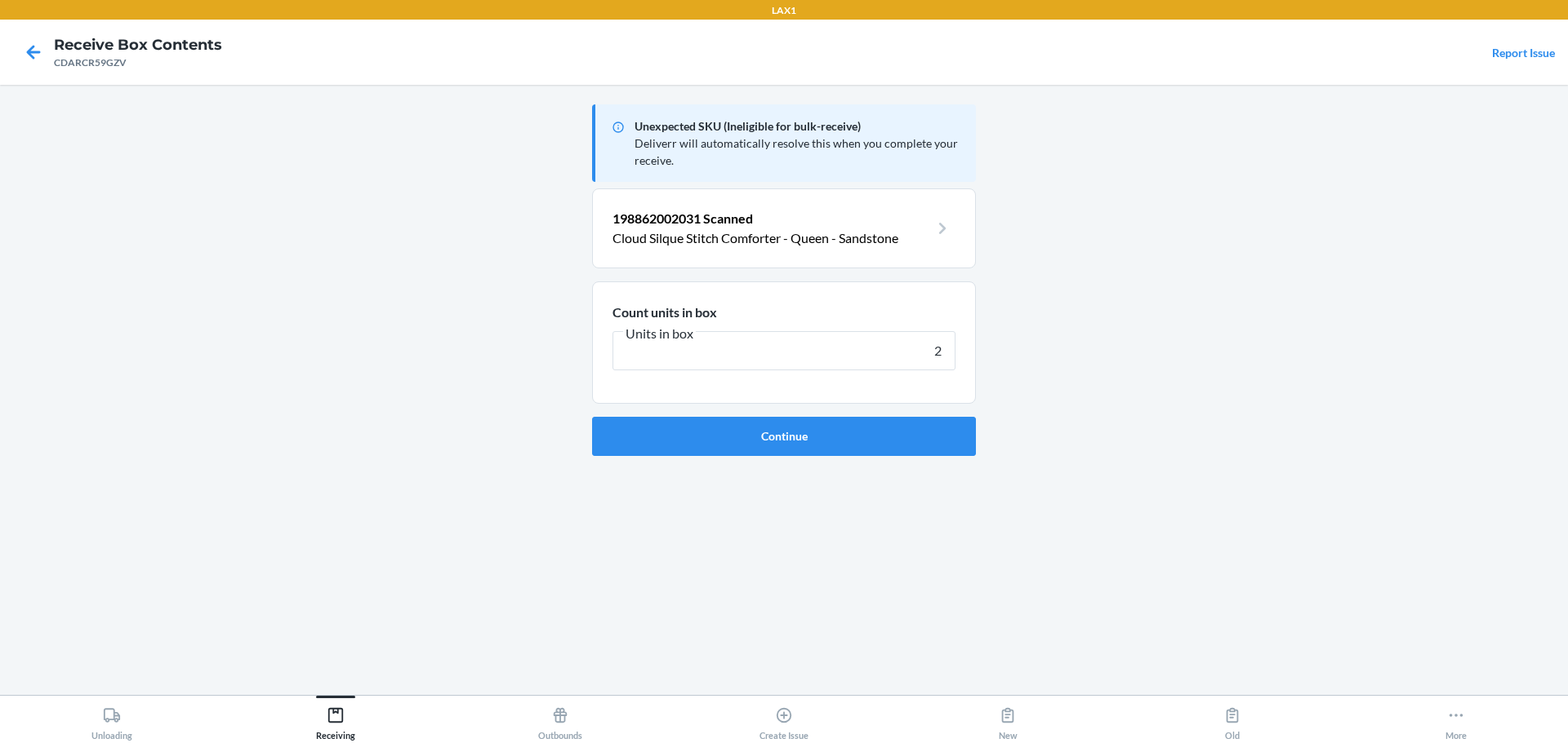
type input "2"
click at [592, 417] on button "Continue" at bounding box center [783, 437] width 384 height 40
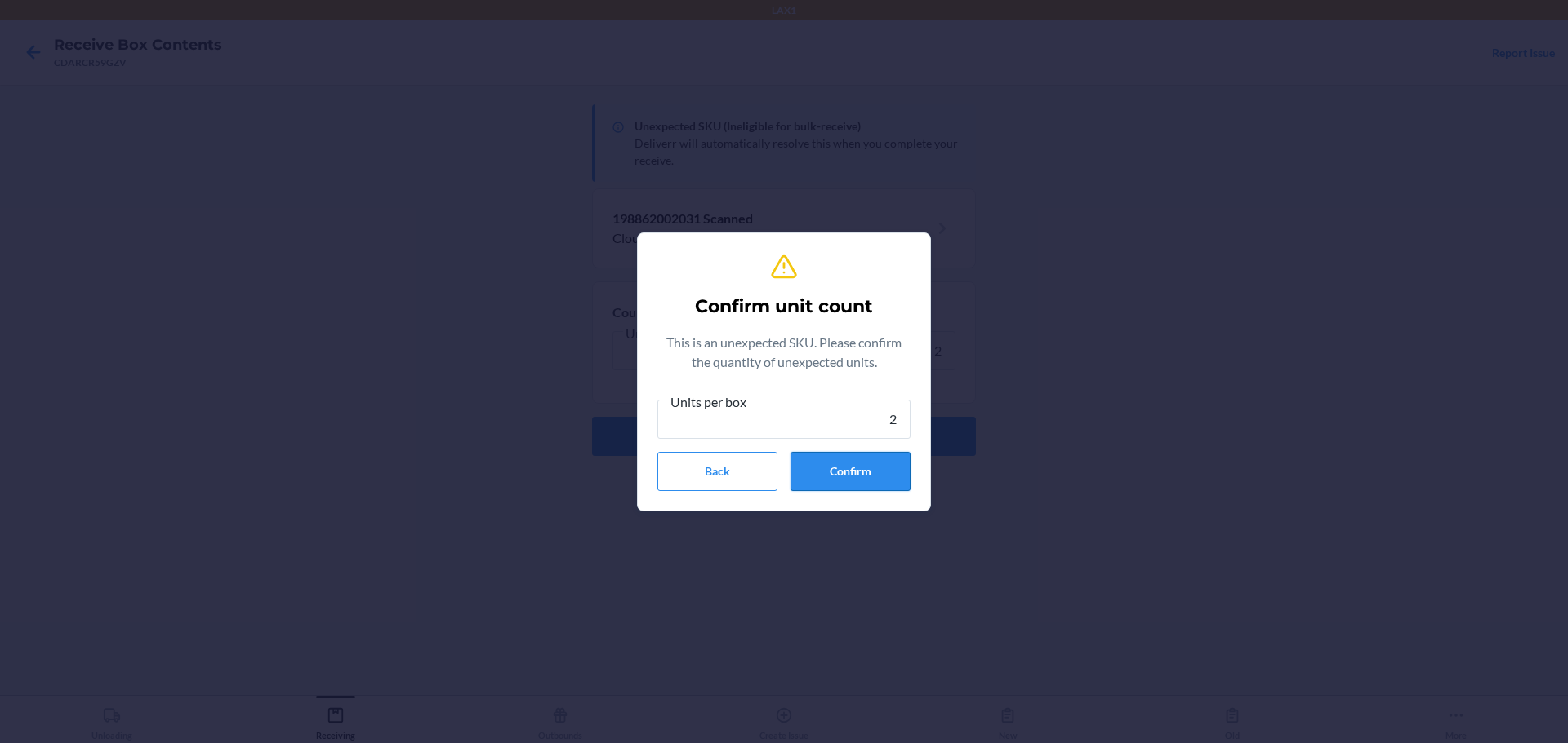
type input "2"
click at [829, 465] on button "Confirm" at bounding box center [850, 472] width 120 height 40
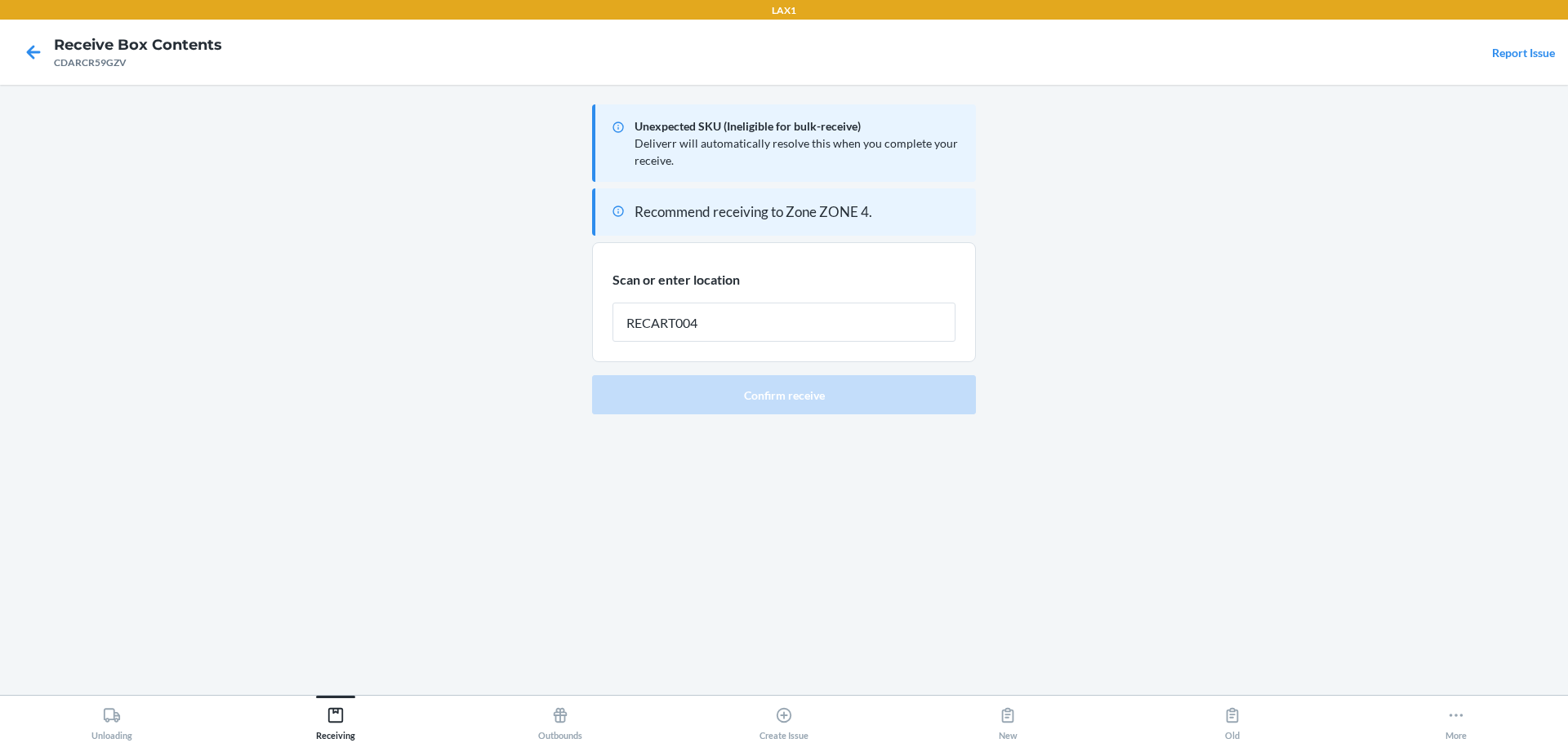
type input "RECART004"
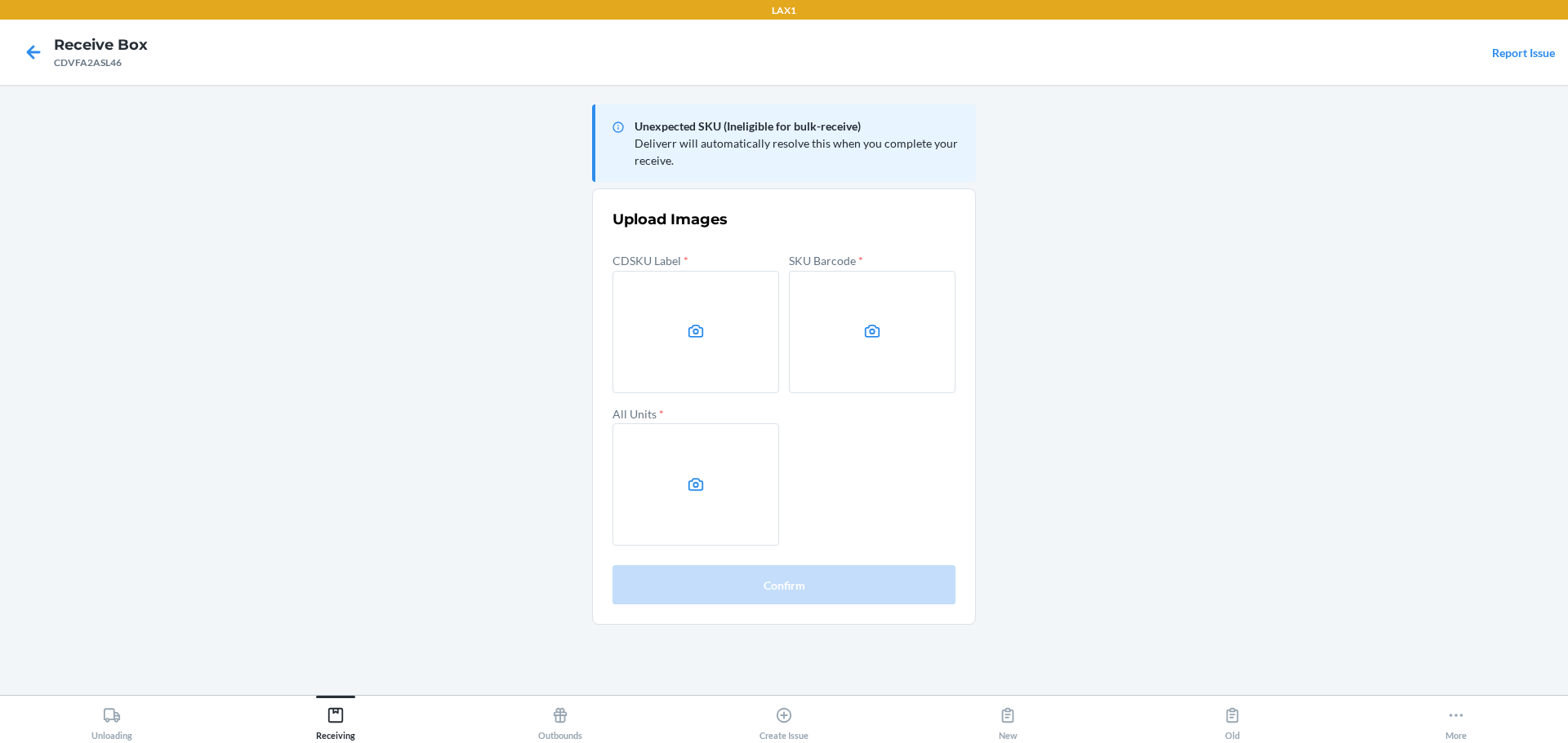
click at [1019, 192] on main "Unexpected SKU (Ineligible for bulk-receive) Deliverr will automatically resolv…" at bounding box center [784, 390] width 1568 height 610
click at [724, 346] on label at bounding box center [695, 332] width 167 height 122
click at [0, 0] on input "file" at bounding box center [0, 0] width 0 height 0
click at [896, 363] on label at bounding box center [872, 332] width 167 height 122
click at [0, 0] on input "file" at bounding box center [0, 0] width 0 height 0
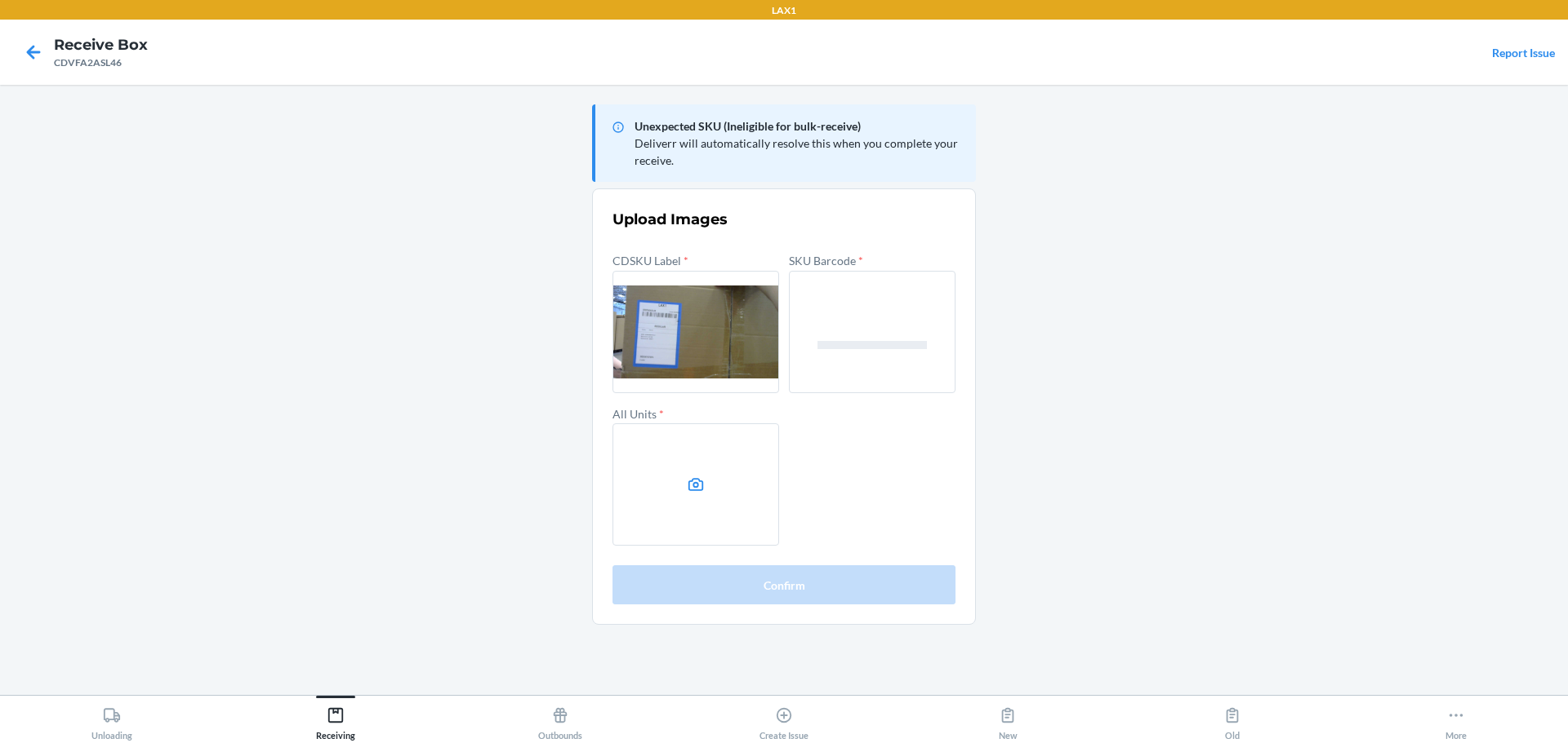
click at [733, 503] on label at bounding box center [695, 485] width 167 height 122
click at [0, 0] on input "file" at bounding box center [0, 0] width 0 height 0
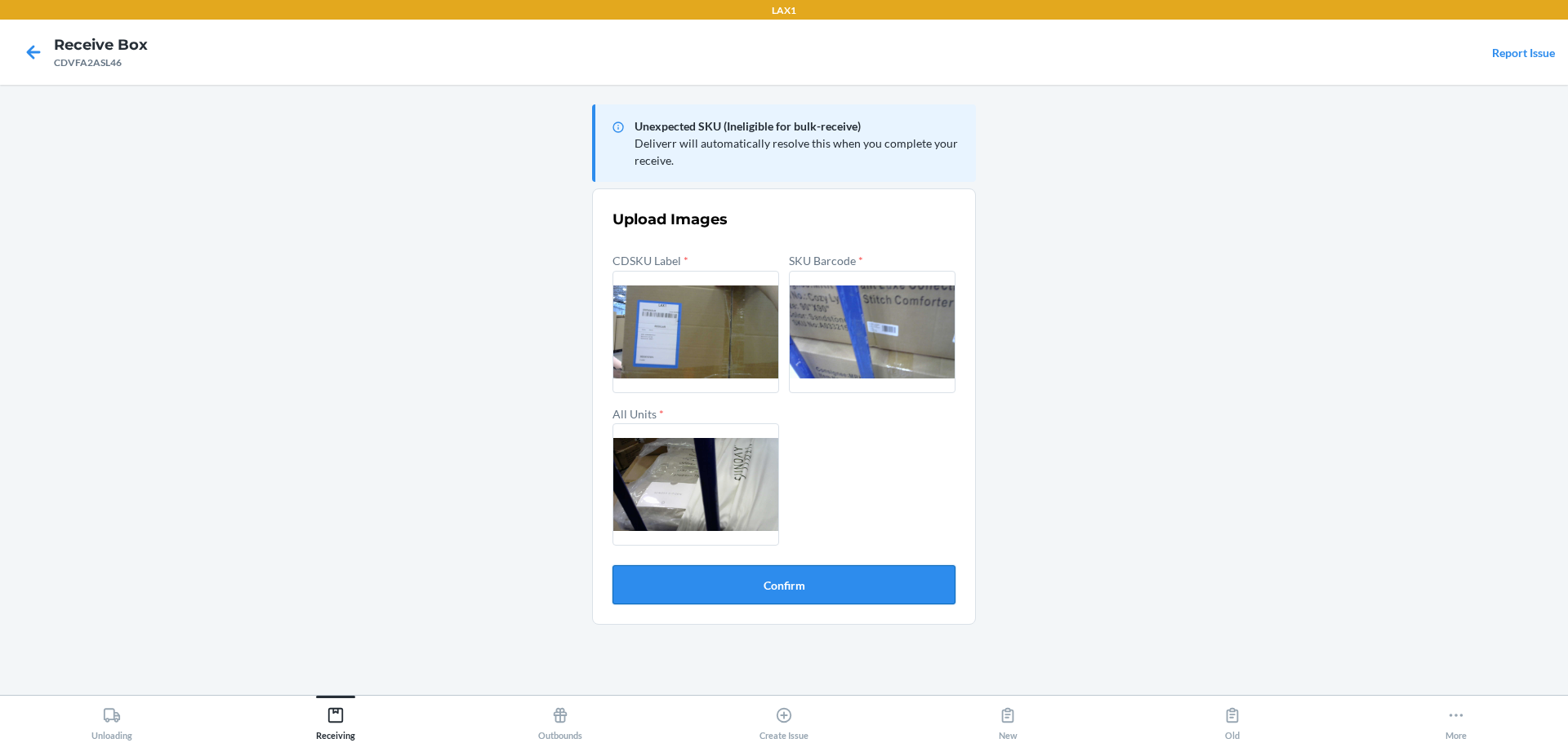
click at [830, 577] on button "Confirm" at bounding box center [784, 585] width 343 height 40
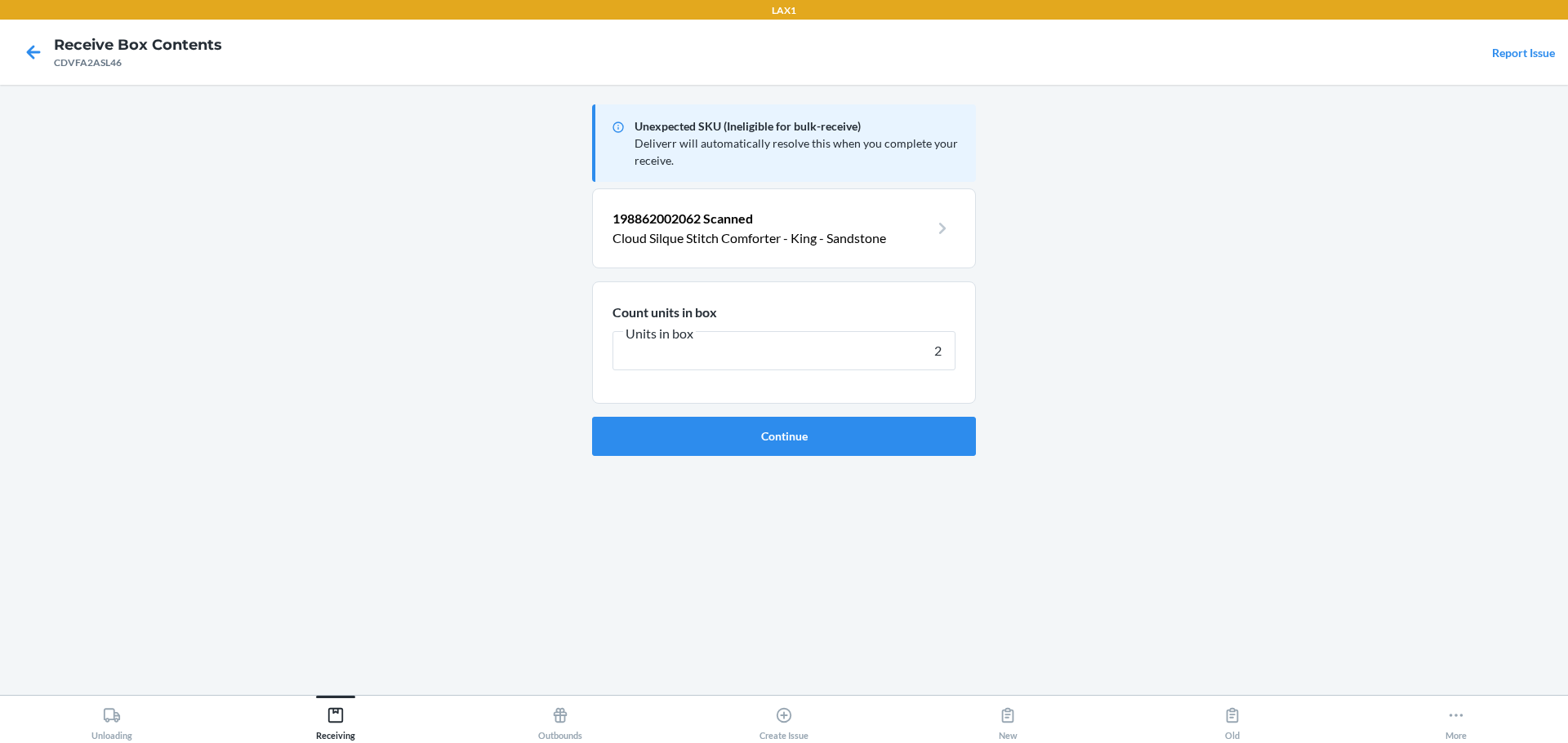
type input "2"
click at [592, 417] on button "Continue" at bounding box center [783, 437] width 384 height 40
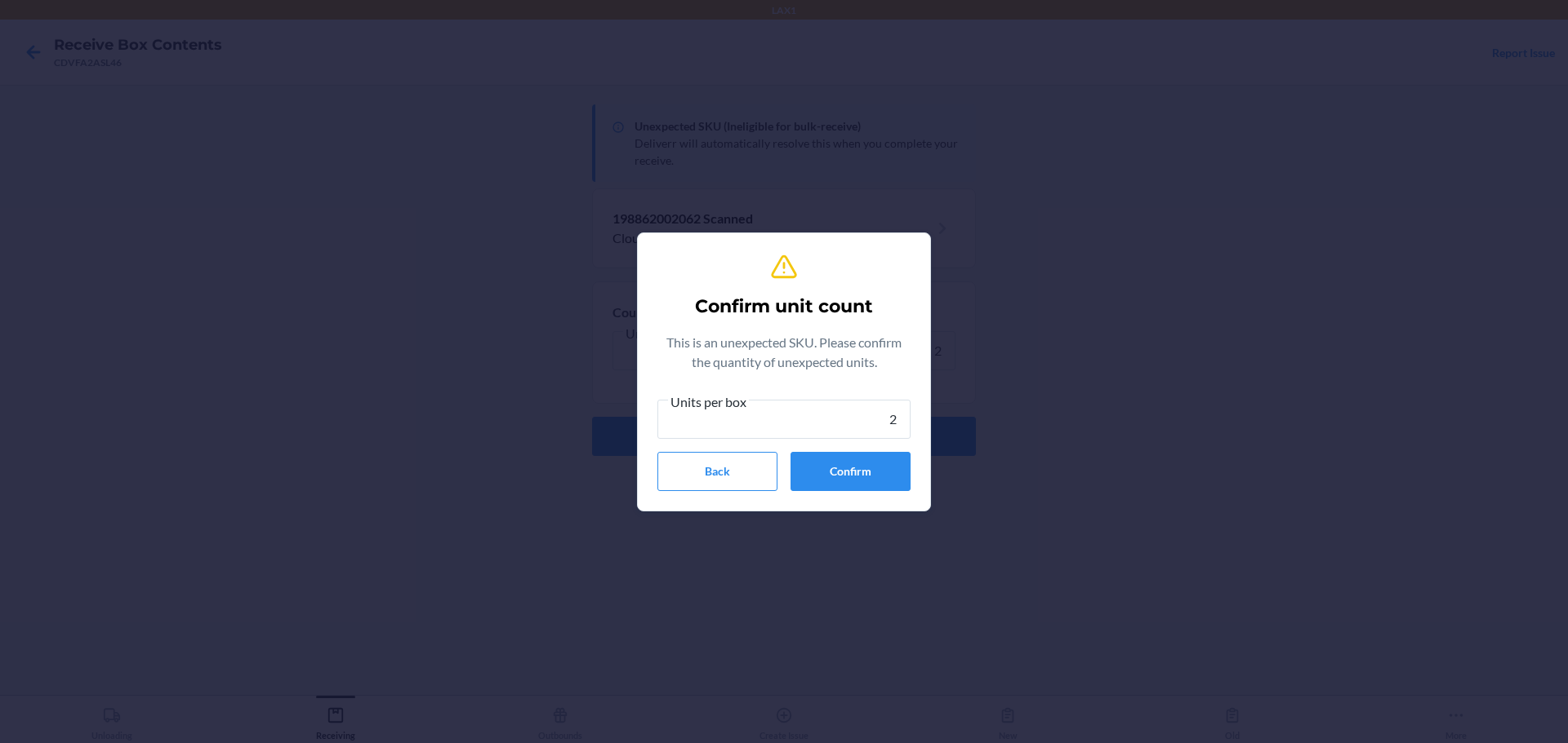
type input "2"
click at [877, 492] on div "Confirm unit count This is an unexpected SKU. Please confirm the quantity of un…" at bounding box center [784, 372] width 253 height 251
click at [866, 452] on button "Confirm" at bounding box center [850, 472] width 120 height 40
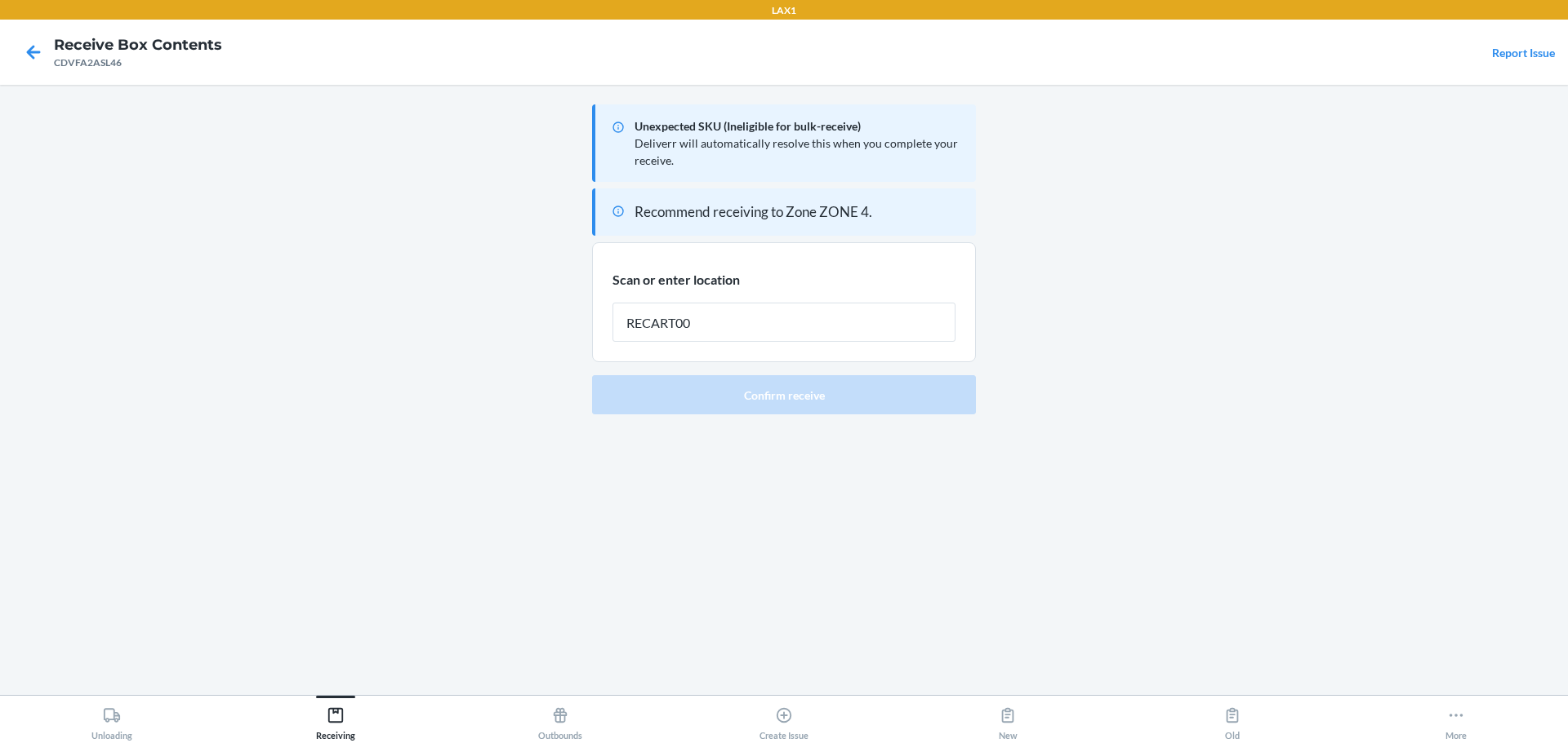
type input "RECART004"
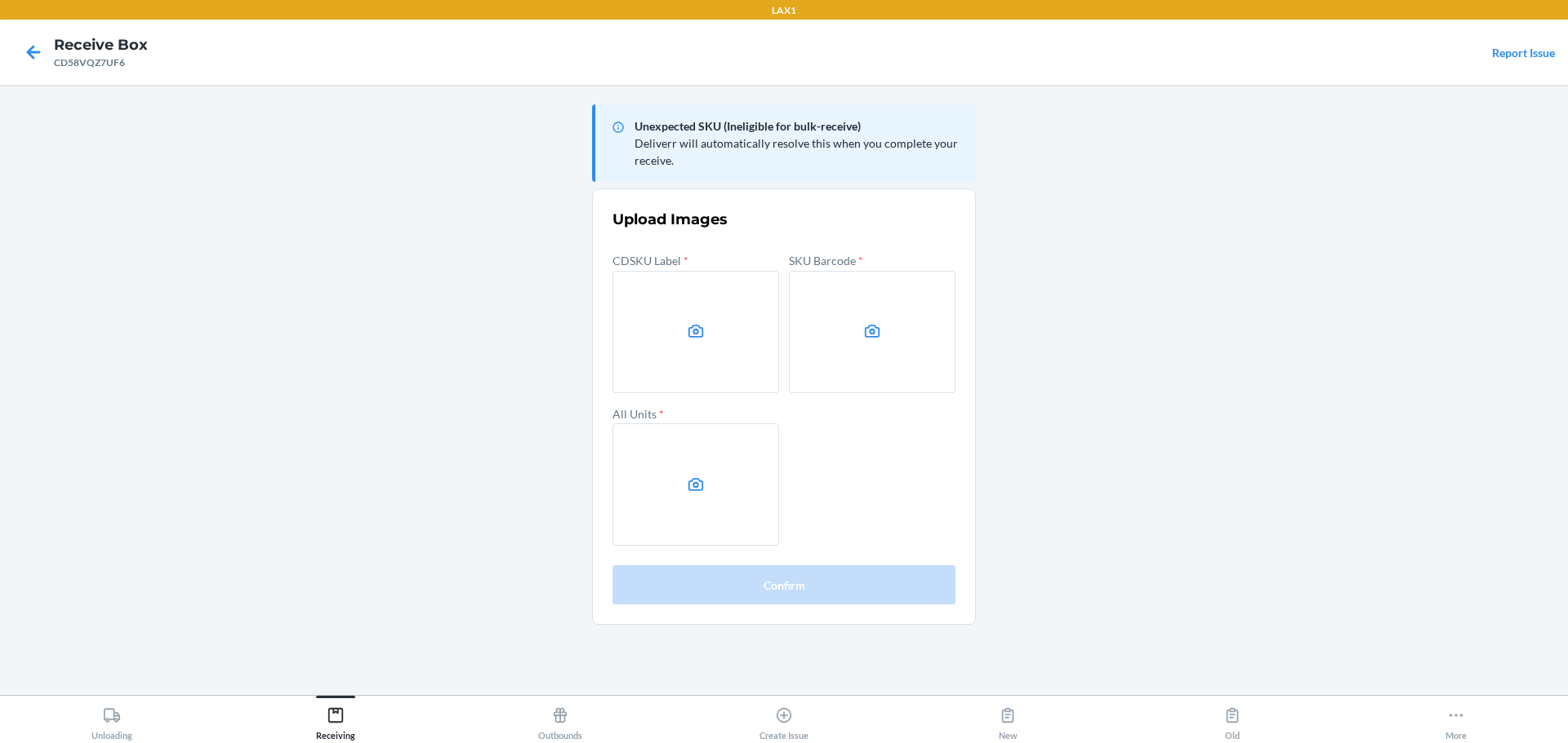
click at [1098, 390] on main "Unexpected SKU (Ineligible for bulk-receive) Deliverr will automatically resolv…" at bounding box center [784, 390] width 1568 height 610
click at [732, 297] on label at bounding box center [695, 332] width 167 height 122
click at [0, 0] on input "file" at bounding box center [0, 0] width 0 height 0
click at [851, 357] on label at bounding box center [872, 332] width 167 height 122
click at [0, 0] on input "file" at bounding box center [0, 0] width 0 height 0
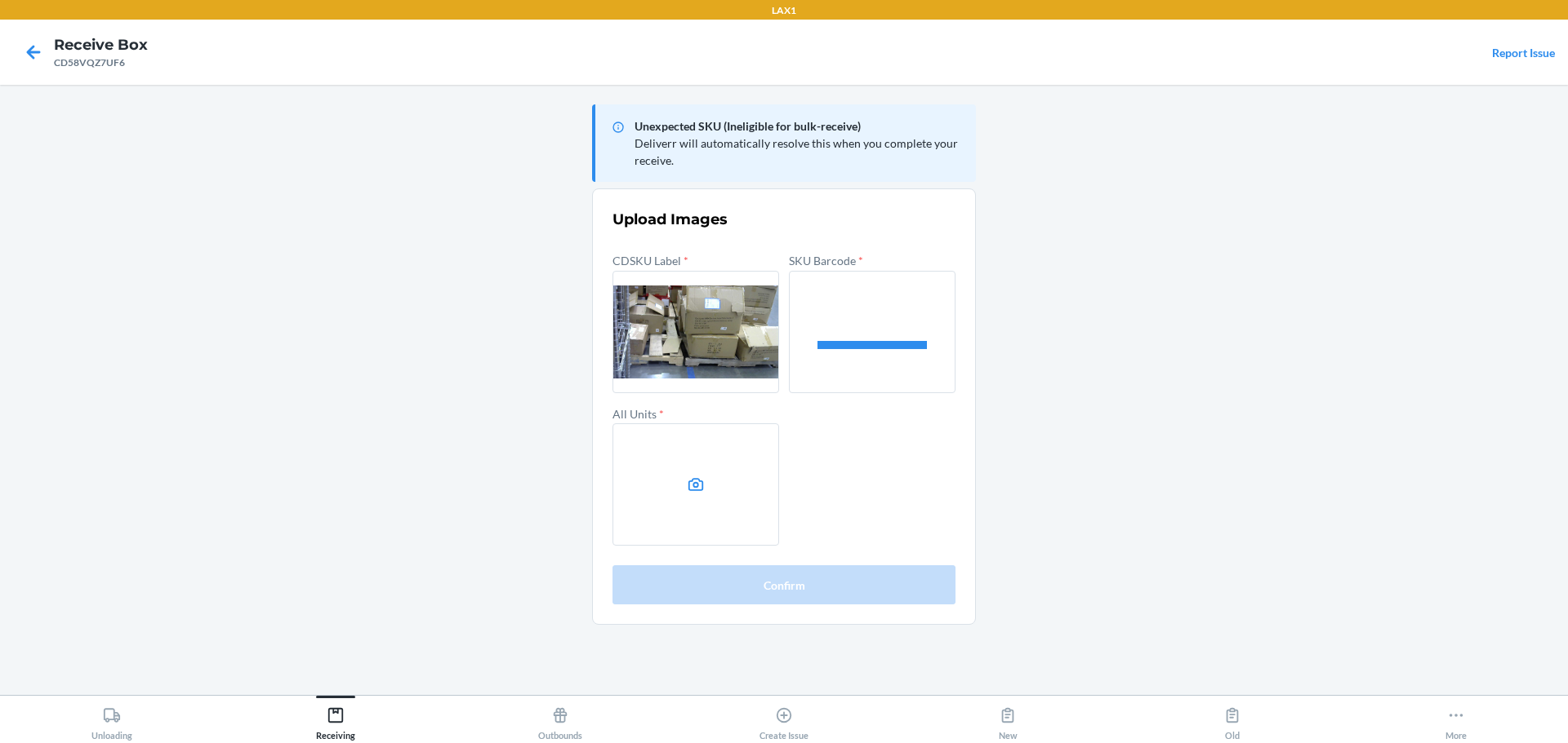
click at [723, 509] on label at bounding box center [695, 485] width 167 height 122
click at [0, 0] on input "file" at bounding box center [0, 0] width 0 height 0
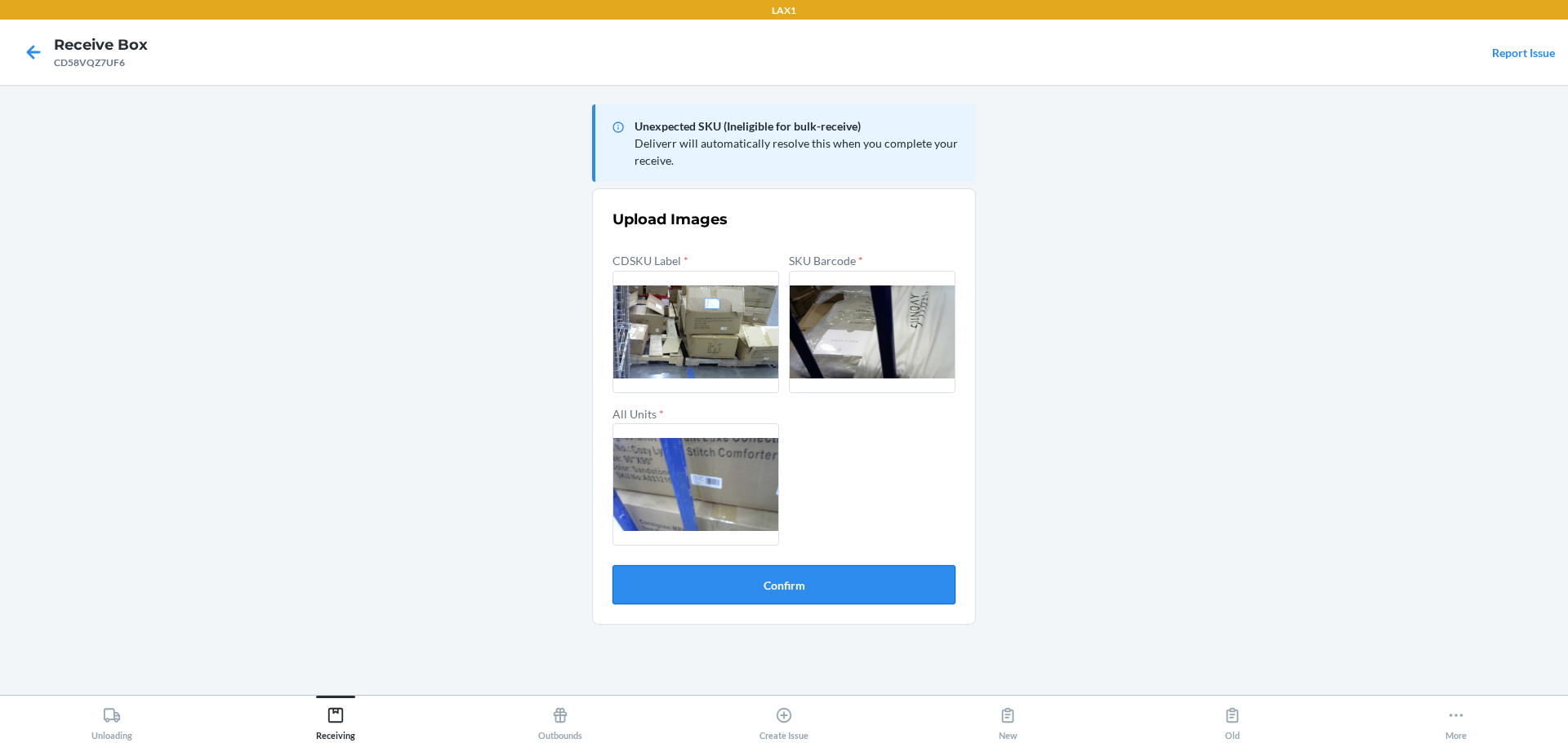
click at [903, 599] on button "Confirm" at bounding box center [784, 585] width 343 height 40
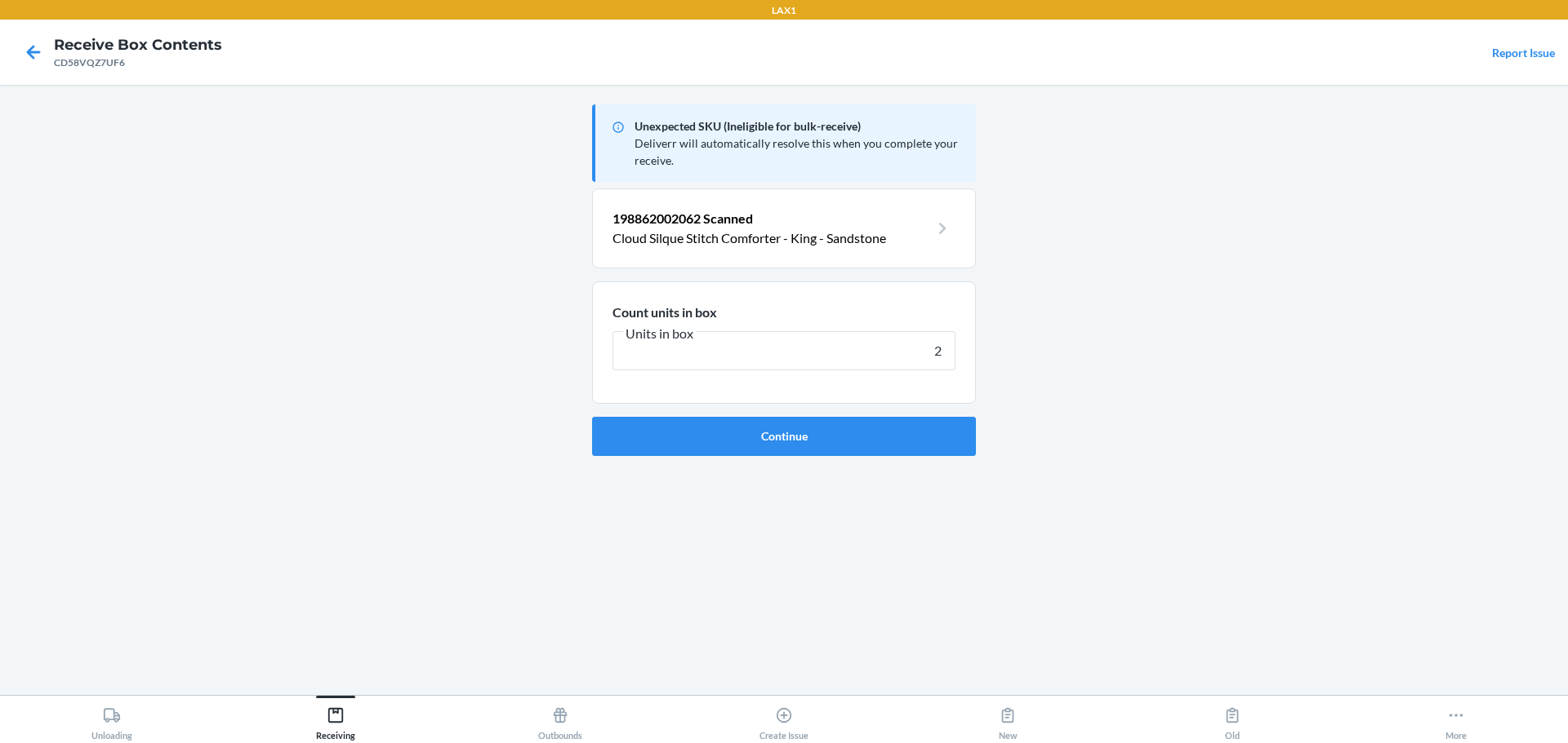
type input "2"
click at [592, 417] on button "Continue" at bounding box center [783, 437] width 384 height 40
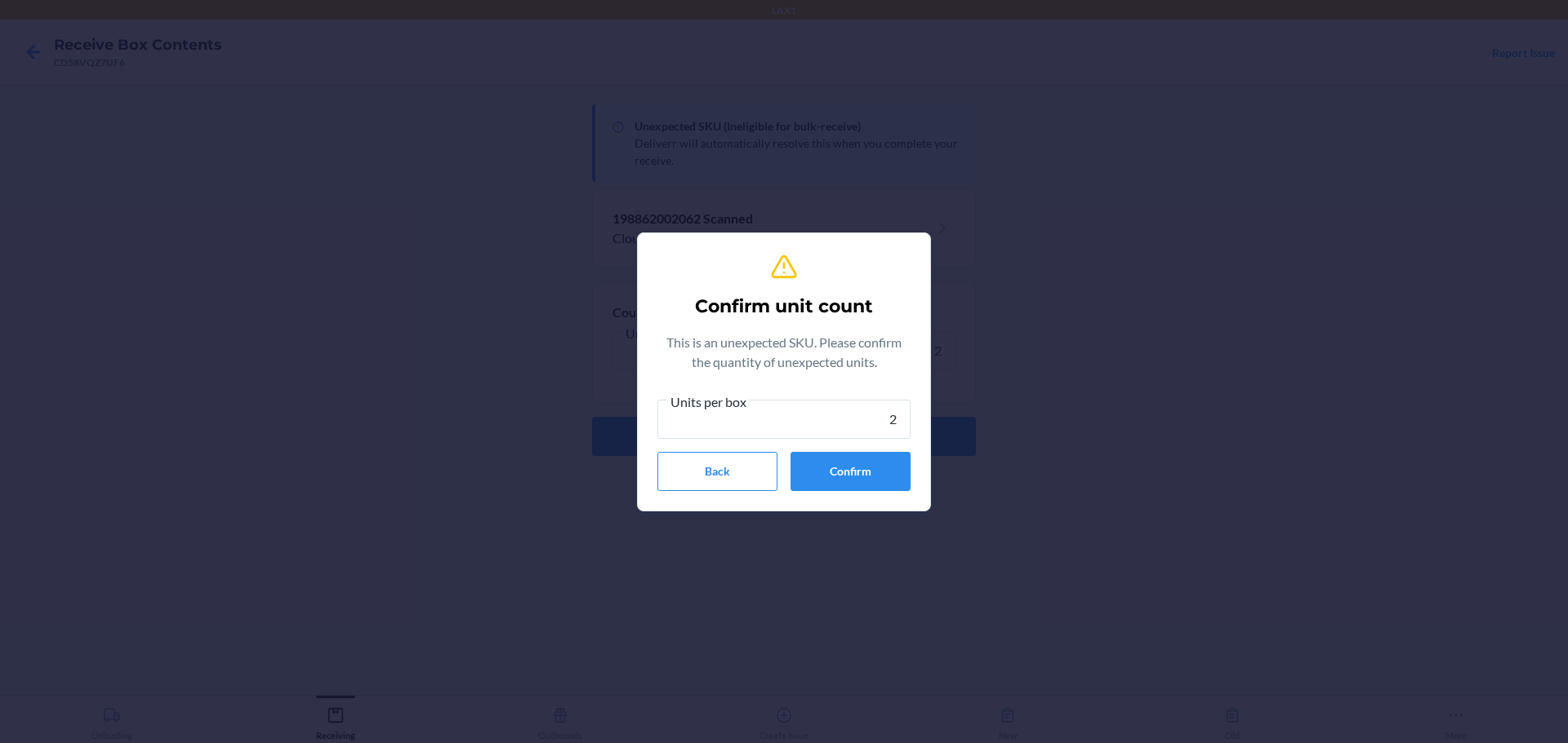
type input "2"
click at [849, 498] on section "Confirm unit count This is an unexpected SKU. Please confirm the quantity of un…" at bounding box center [784, 372] width 294 height 279
click at [849, 468] on button "Confirm" at bounding box center [850, 472] width 120 height 40
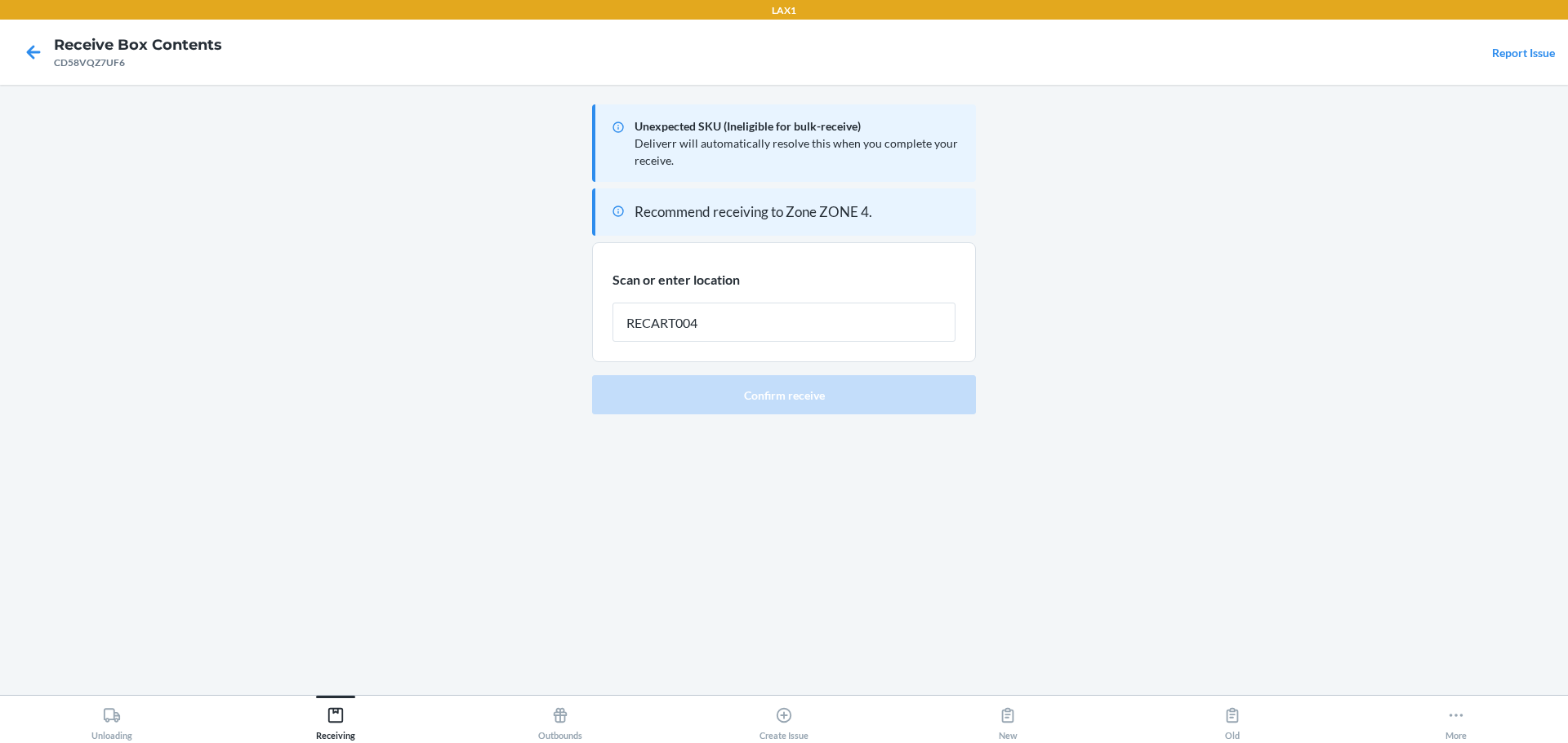
type input "RECART004"
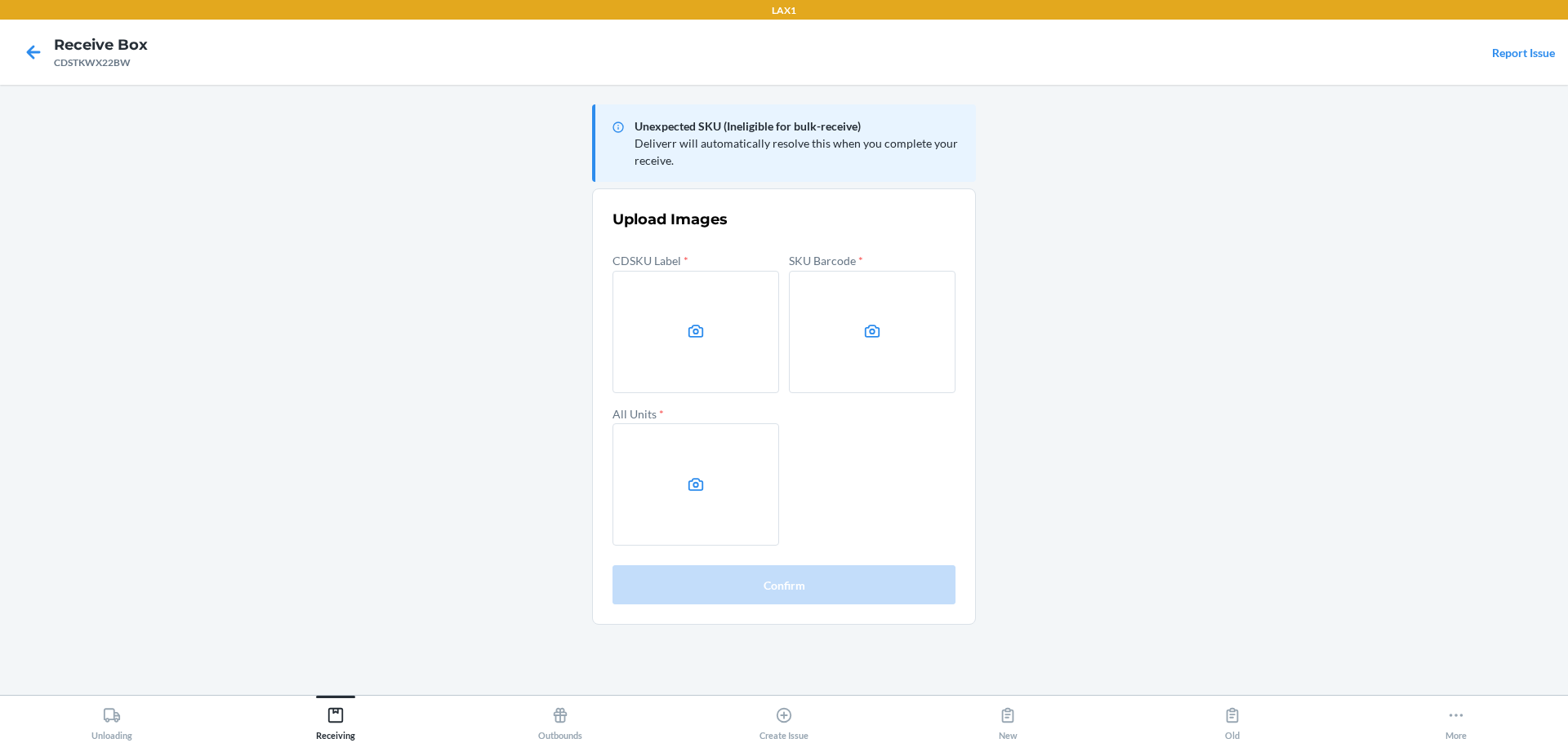
click at [1084, 375] on main "Unexpected SKU (Ineligible for bulk-receive) Deliverr will automatically resolv…" at bounding box center [784, 390] width 1568 height 610
click at [689, 333] on icon at bounding box center [695, 331] width 15 height 13
click at [0, 0] on input "file" at bounding box center [0, 0] width 0 height 0
click at [777, 290] on label at bounding box center [695, 332] width 167 height 122
click at [0, 0] on input "file" at bounding box center [0, 0] width 0 height 0
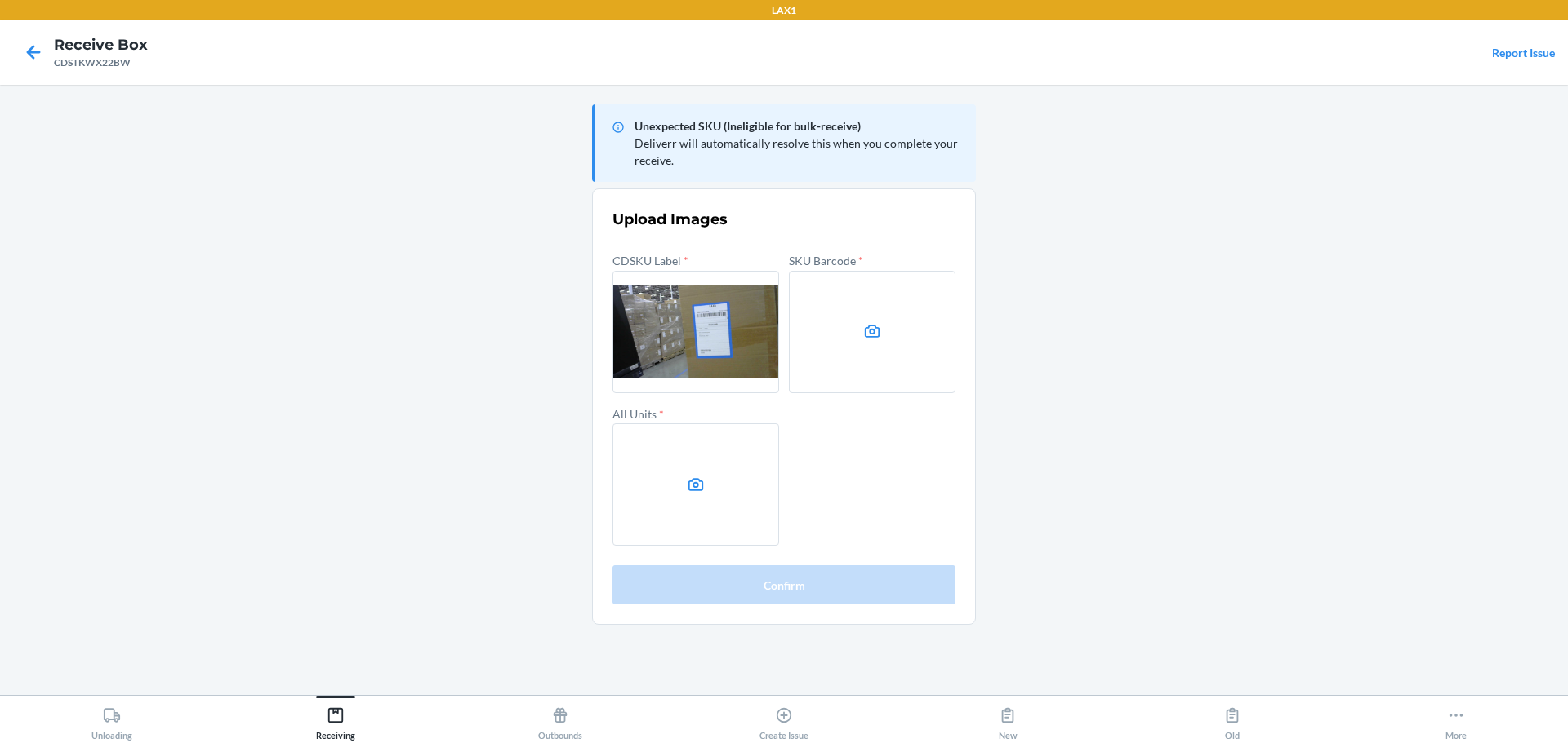
click at [900, 363] on label at bounding box center [872, 332] width 167 height 122
click at [0, 0] on input "file" at bounding box center [0, 0] width 0 height 0
click at [694, 474] on label at bounding box center [695, 485] width 167 height 122
click at [0, 0] on input "file" at bounding box center [0, 0] width 0 height 0
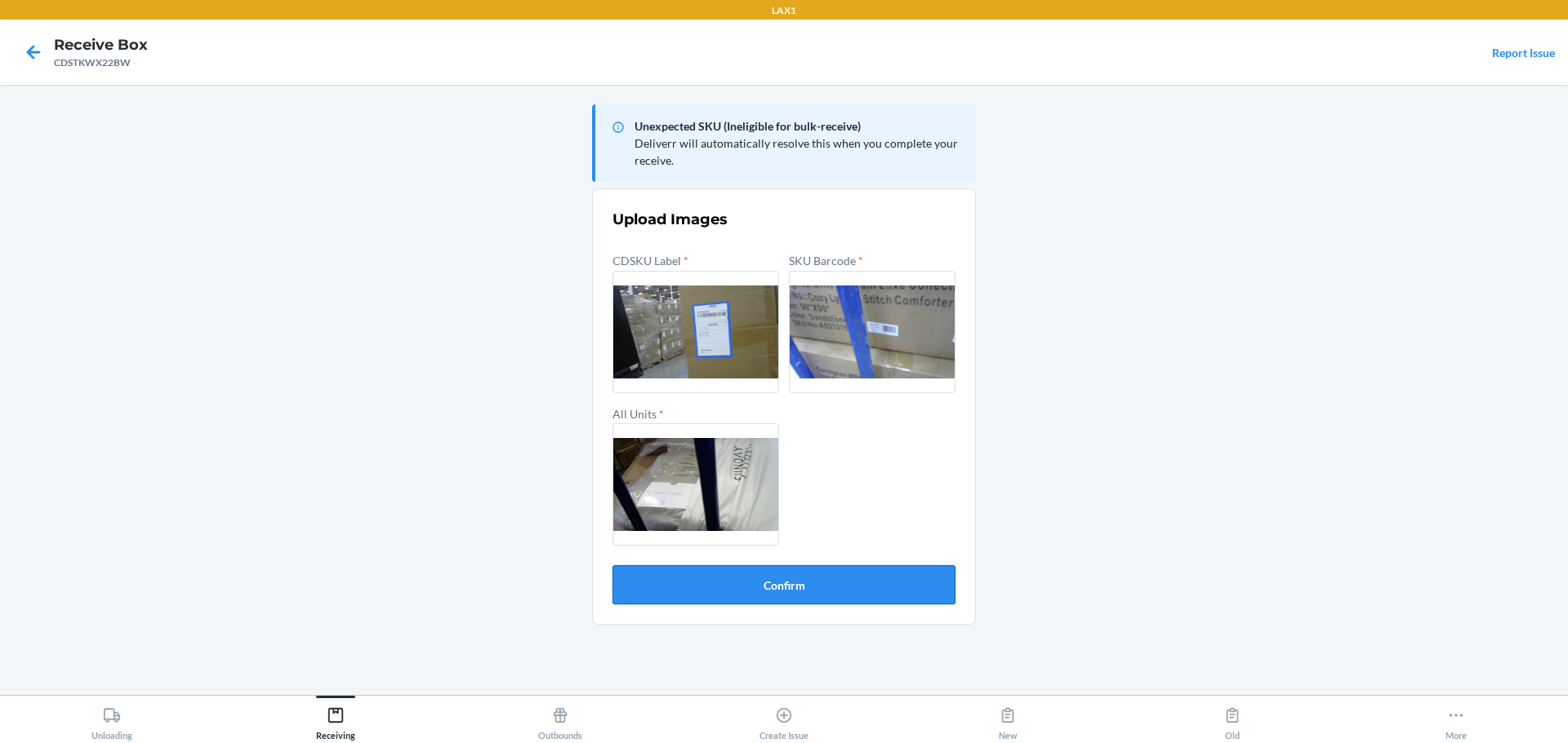
click at [812, 591] on button "Confirm" at bounding box center [784, 585] width 343 height 40
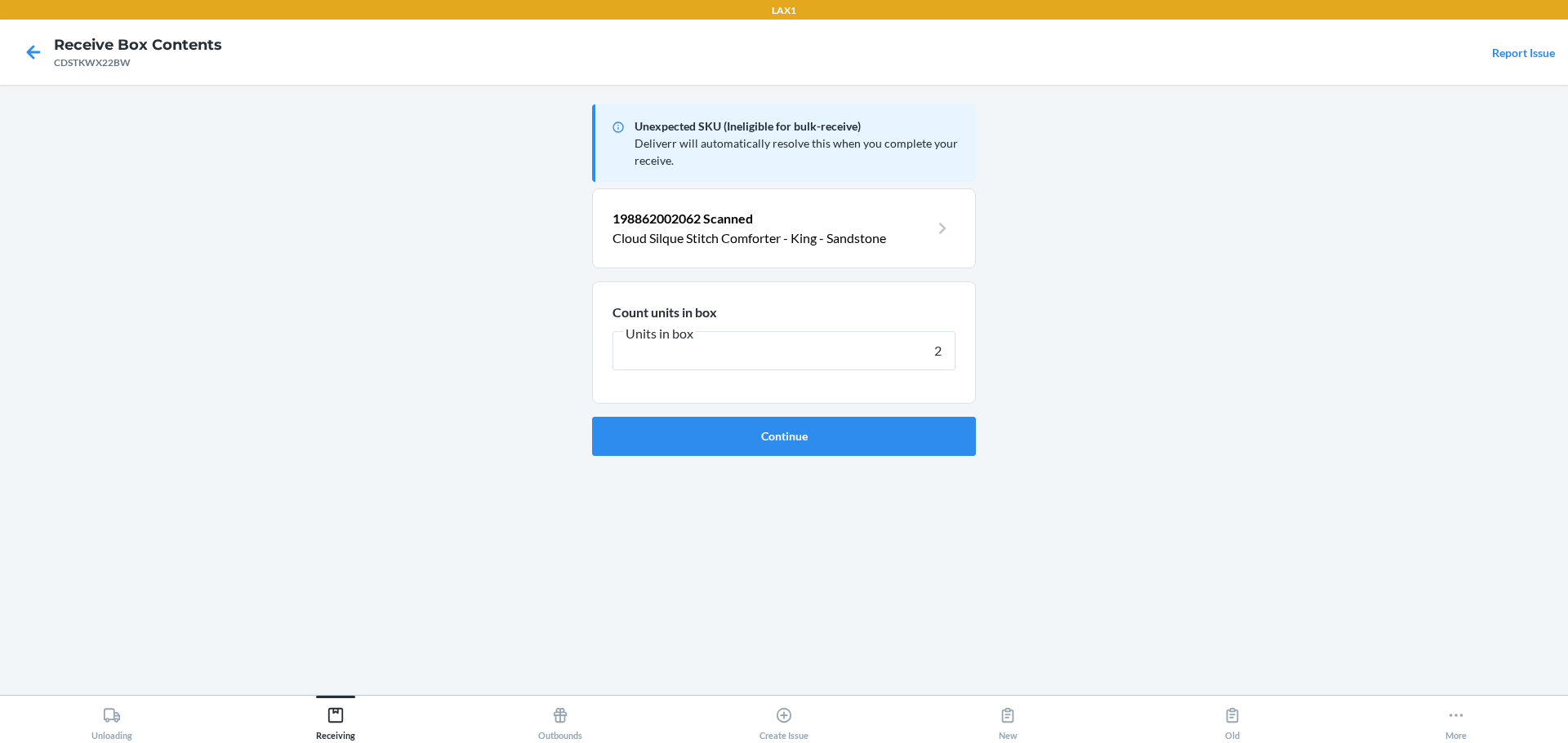
type input "2"
click at [592, 417] on button "Continue" at bounding box center [783, 437] width 384 height 40
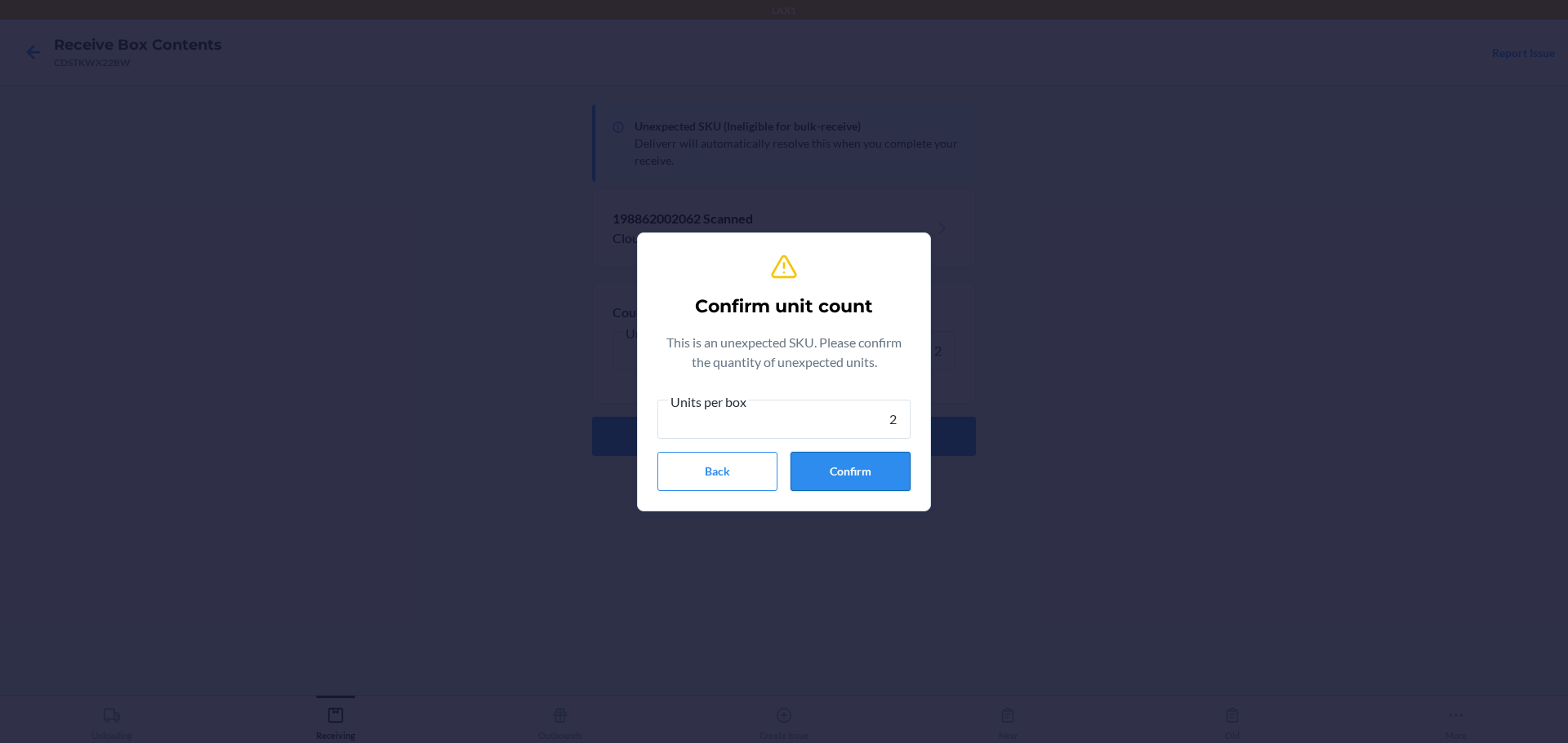
type input "2"
click at [880, 459] on button "Confirm" at bounding box center [850, 472] width 120 height 40
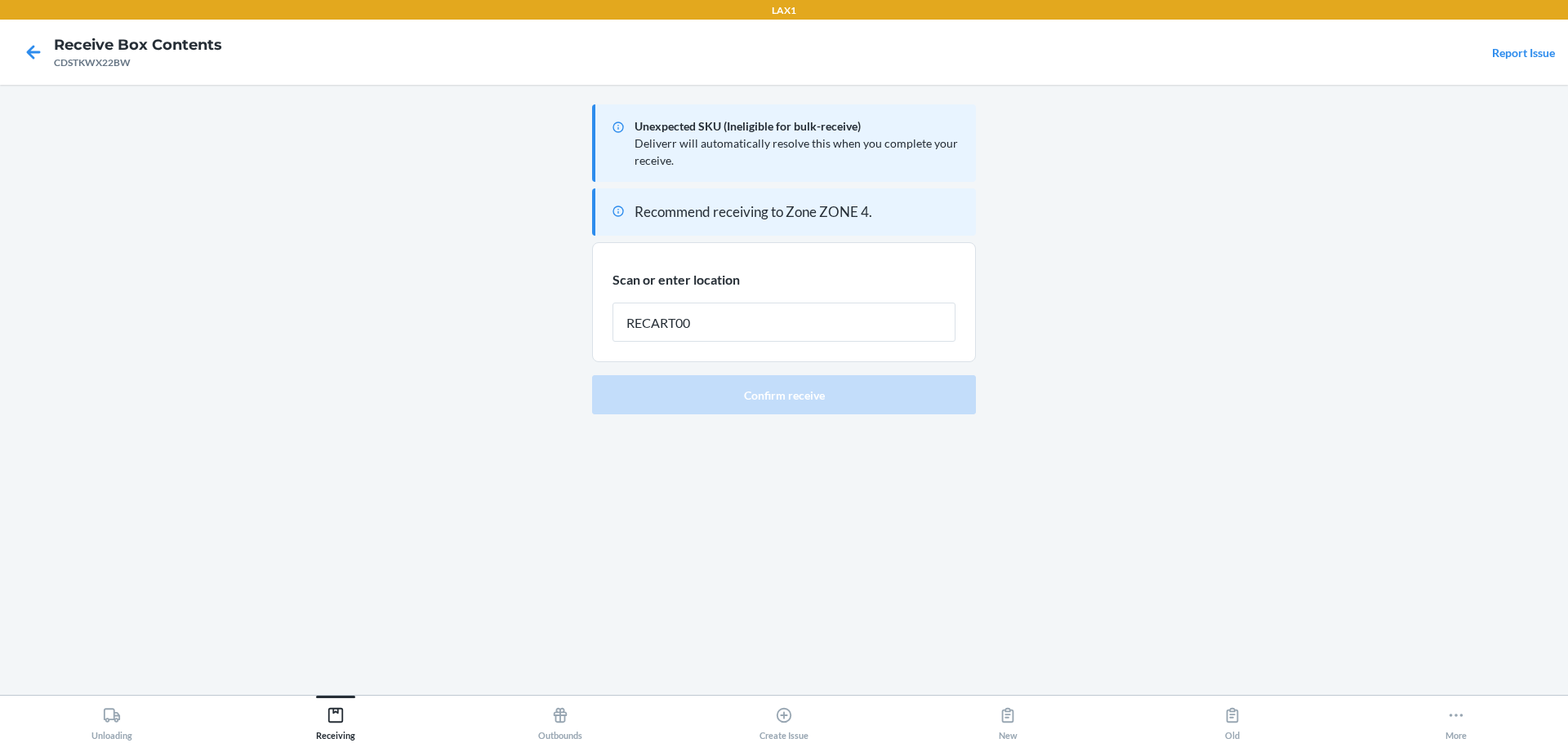
type input "RECART004"
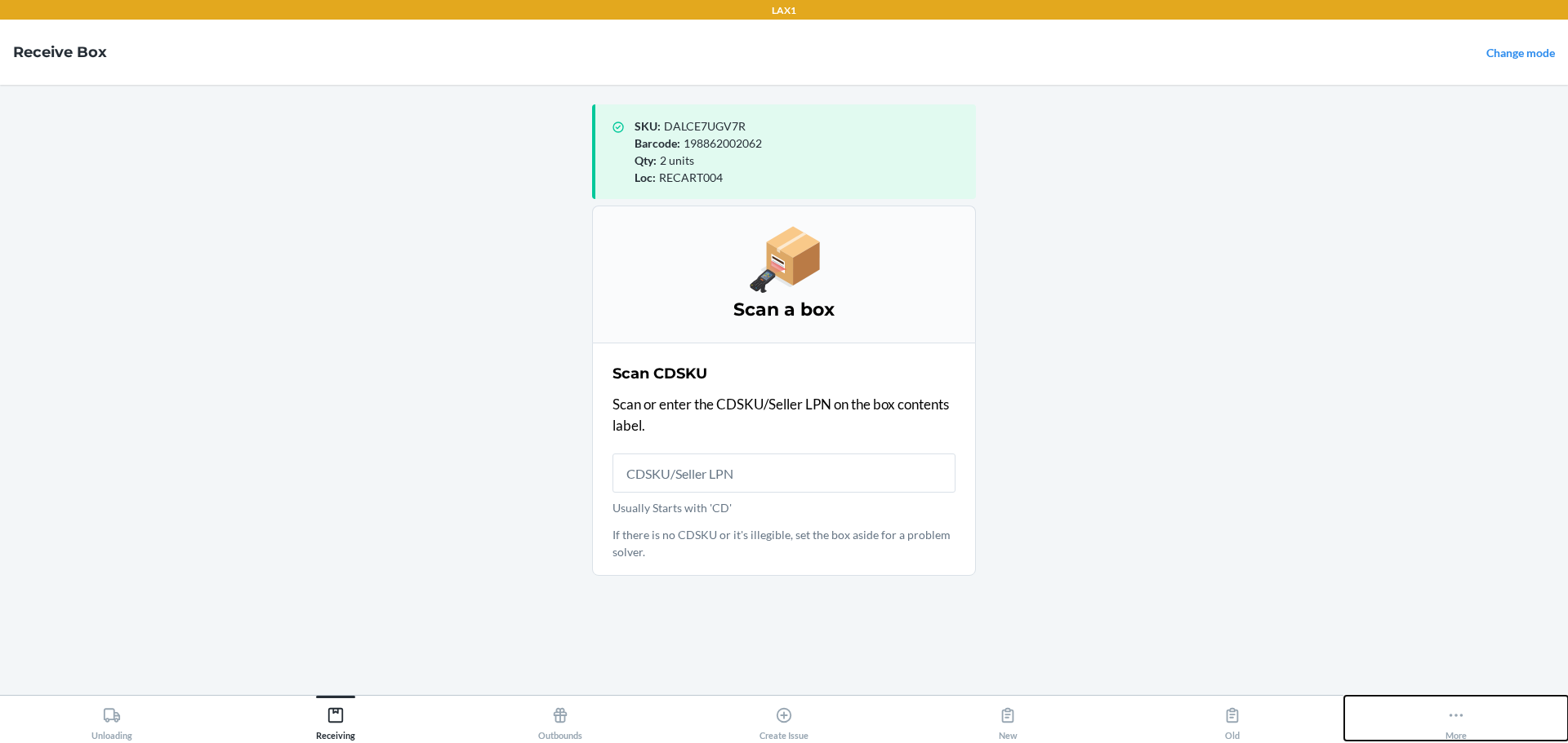
click at [1452, 709] on icon at bounding box center [1455, 715] width 18 height 18
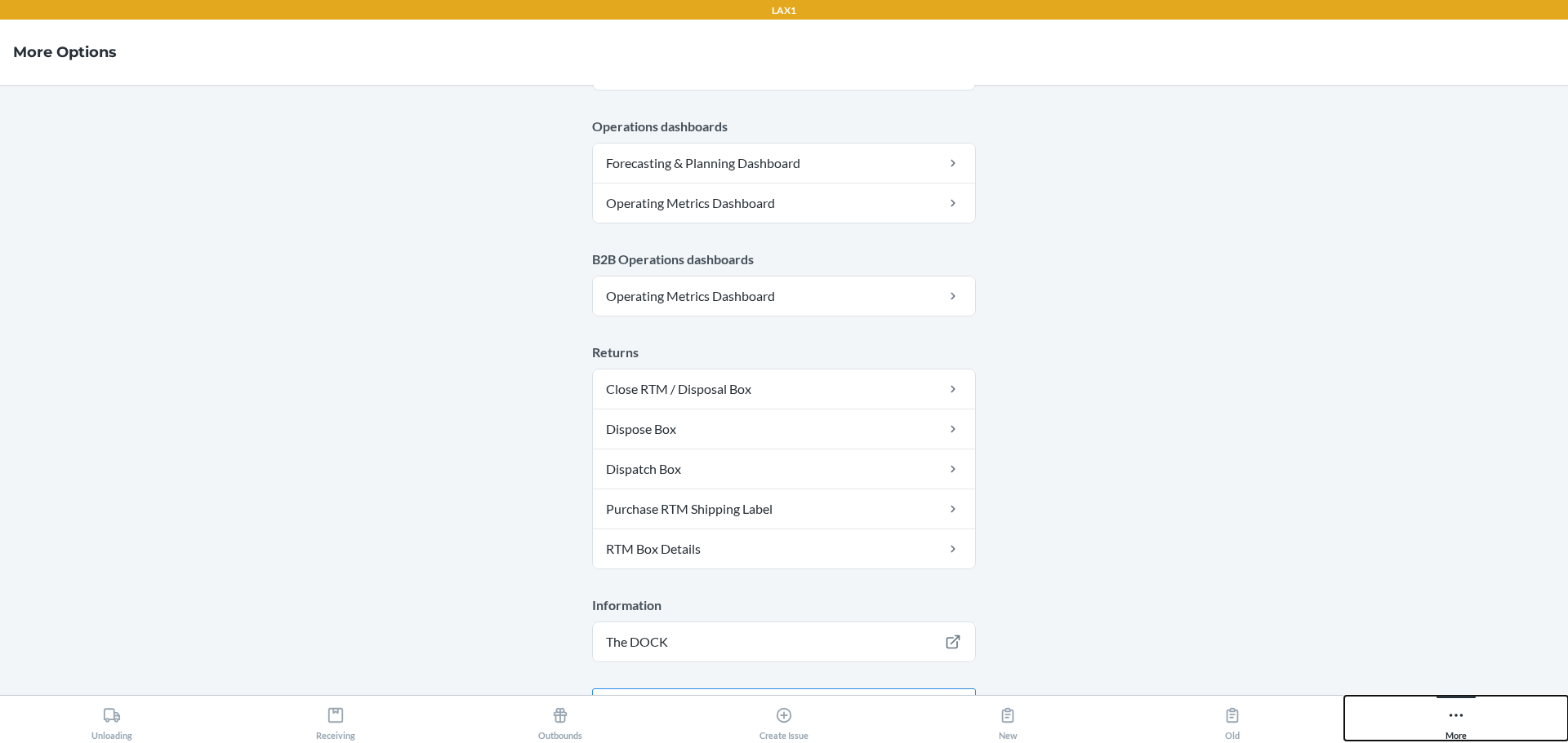
scroll to position [825, 0]
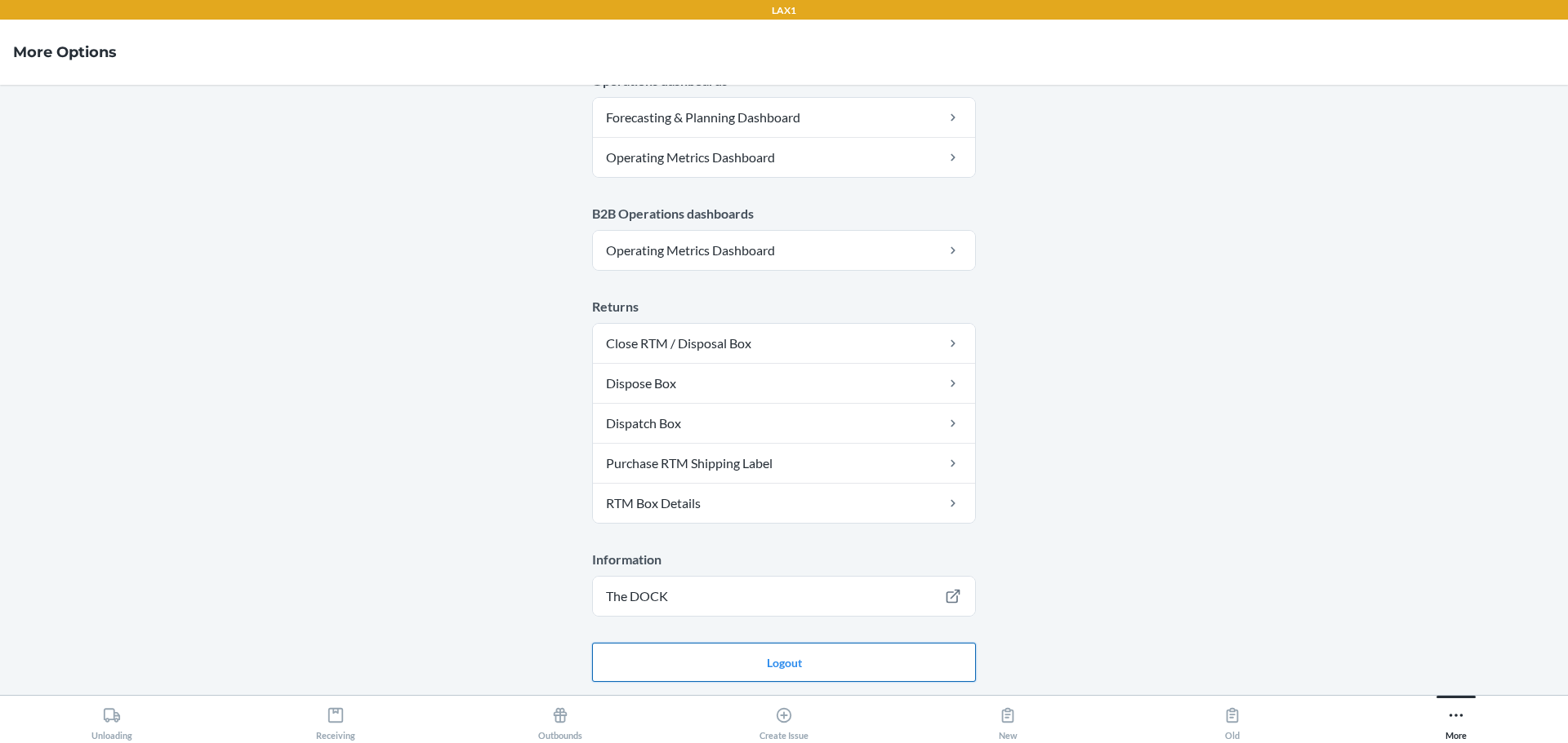
click at [809, 653] on button "Logout" at bounding box center [783, 663] width 384 height 40
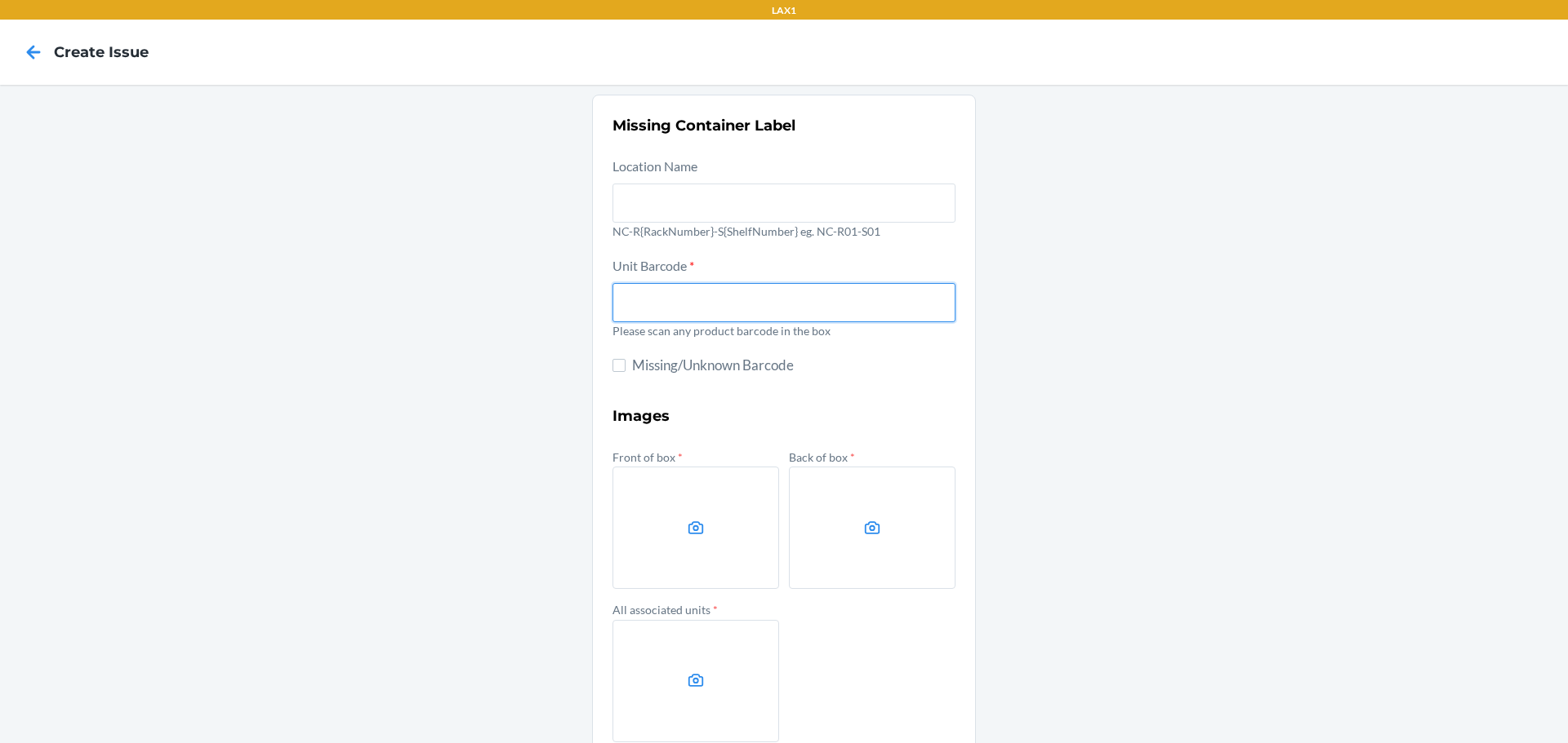
click at [659, 309] on input "text" at bounding box center [784, 303] width 343 height 40
type input "198862002055"
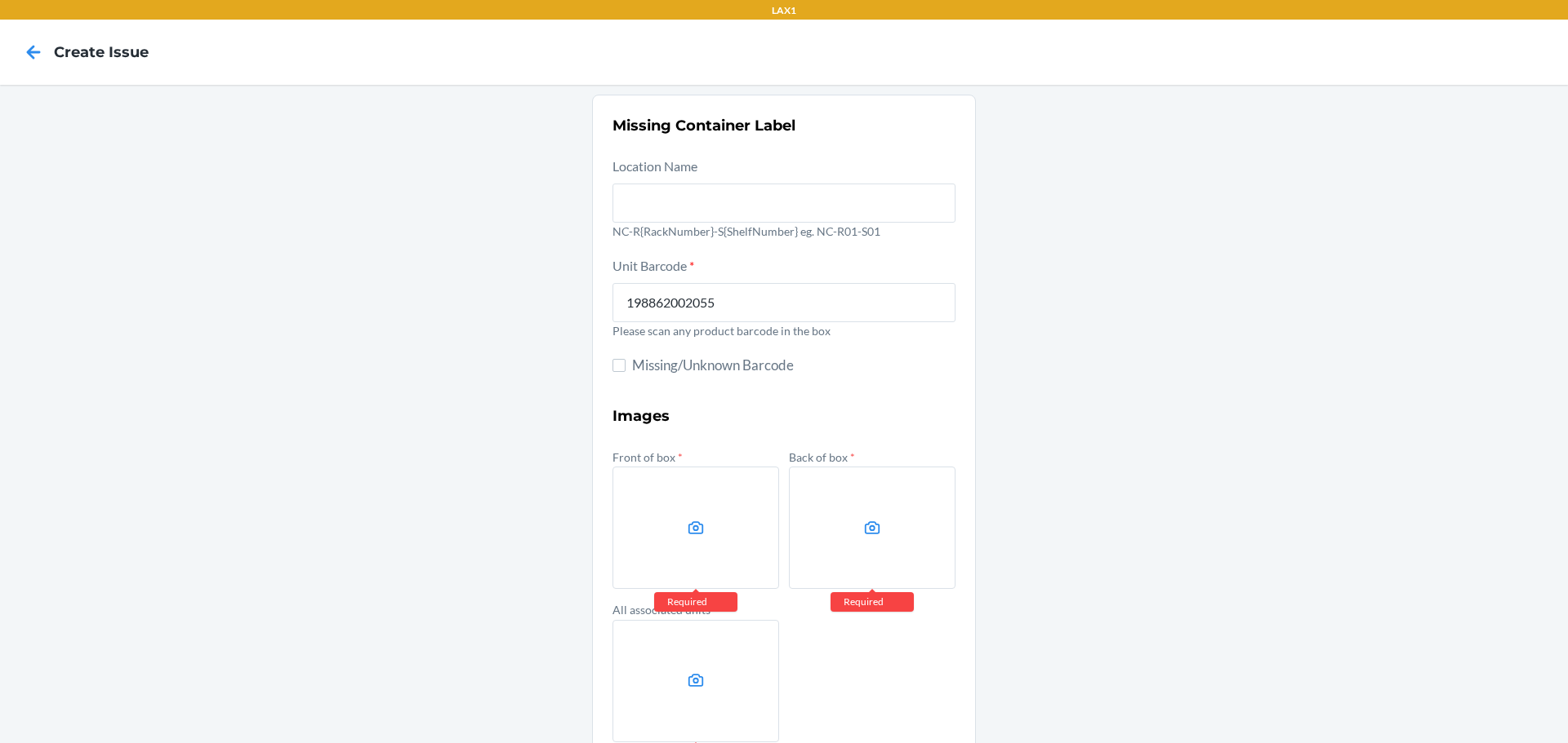
click at [675, 479] on label at bounding box center [695, 528] width 167 height 122
click at [0, 0] on input "file" at bounding box center [0, 0] width 0 height 0
click at [713, 535] on label at bounding box center [695, 528] width 167 height 122
click at [0, 0] on input "file" at bounding box center [0, 0] width 0 height 0
drag, startPoint x: 1483, startPoint y: 566, endPoint x: 1171, endPoint y: 396, distance: 355.3
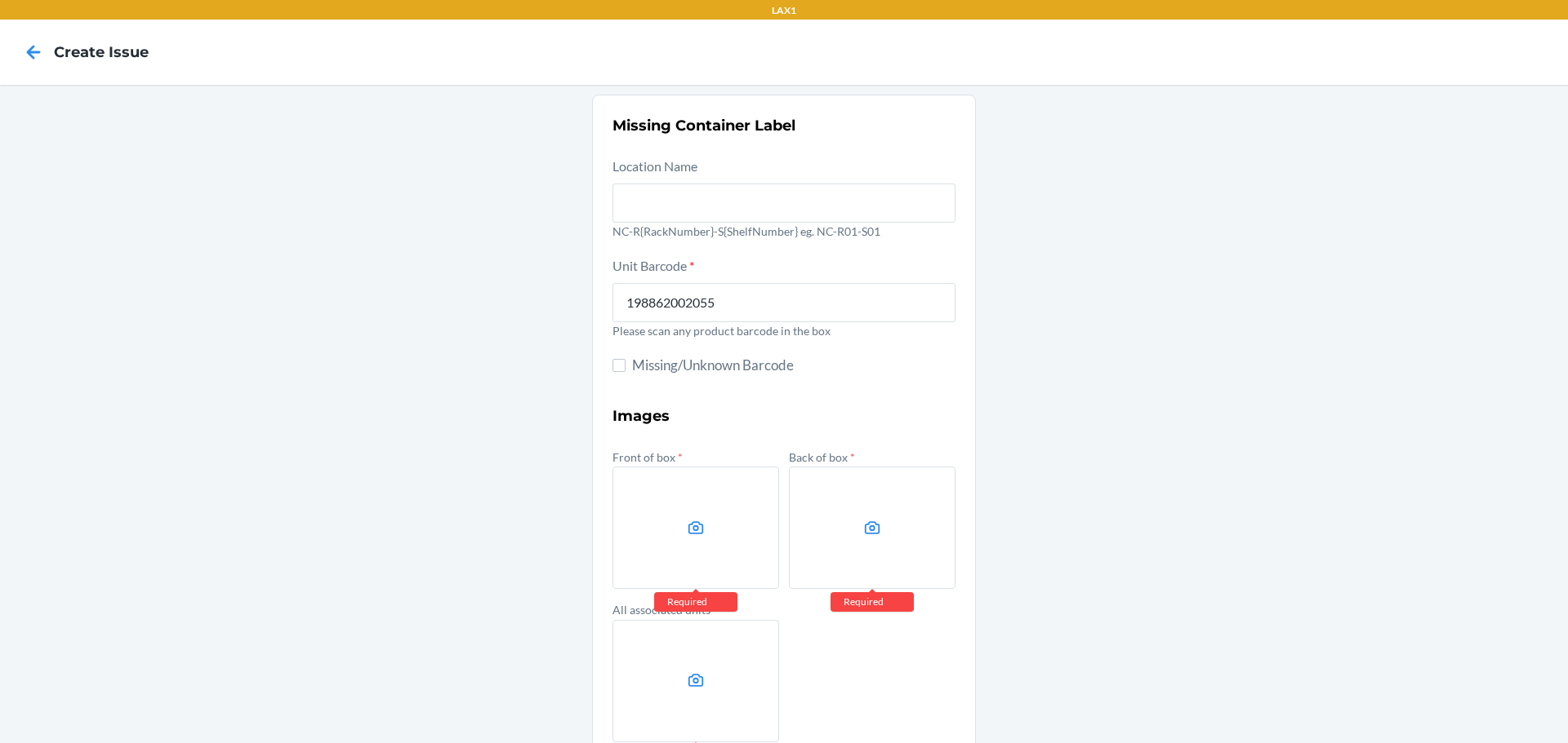
click at [1471, 550] on div "Missing Container Label Location Name NC-R{RackNumber}-S{ShelfNumber} eg. NC-R0…" at bounding box center [784, 458] width 1568 height 747
click at [710, 503] on label at bounding box center [695, 528] width 167 height 122
click at [0, 0] on input "file" at bounding box center [0, 0] width 0 height 0
click at [845, 519] on label at bounding box center [872, 528] width 167 height 122
click at [0, 0] on input "file" at bounding box center [0, 0] width 0 height 0
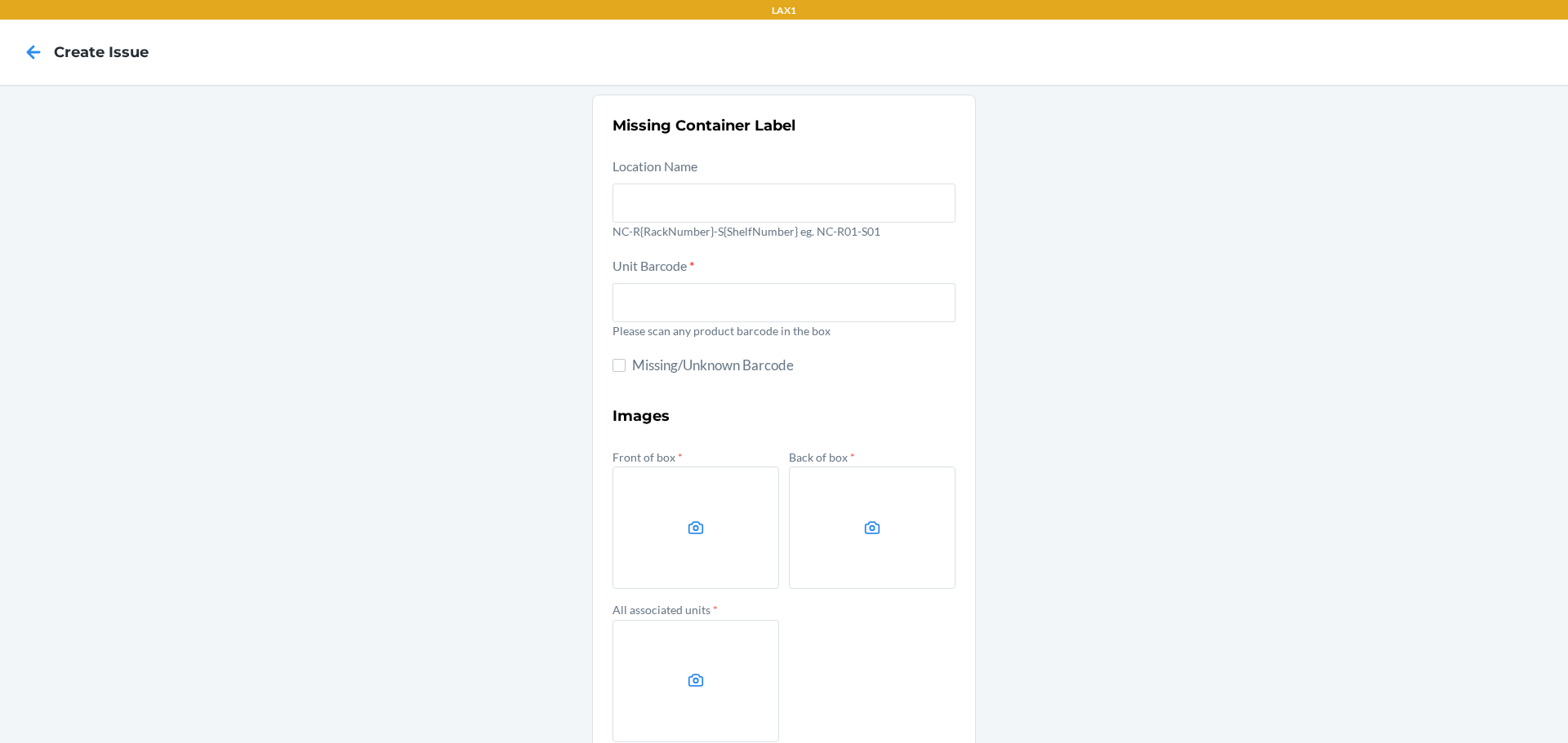
click at [726, 516] on label at bounding box center [695, 528] width 167 height 122
click at [0, 0] on input "file" at bounding box center [0, 0] width 0 height 0
click at [703, 640] on label at bounding box center [695, 682] width 167 height 122
click at [0, 0] on input "file" at bounding box center [0, 0] width 0 height 0
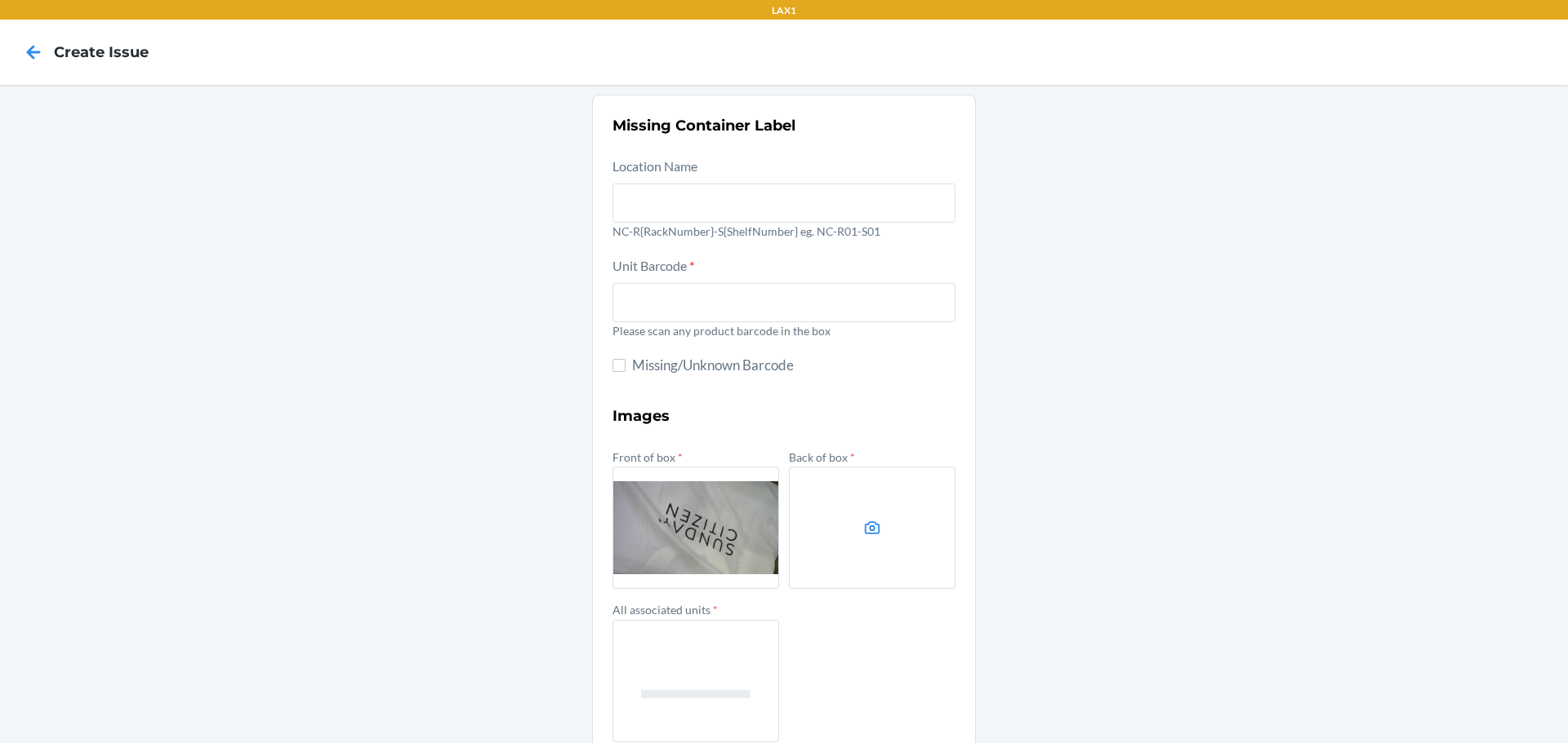
click at [893, 525] on label at bounding box center [872, 528] width 167 height 122
click at [0, 0] on input "file" at bounding box center [0, 0] width 0 height 0
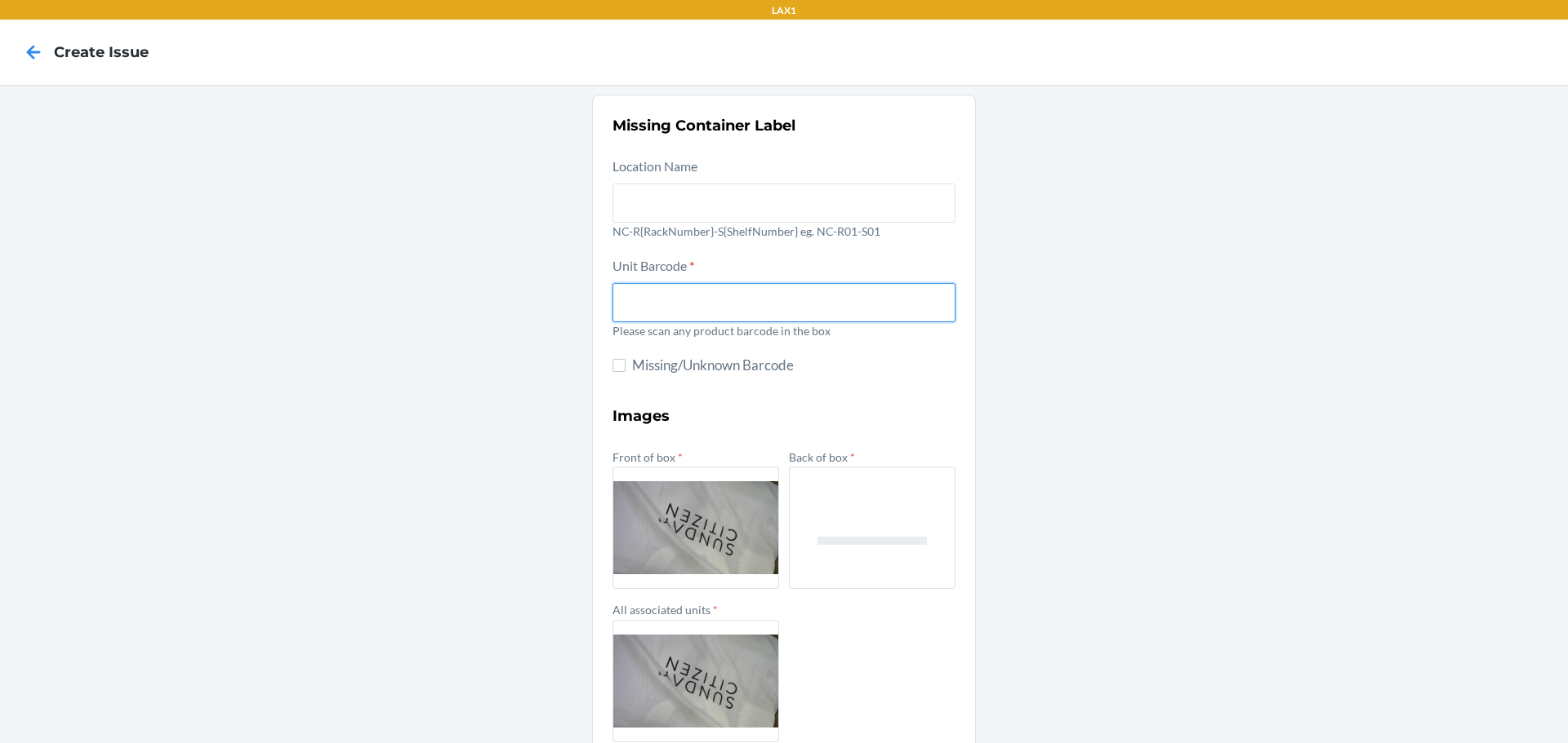
click at [786, 308] on input "text" at bounding box center [784, 303] width 343 height 40
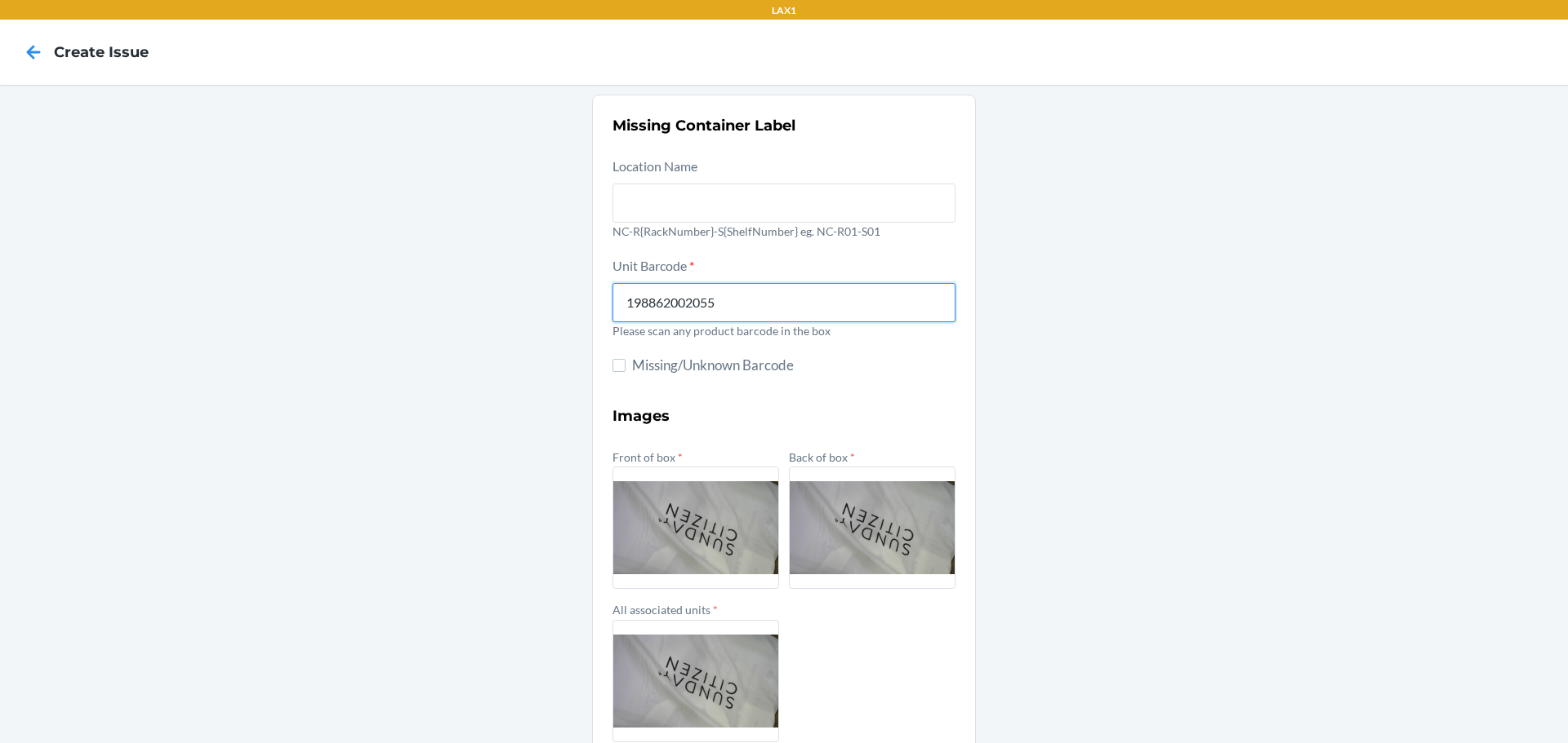
type input "198862002055"
click at [987, 303] on div "Missing Container Label Location Name NC-R{RackNumber}-S{ShelfNumber} eg. NC-R0…" at bounding box center [784, 458] width 1568 height 747
click at [871, 306] on input "198862002055" at bounding box center [784, 303] width 343 height 40
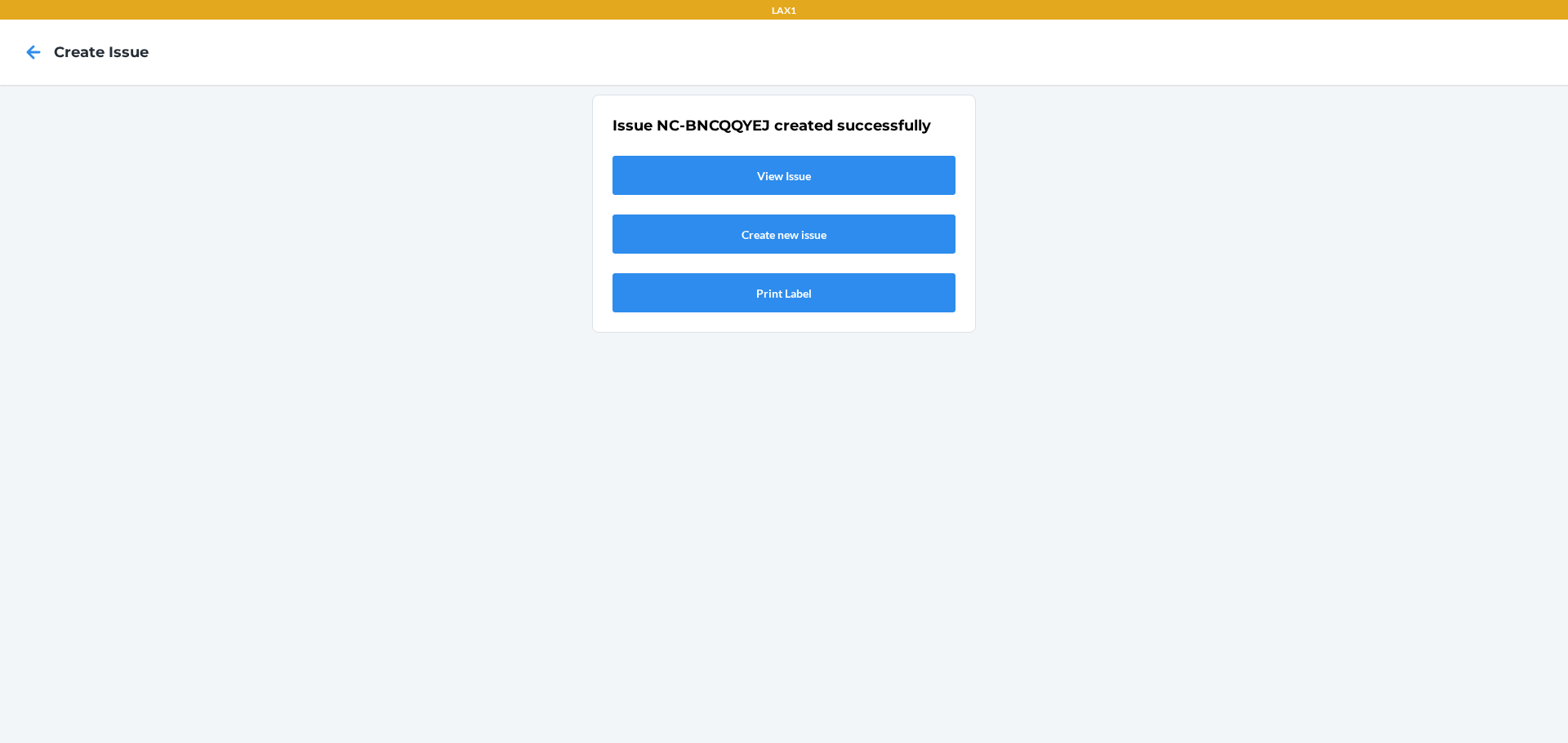
click at [842, 174] on link "View Issue" at bounding box center [784, 176] width 343 height 40
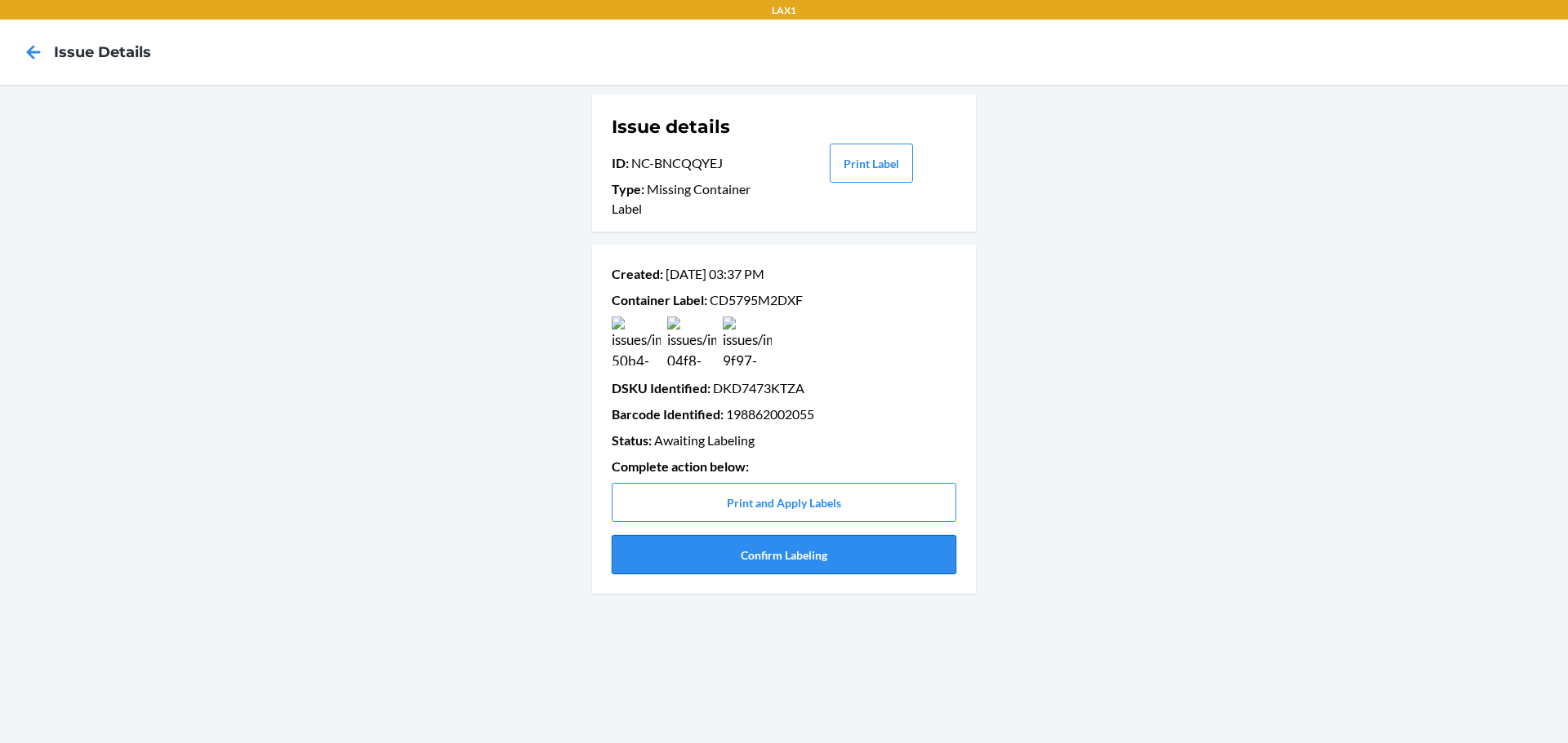
click at [753, 556] on button "Confirm Labeling" at bounding box center [784, 555] width 345 height 40
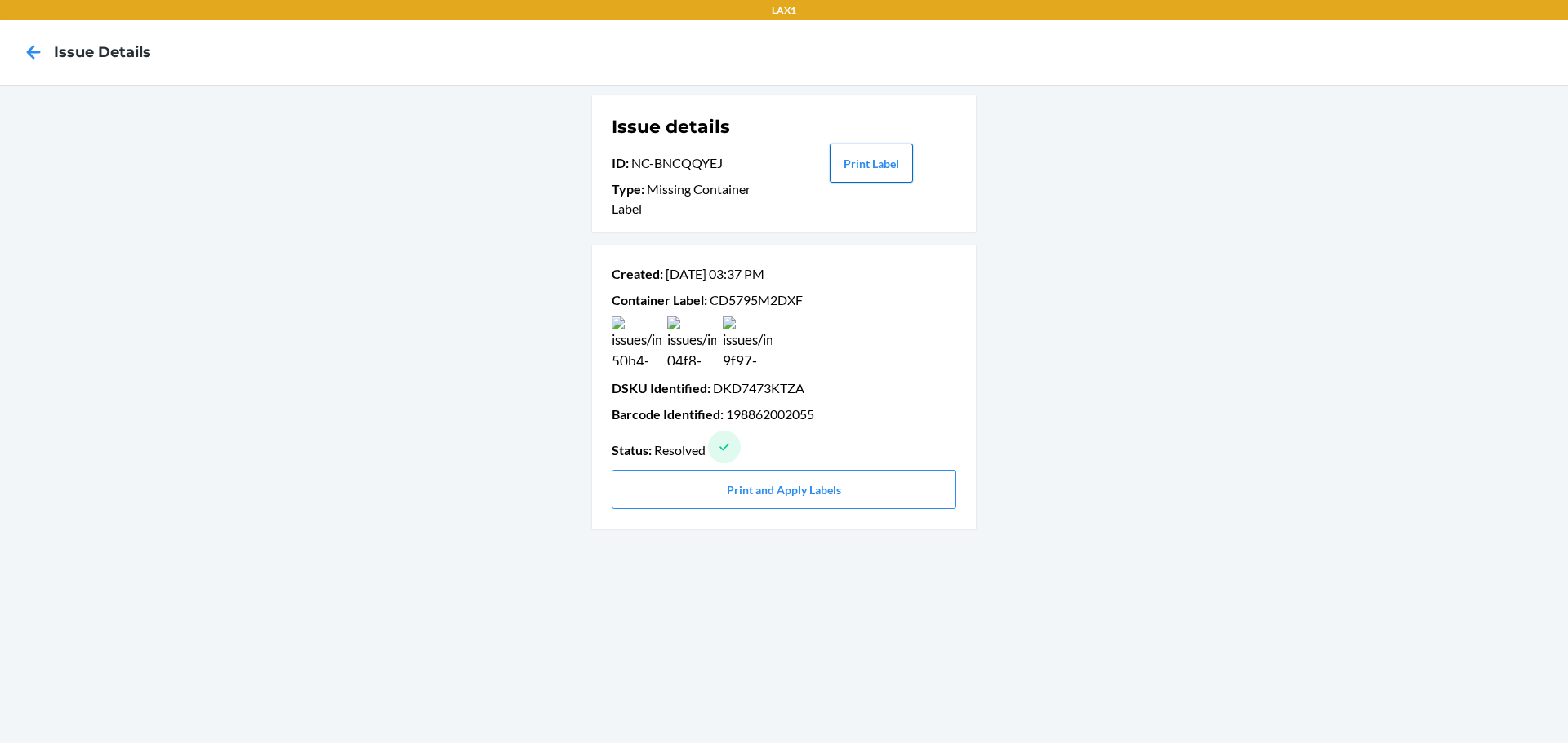
click at [882, 166] on button "Print Label" at bounding box center [871, 164] width 83 height 40
click at [45, 58] on icon at bounding box center [33, 52] width 27 height 27
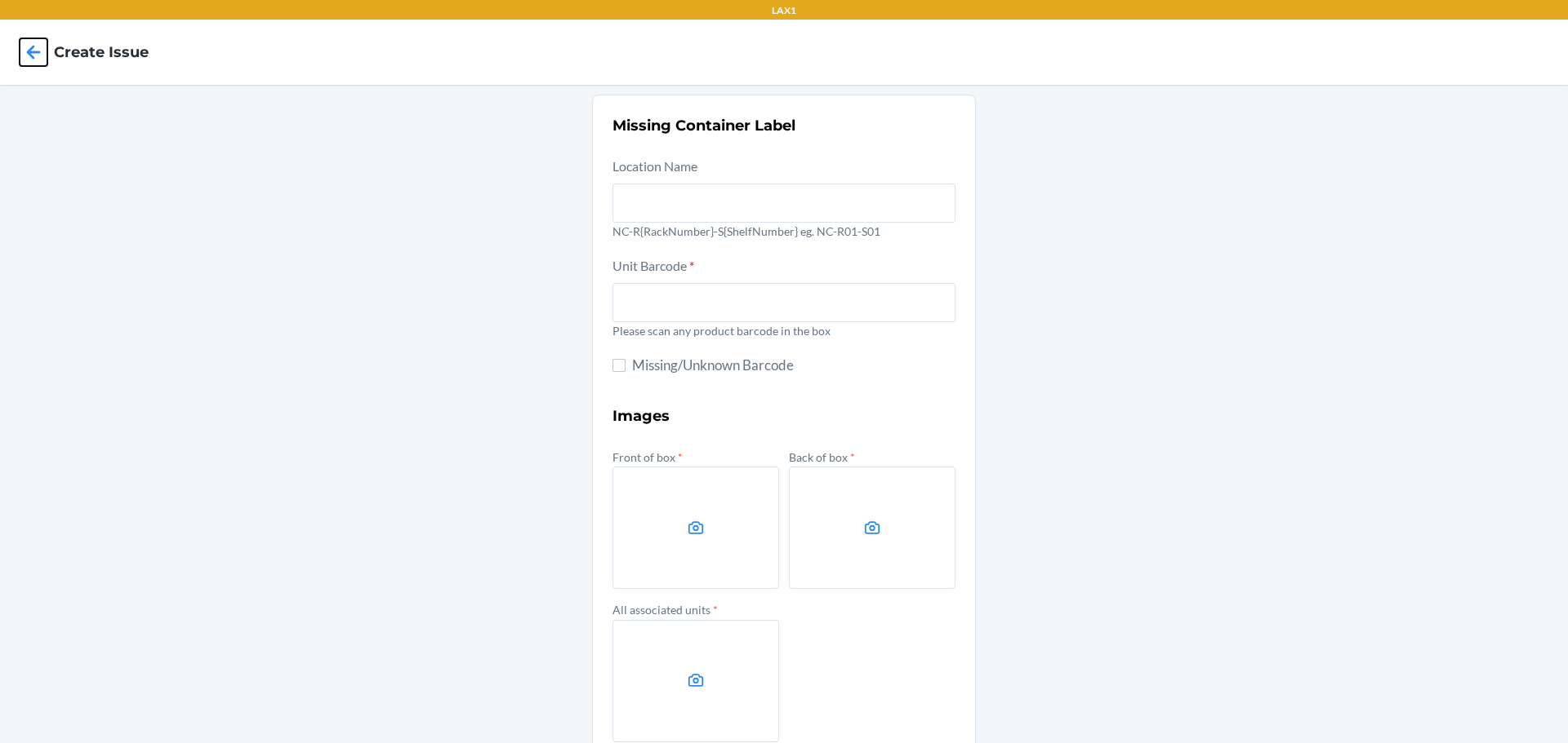
click at [38, 39] on icon at bounding box center [33, 52] width 27 height 27
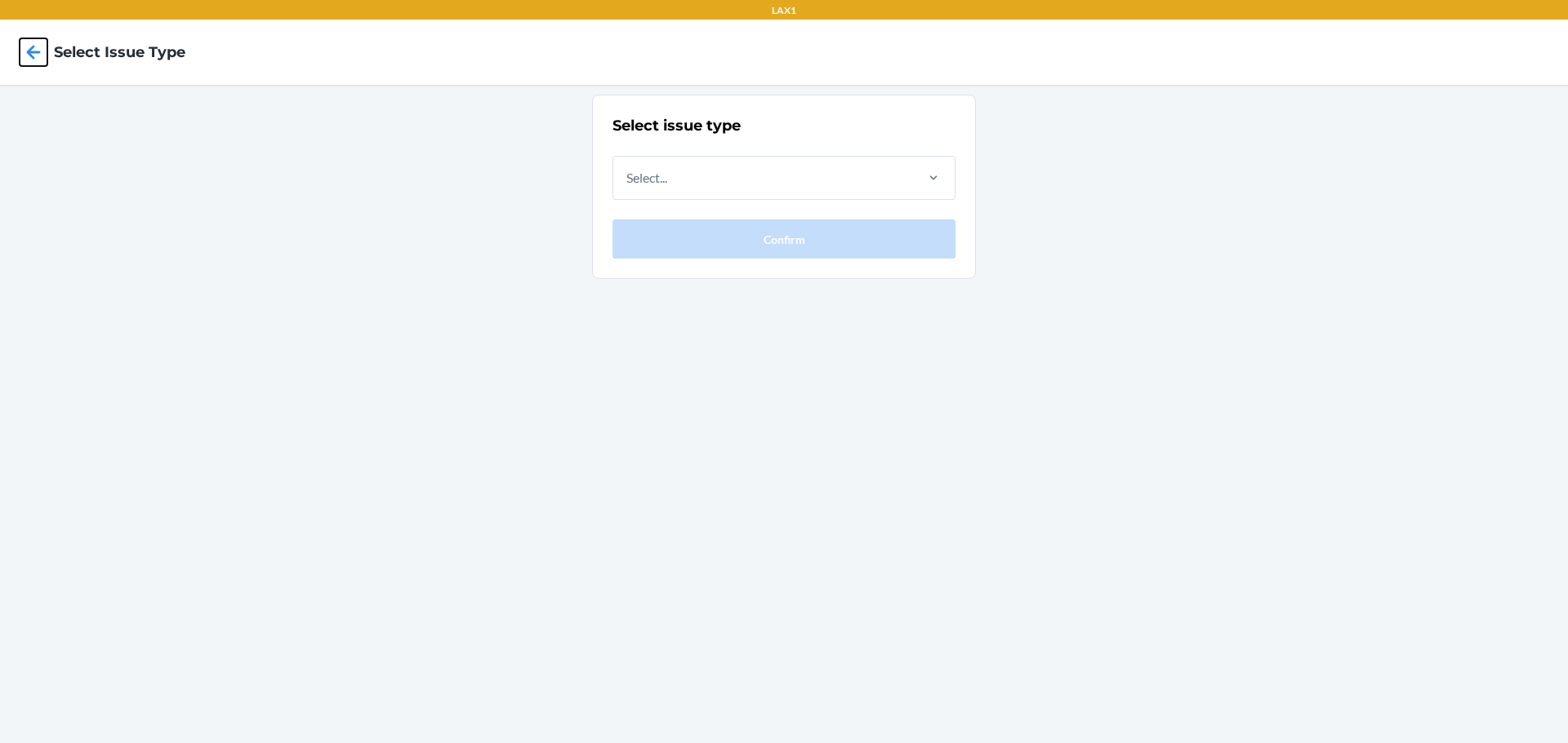
click at [38, 39] on icon at bounding box center [33, 52] width 27 height 27
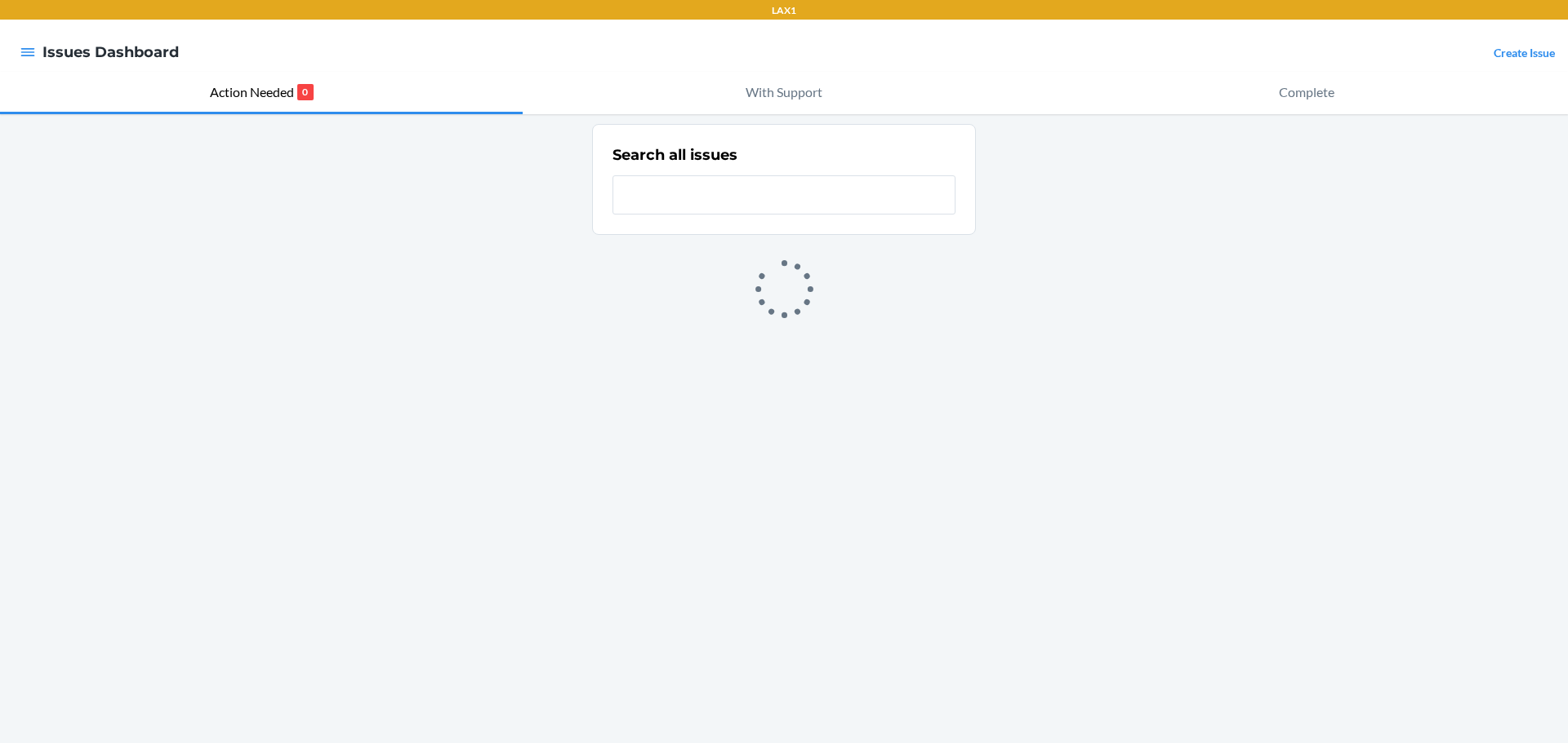
click at [38, 39] on div at bounding box center [27, 52] width 29 height 34
click at [23, 52] on icon "button" at bounding box center [27, 52] width 16 height 16
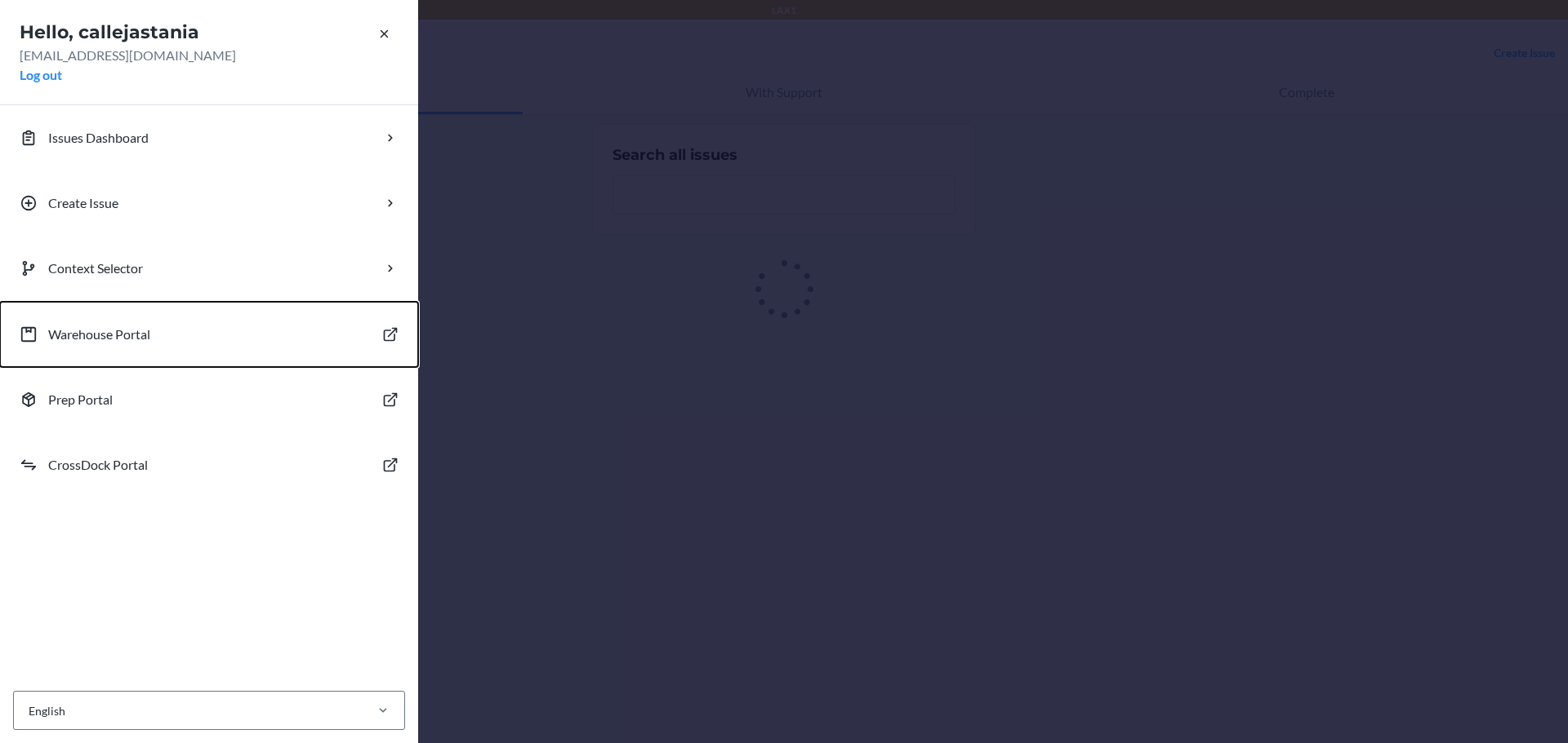
click at [199, 336] on button "Warehouse Portal" at bounding box center [209, 334] width 418 height 65
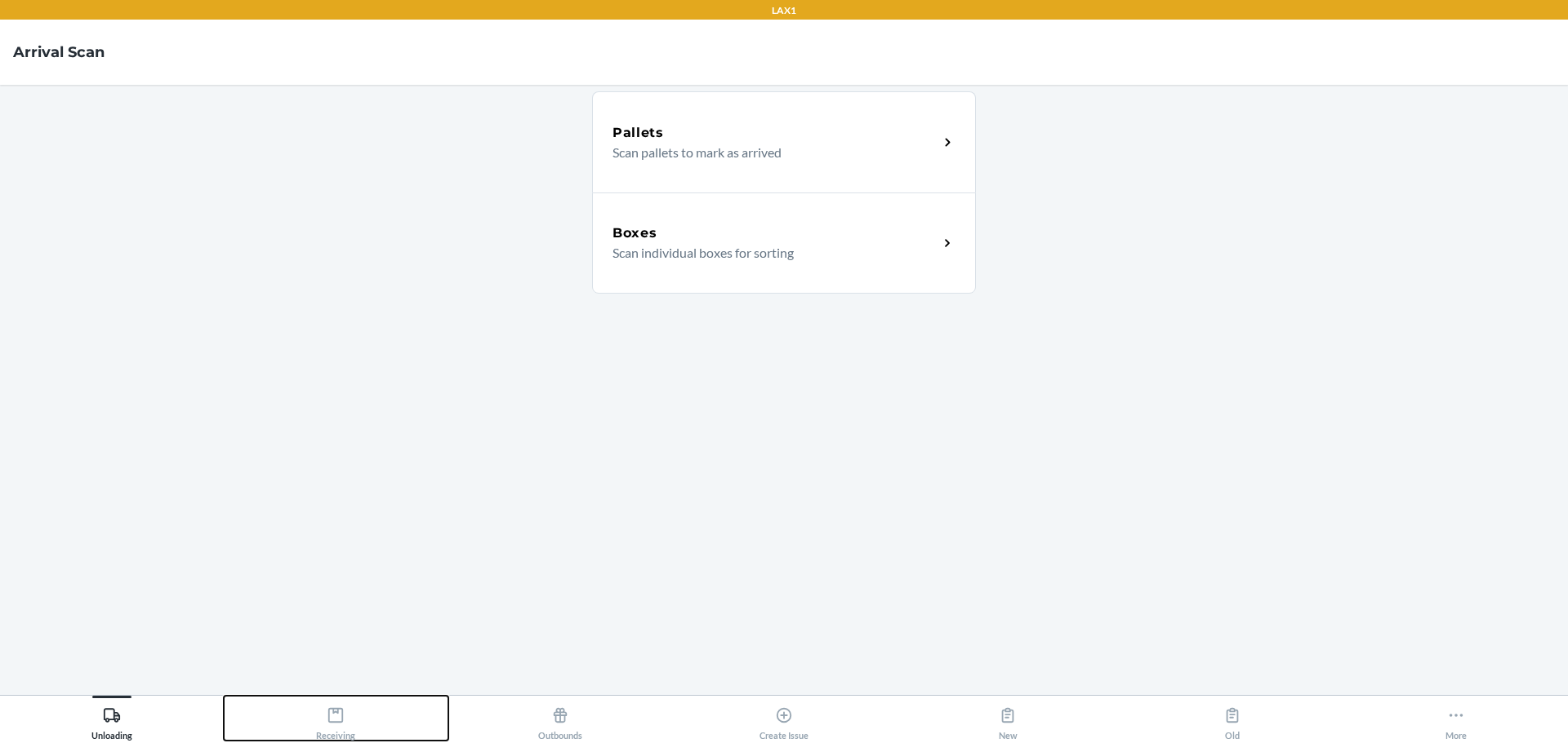
drag, startPoint x: 334, startPoint y: 719, endPoint x: 347, endPoint y: 700, distance: 23.0
click at [334, 719] on icon at bounding box center [335, 715] width 18 height 18
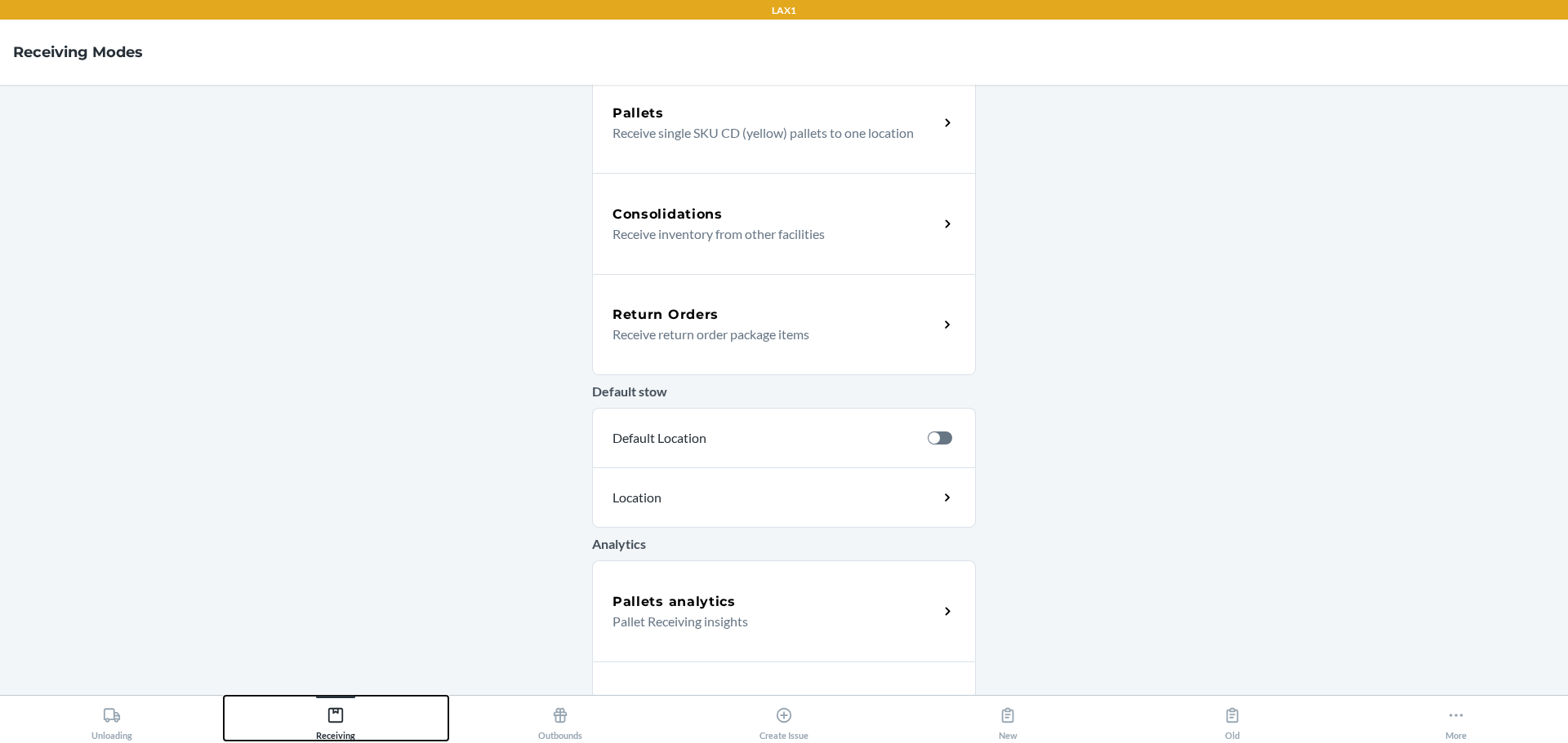
scroll to position [395, 0]
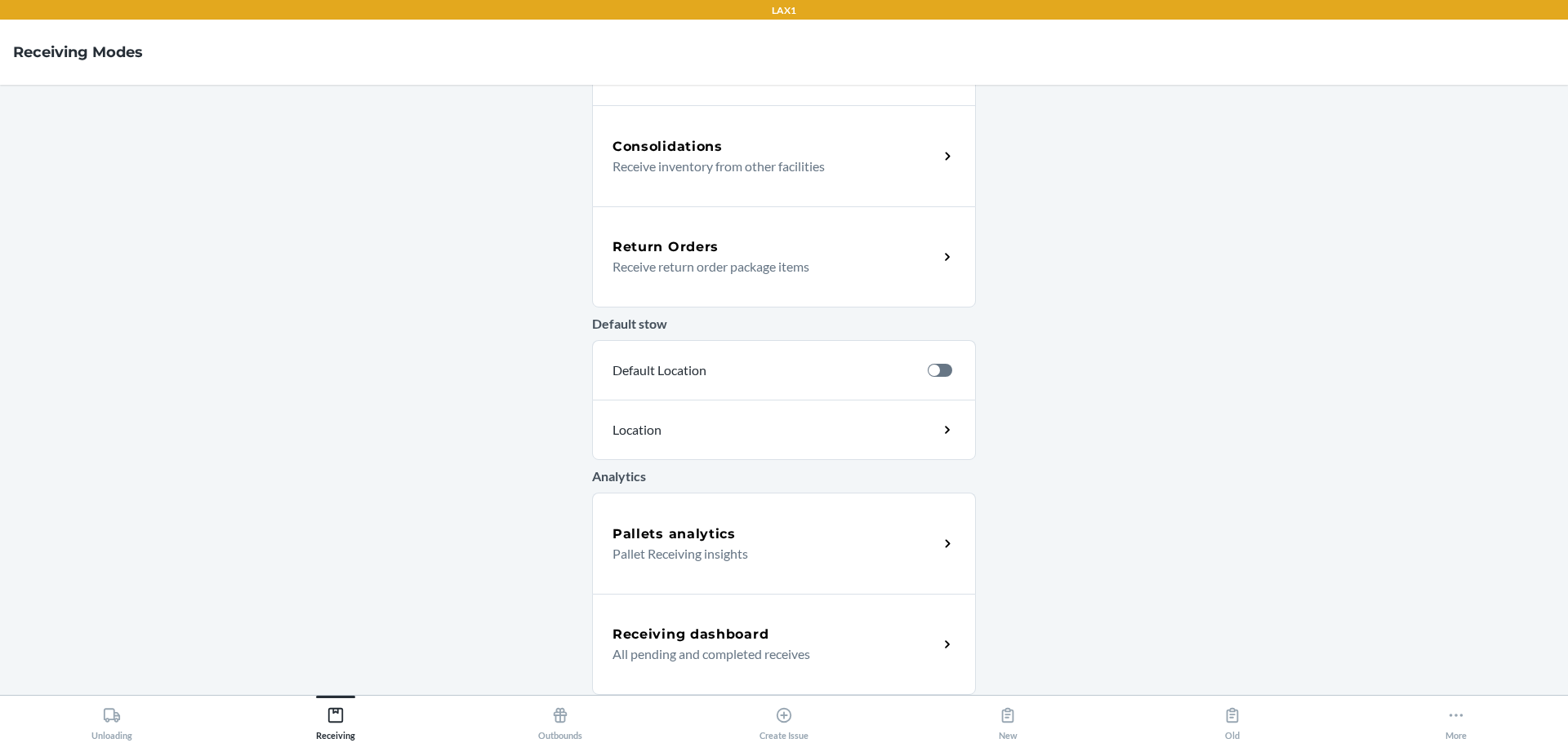
click at [761, 634] on div "Receiving dashboard" at bounding box center [776, 635] width 326 height 20
